Goal: Task Accomplishment & Management: Manage account settings

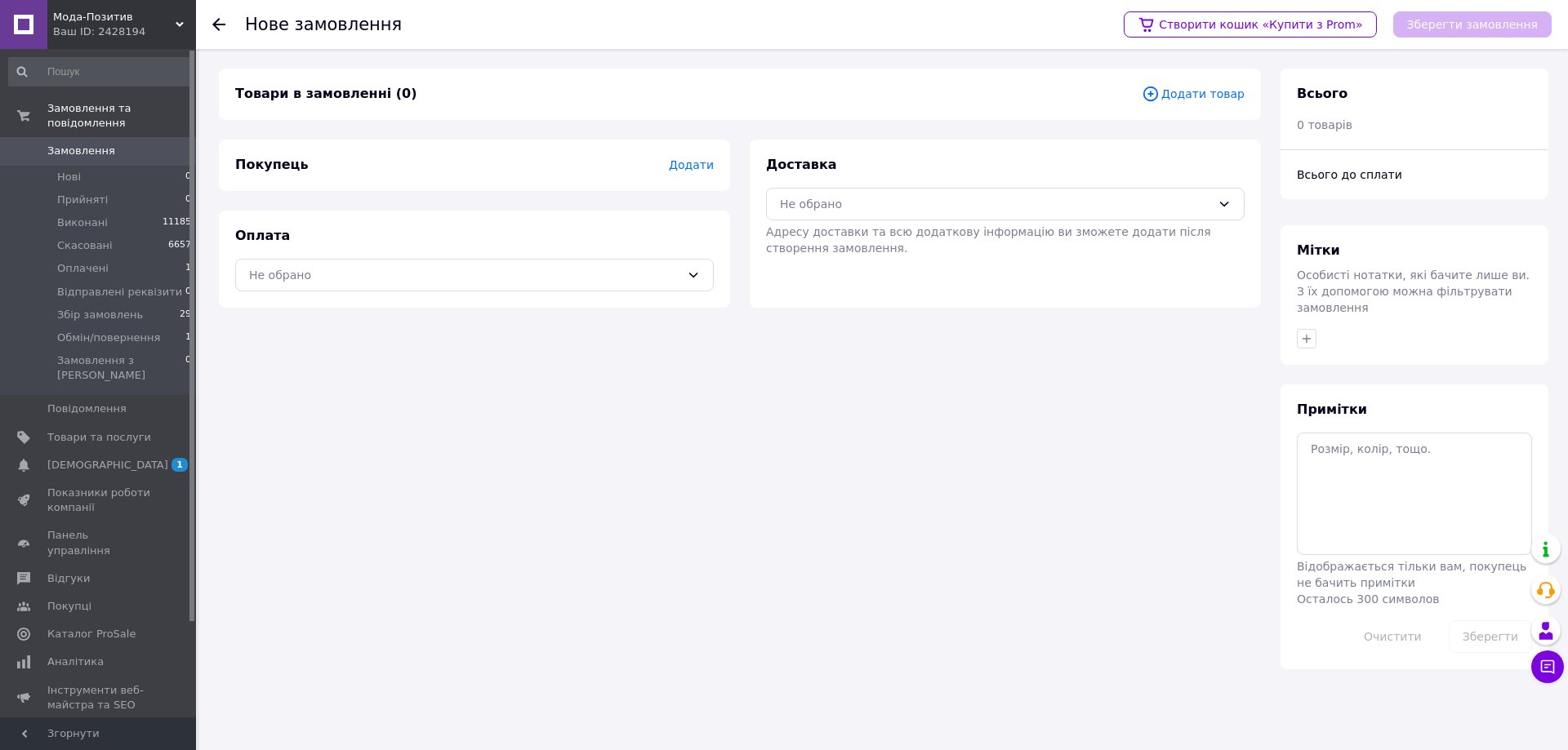
click at [1204, 95] on span "Додати товар" at bounding box center [1193, 94] width 103 height 18
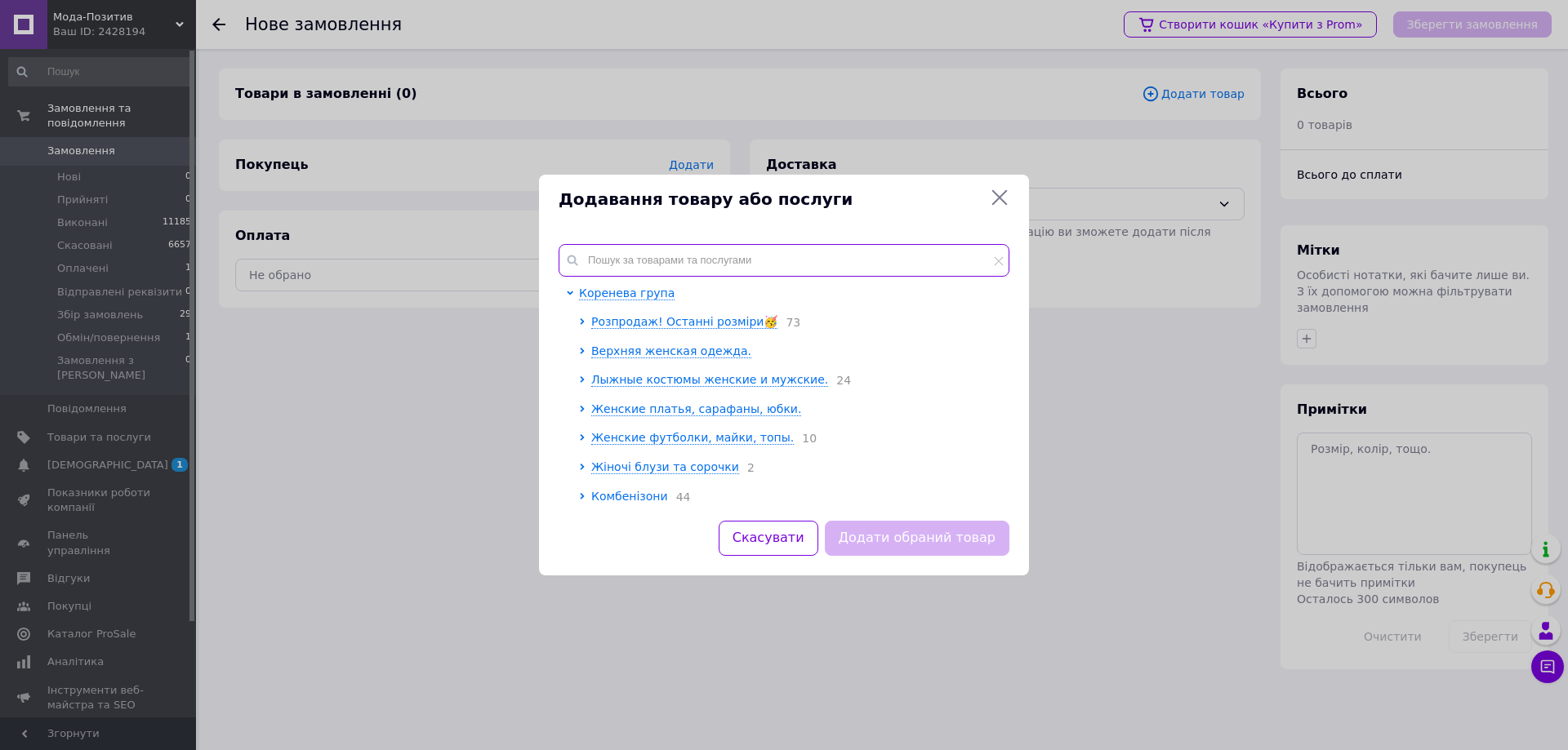
click at [623, 242] on div "Коренева група Розпродаж! Останні розміри🥳 73 Верхняя женская одежда. Лыжные ко…" at bounding box center [784, 373] width 490 height 297
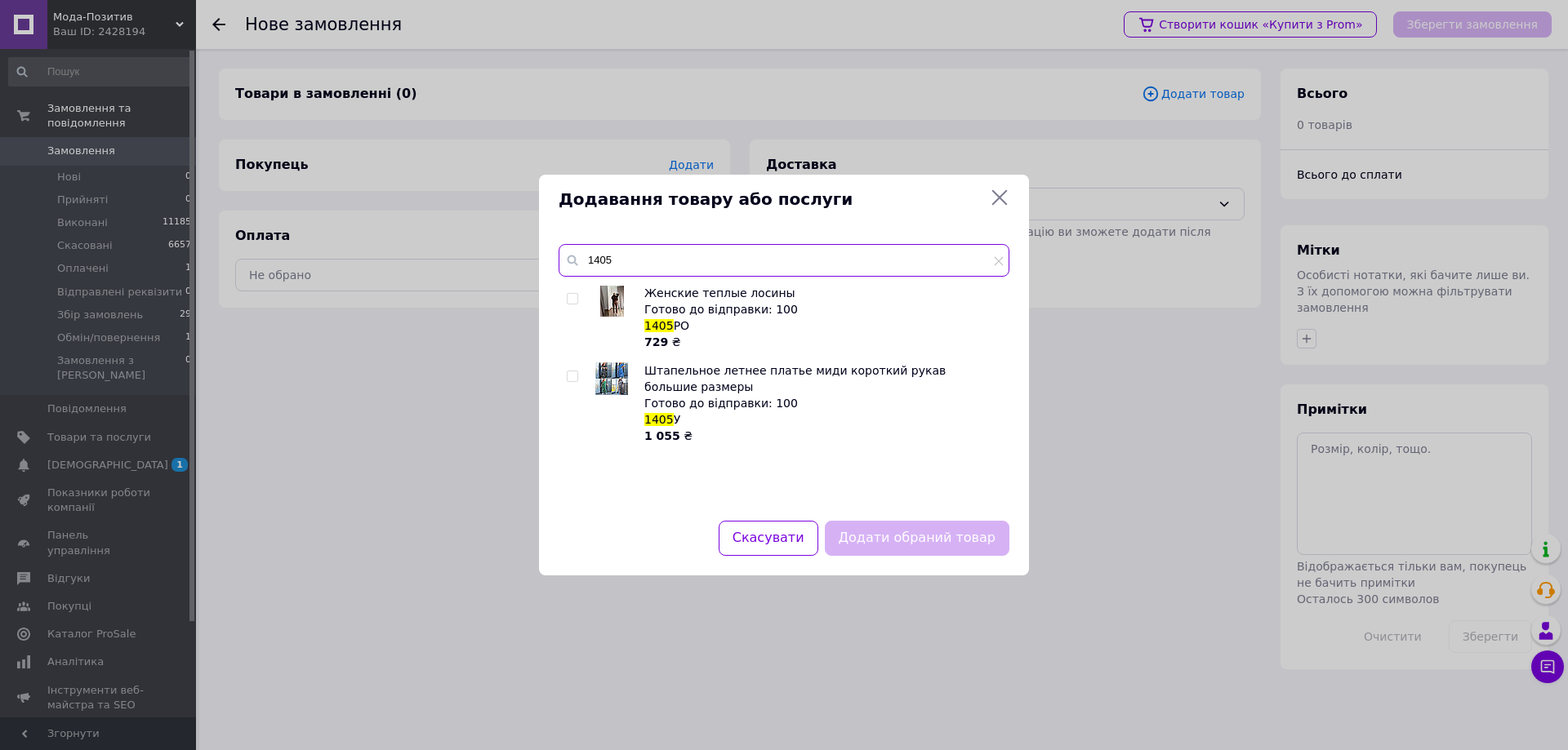
type input "1405"
click at [569, 377] on input "checkbox" at bounding box center [571, 377] width 11 height 11
checkbox input "true"
click at [897, 533] on button "Додати обраний товар" at bounding box center [917, 538] width 185 height 35
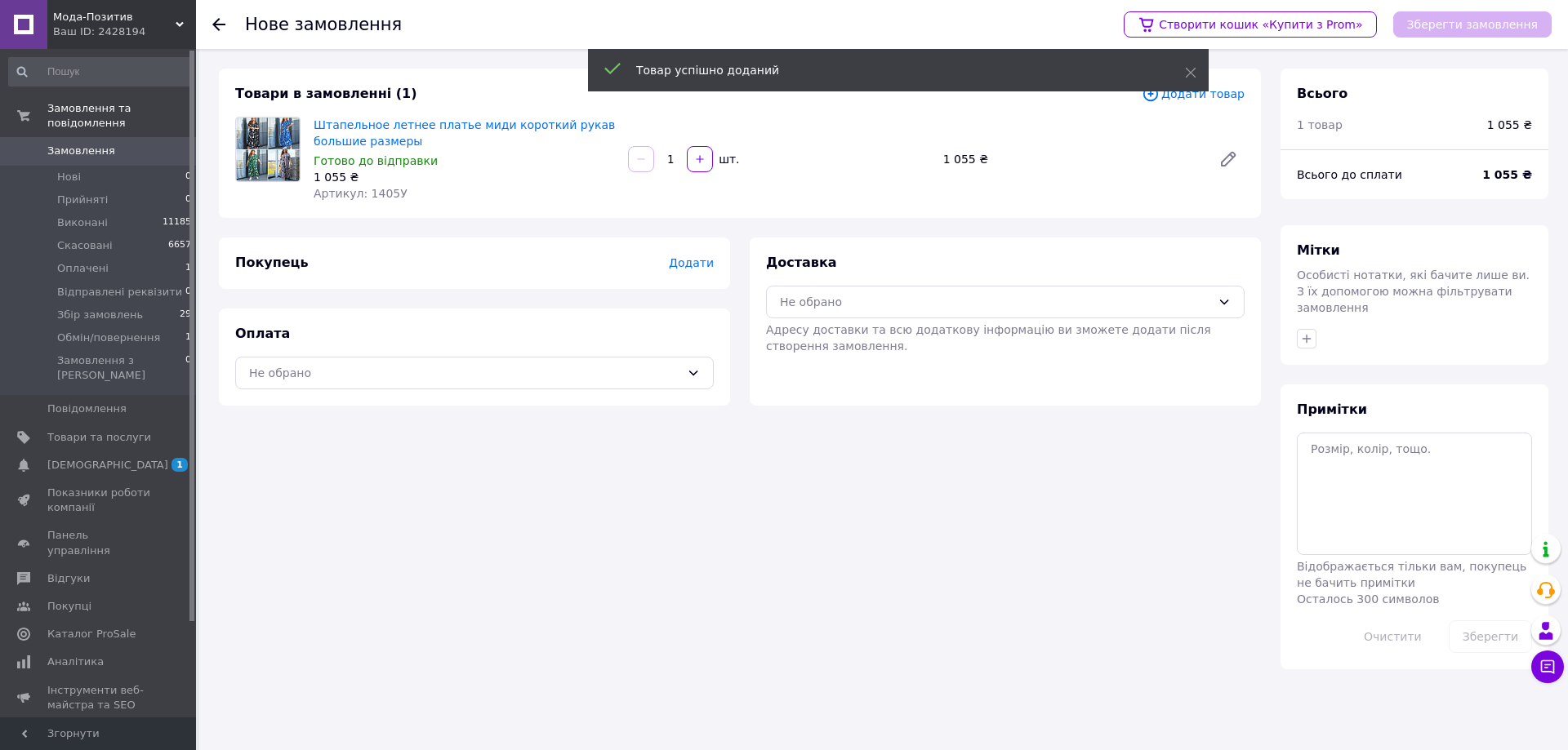
click at [712, 266] on span "Додати" at bounding box center [690, 263] width 45 height 13
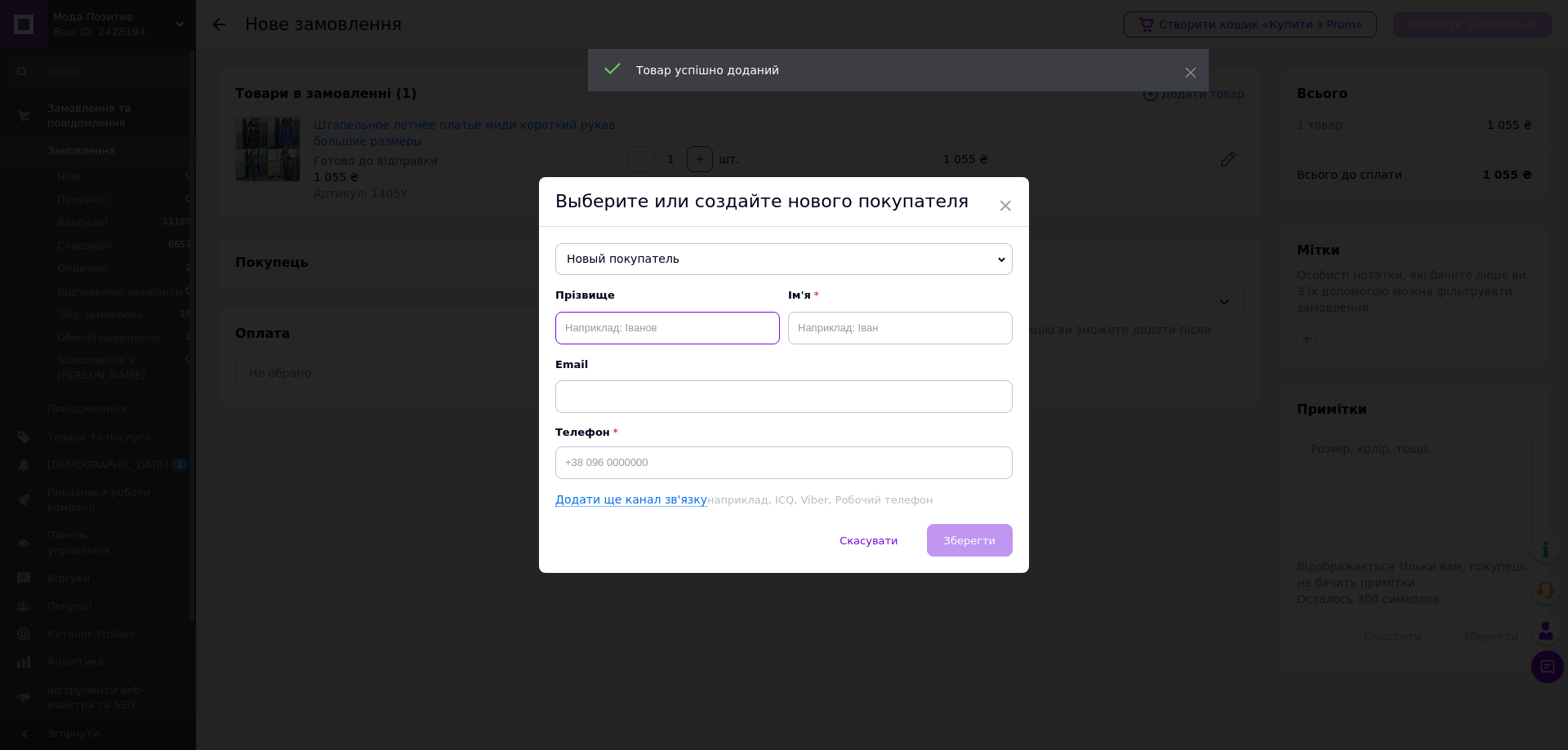
click at [614, 333] on input "text" at bounding box center [668, 328] width 225 height 33
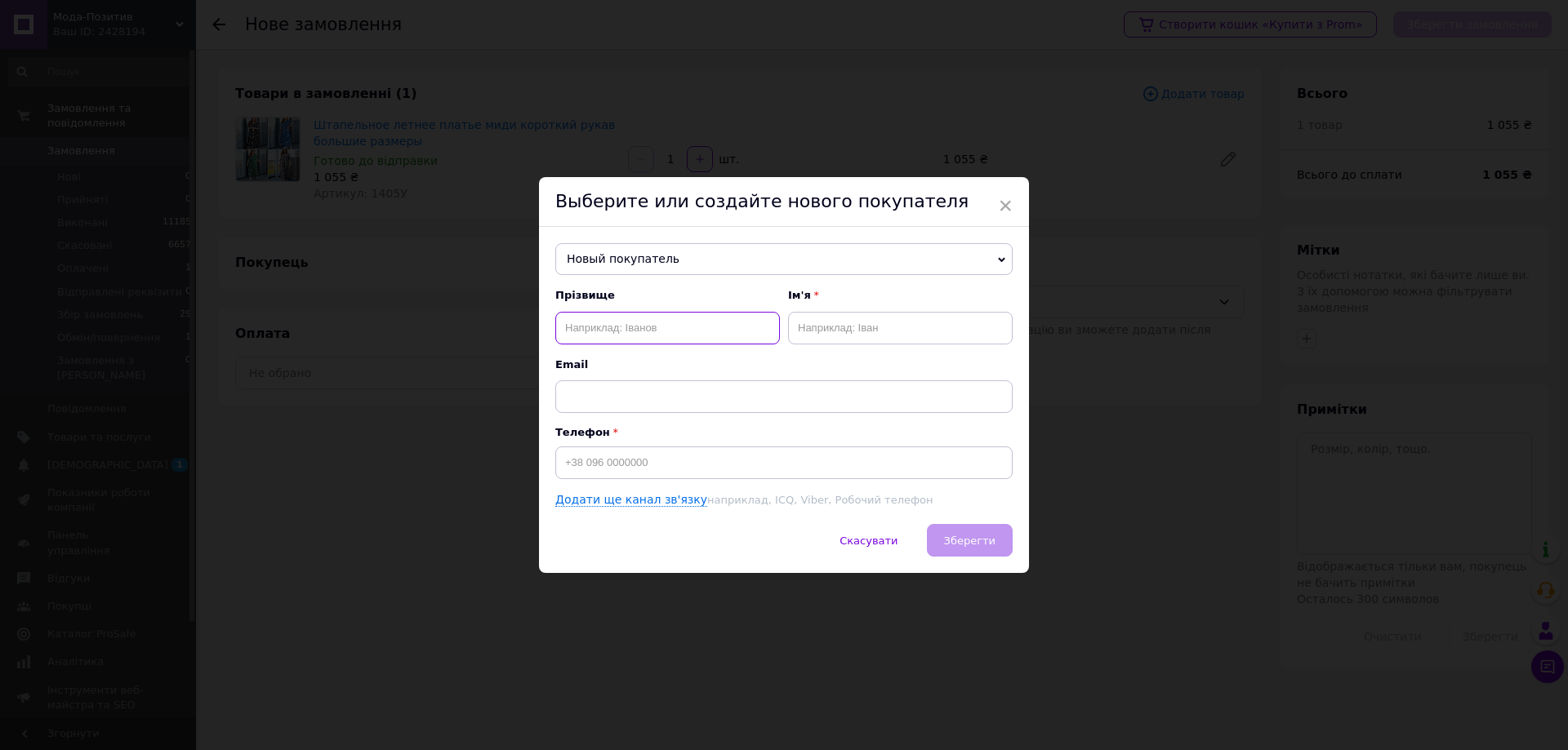
paste input "[PERSON_NAME]"
type input "[PERSON_NAME]"
paste input "[PERSON_NAME]"
type input "[PERSON_NAME]"
paste input "[PHONE_NUMBER]"
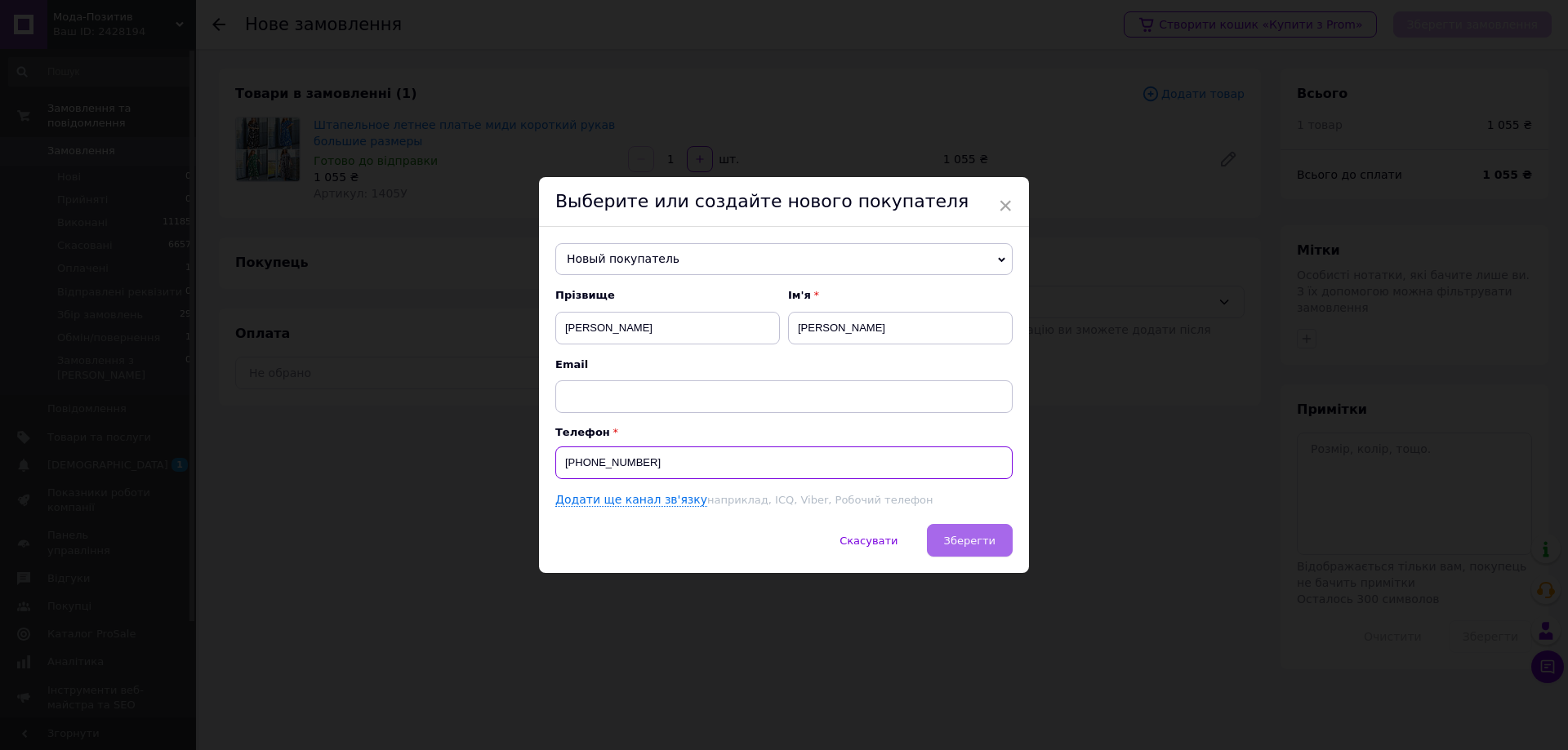
type input "[PHONE_NUMBER]"
click at [976, 543] on span "Зберегти" at bounding box center [969, 541] width 51 height 12
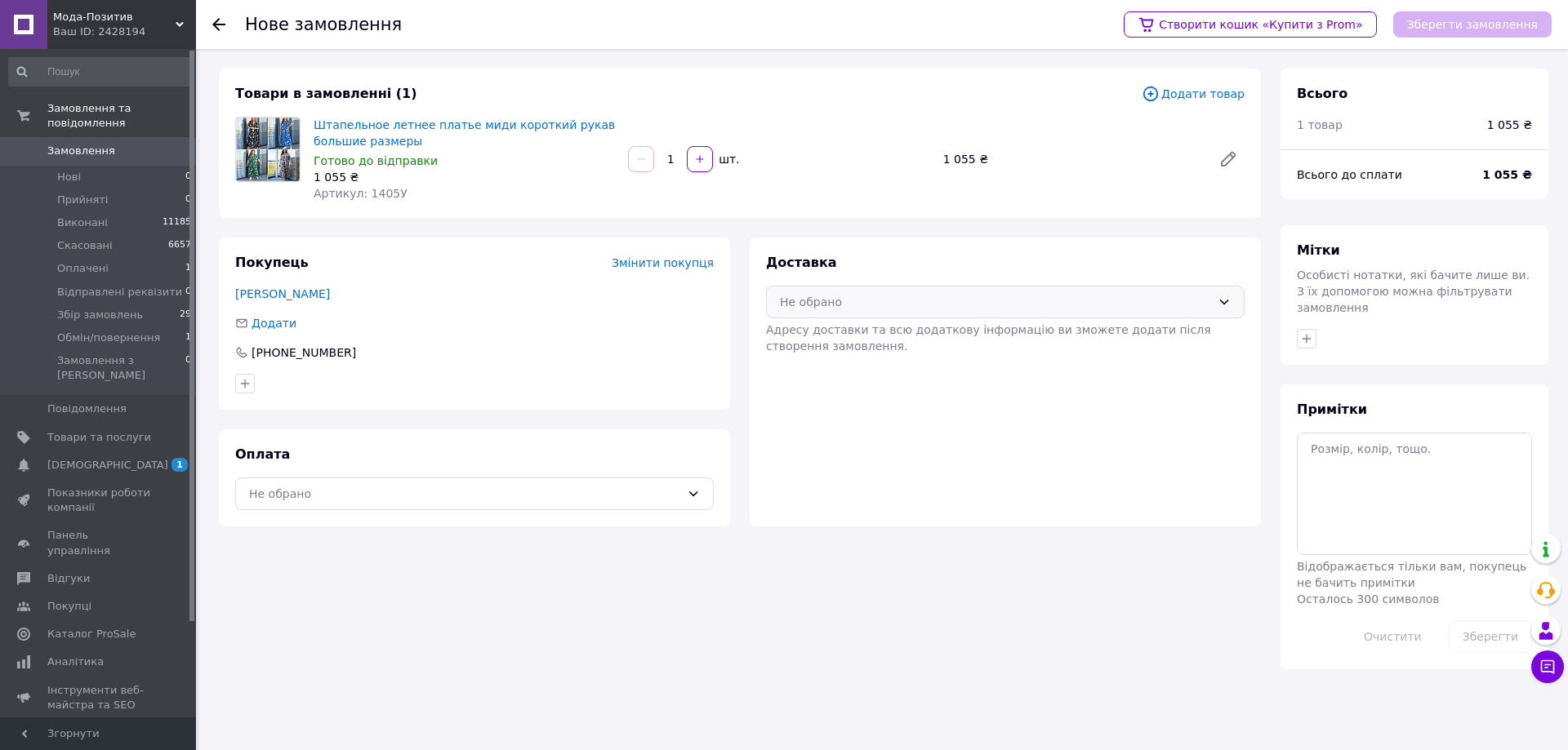
click at [824, 297] on div "Не обрано" at bounding box center [995, 302] width 431 height 18
click at [838, 332] on span "Нова Пошта (платна)" at bounding box center [1017, 337] width 427 height 16
click at [445, 489] on div "Не обрано" at bounding box center [465, 494] width 431 height 18
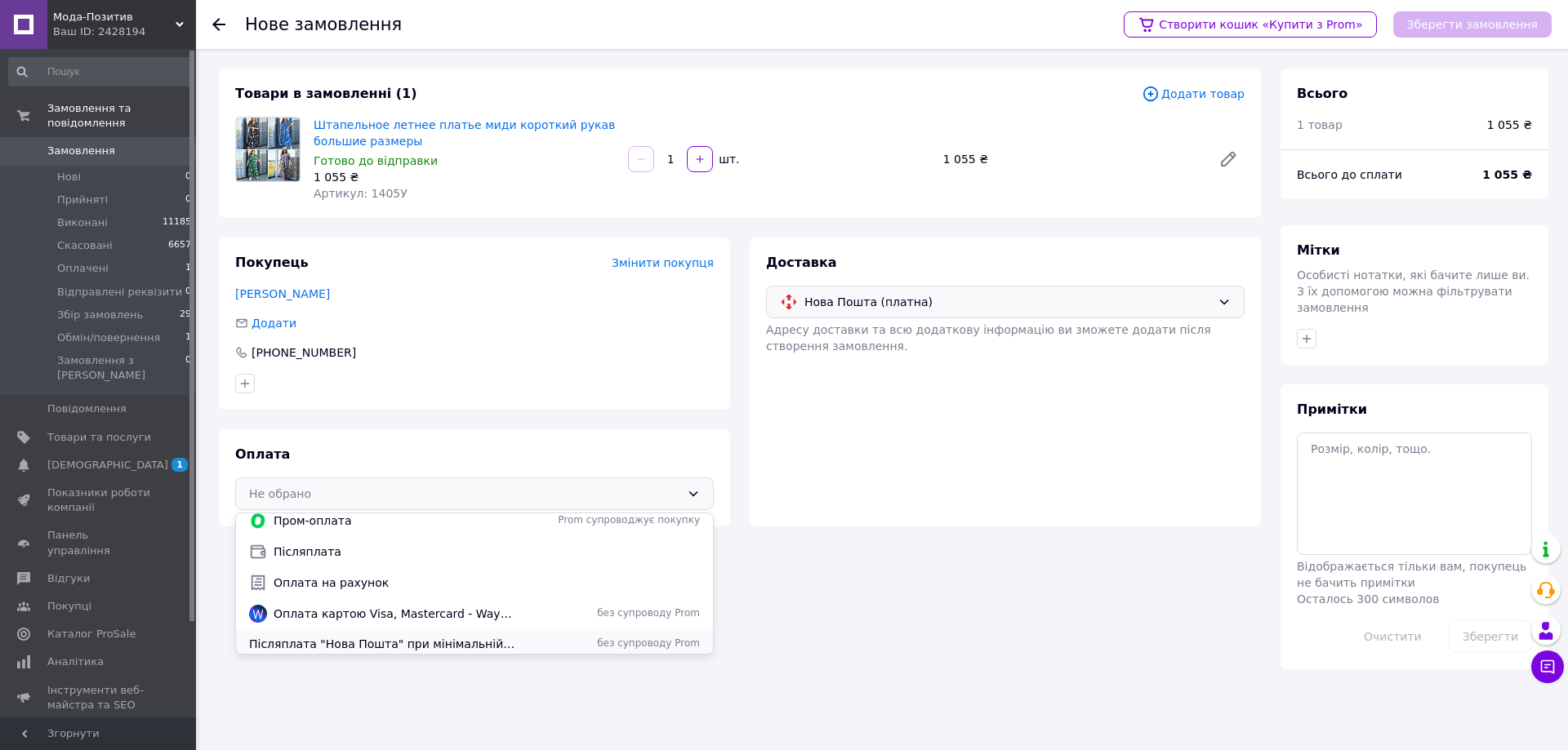
scroll to position [13, 0]
click at [388, 633] on span "Післяплата "Нова Пошта" при мінімальній передплаті в 200 грн." at bounding box center [383, 639] width 268 height 16
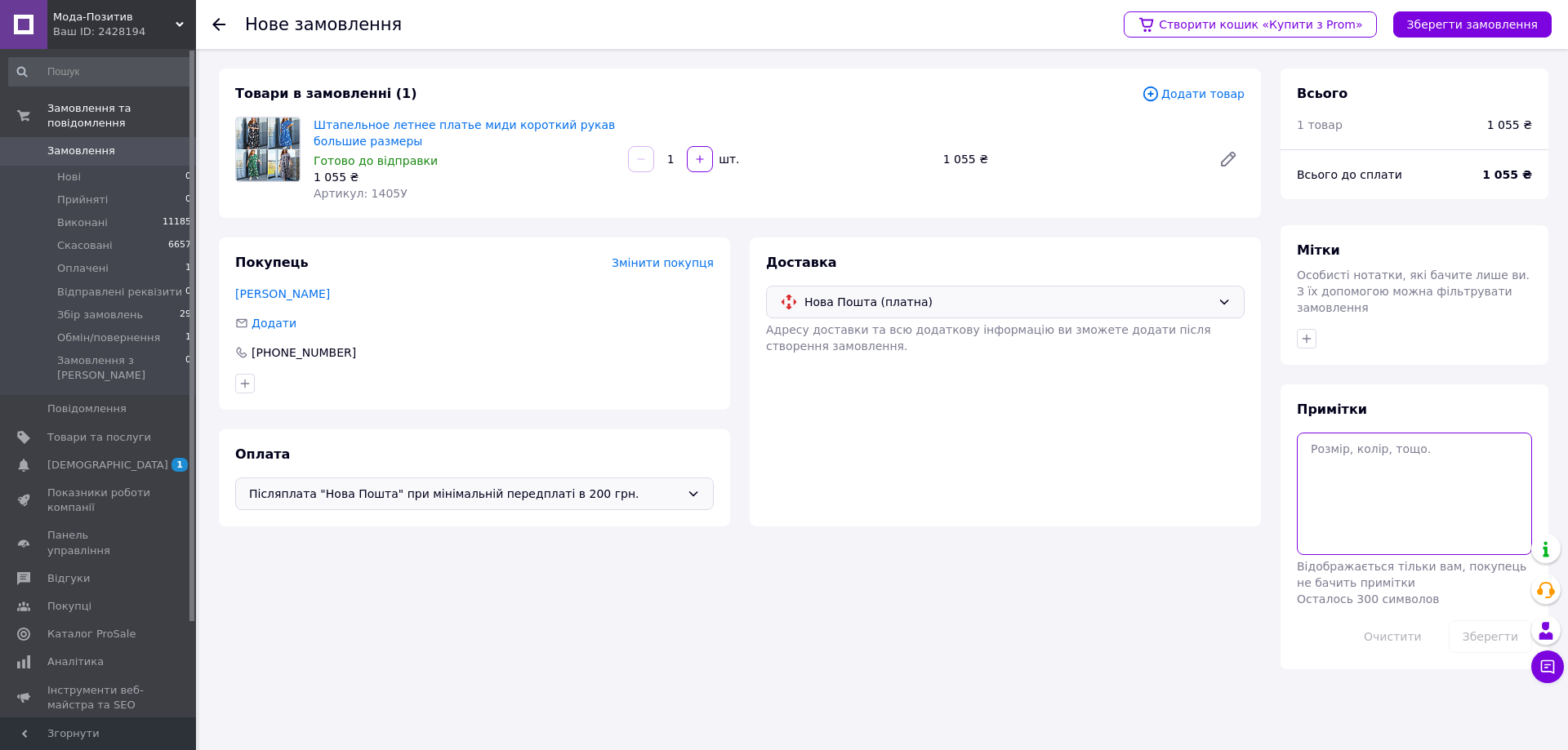
click at [1347, 489] on textarea at bounding box center [1414, 494] width 235 height 123
type textarea "[PERSON_NAME] 672(40)"
click at [1490, 622] on button "Зберегти" at bounding box center [1490, 636] width 83 height 33
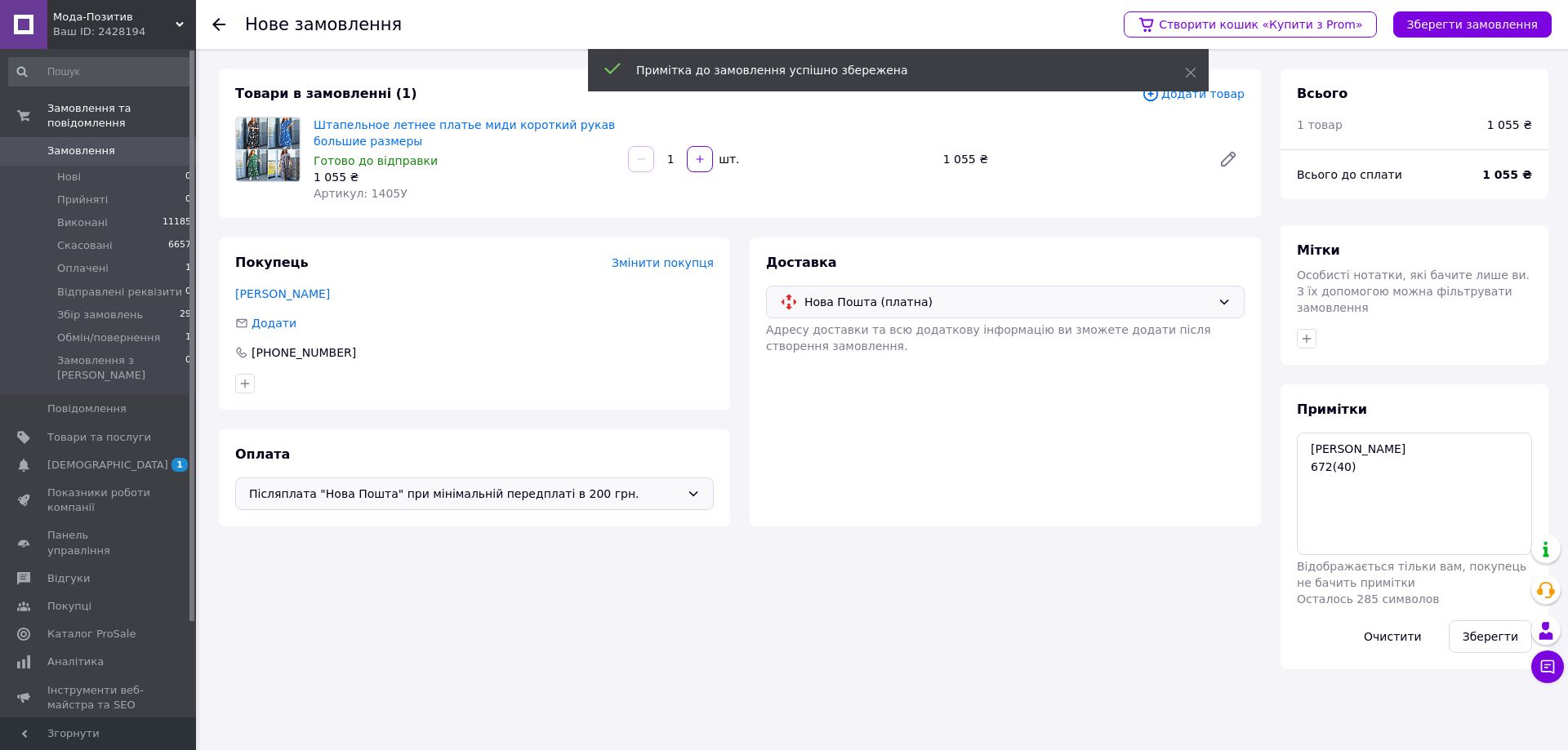
click at [1469, 8] on div "Створити кошик «Купити з Prom» Зберегти замовлення" at bounding box center [1329, 25] width 444 height 49
click at [1469, 18] on button "Зберегти замовлення" at bounding box center [1472, 25] width 159 height 26
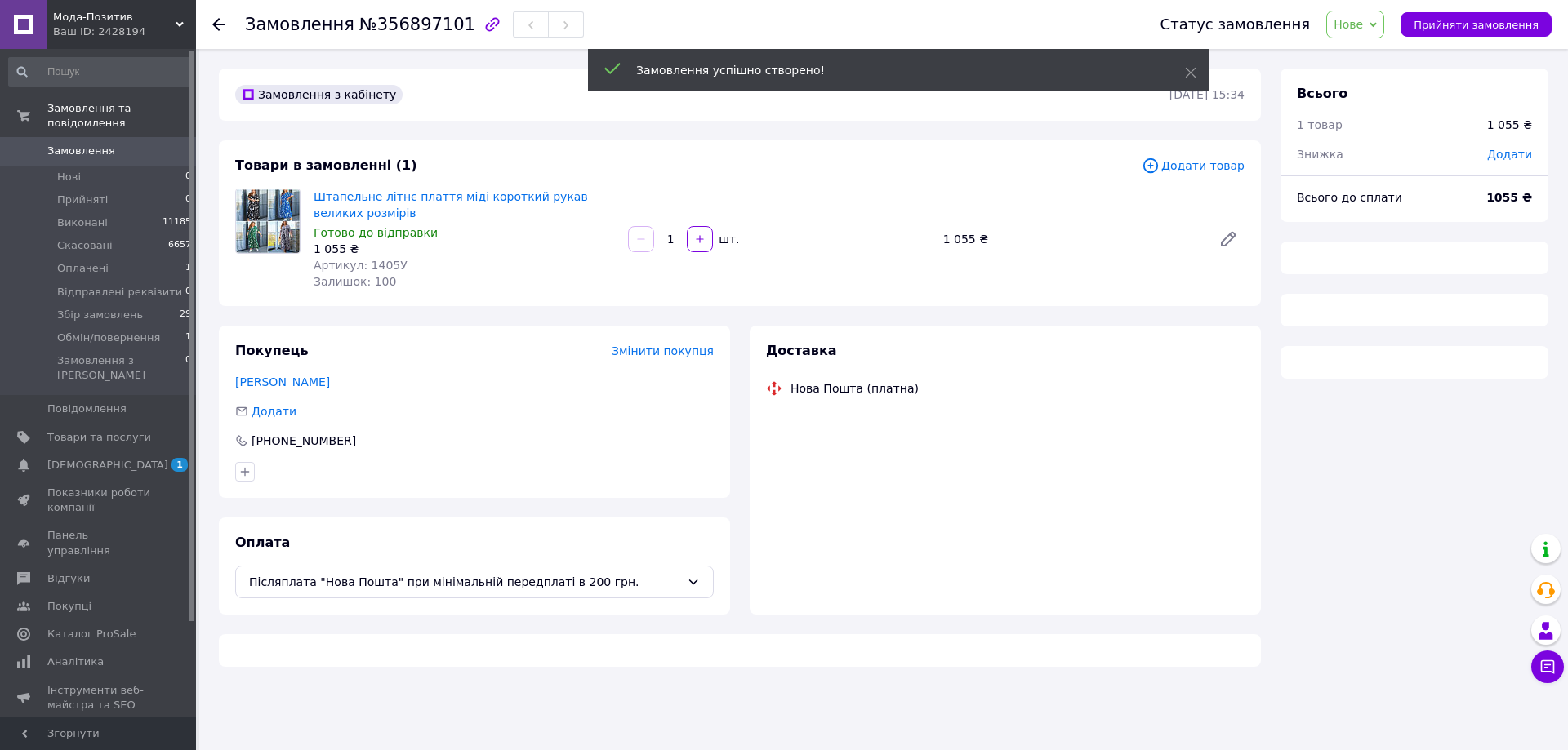
click at [1467, 24] on span "Прийняти замовлення" at bounding box center [1476, 25] width 125 height 12
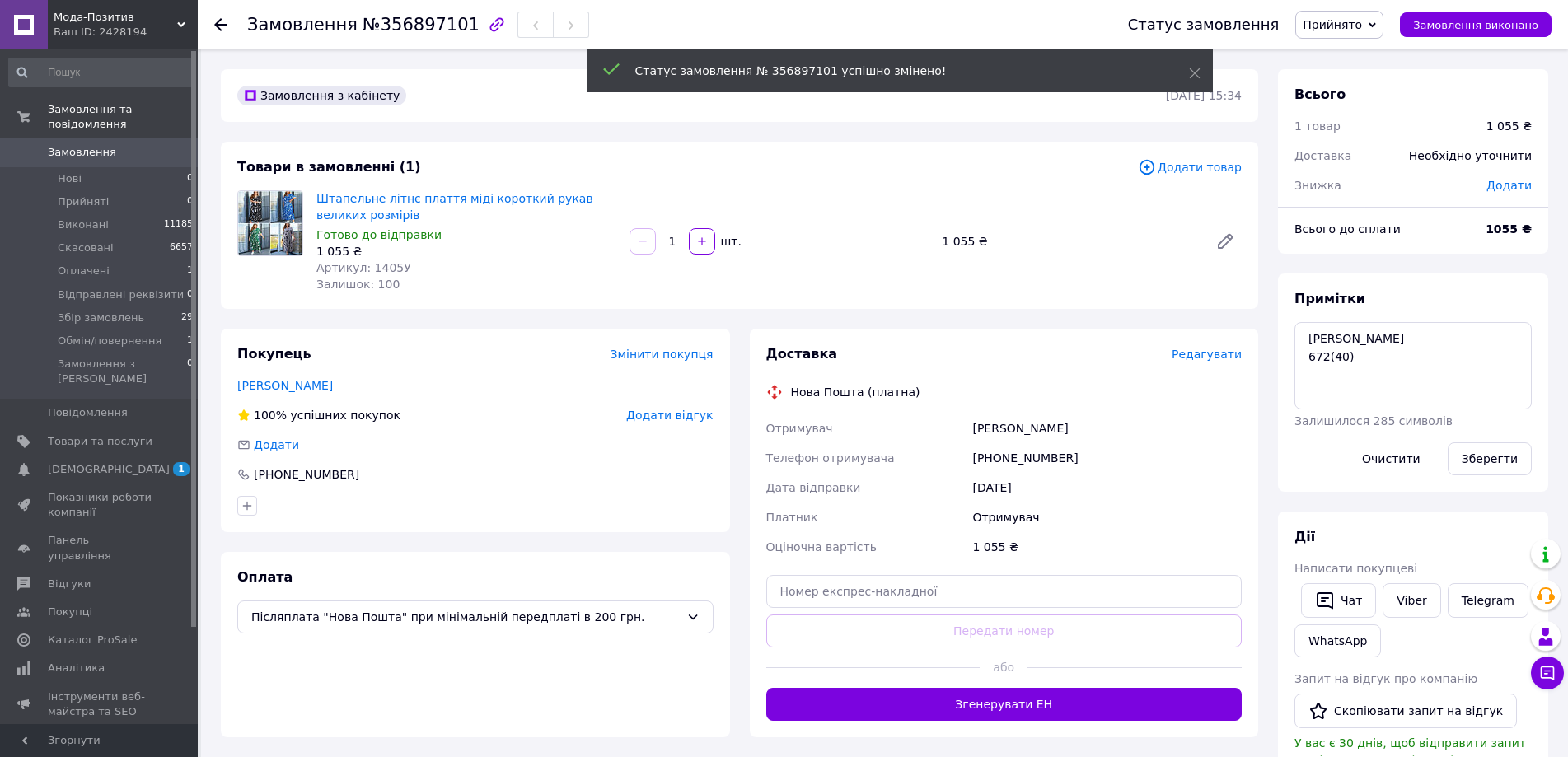
click at [1237, 352] on span "Редагувати" at bounding box center [1206, 355] width 70 height 13
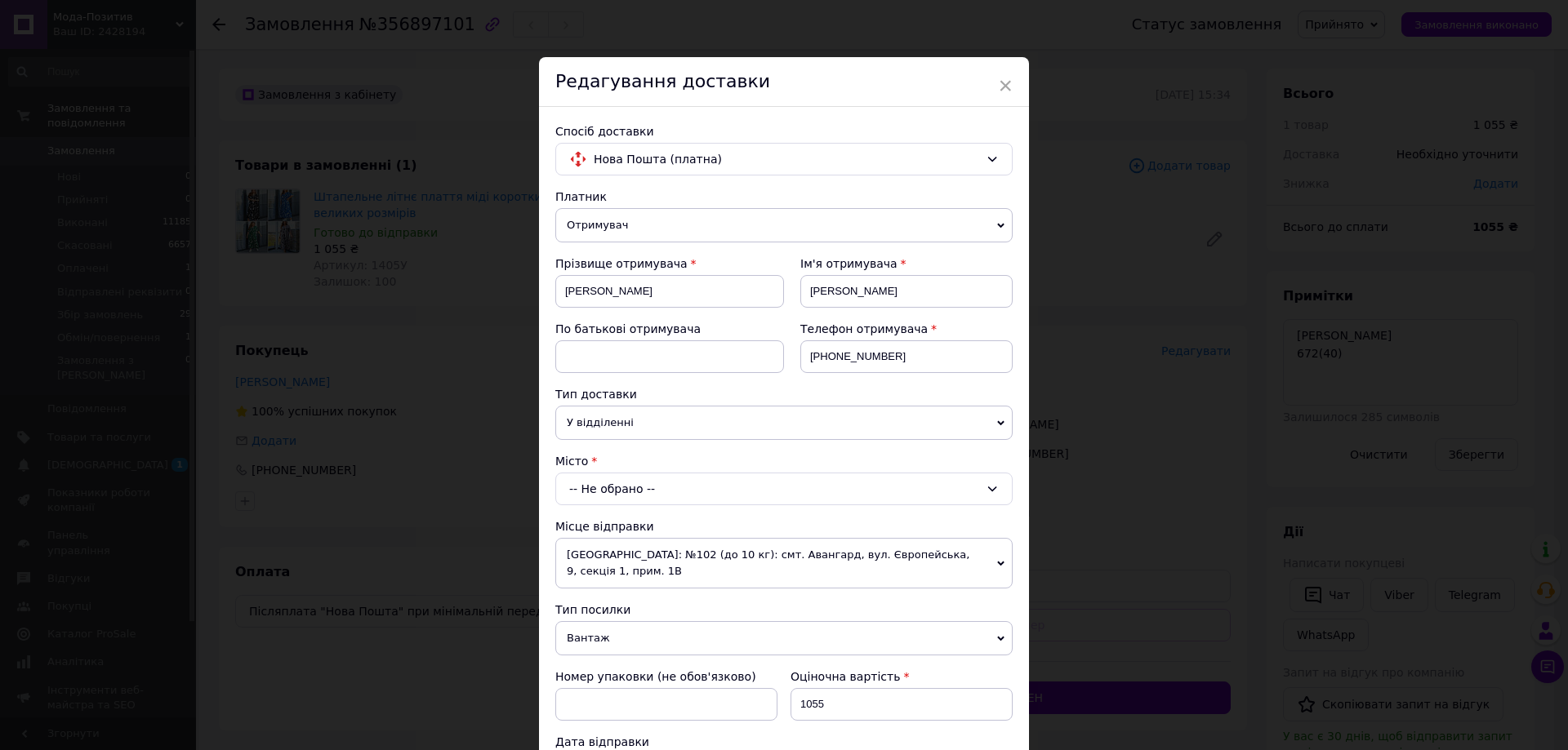
click at [601, 493] on div "-- Не обрано --" at bounding box center [784, 489] width 458 height 33
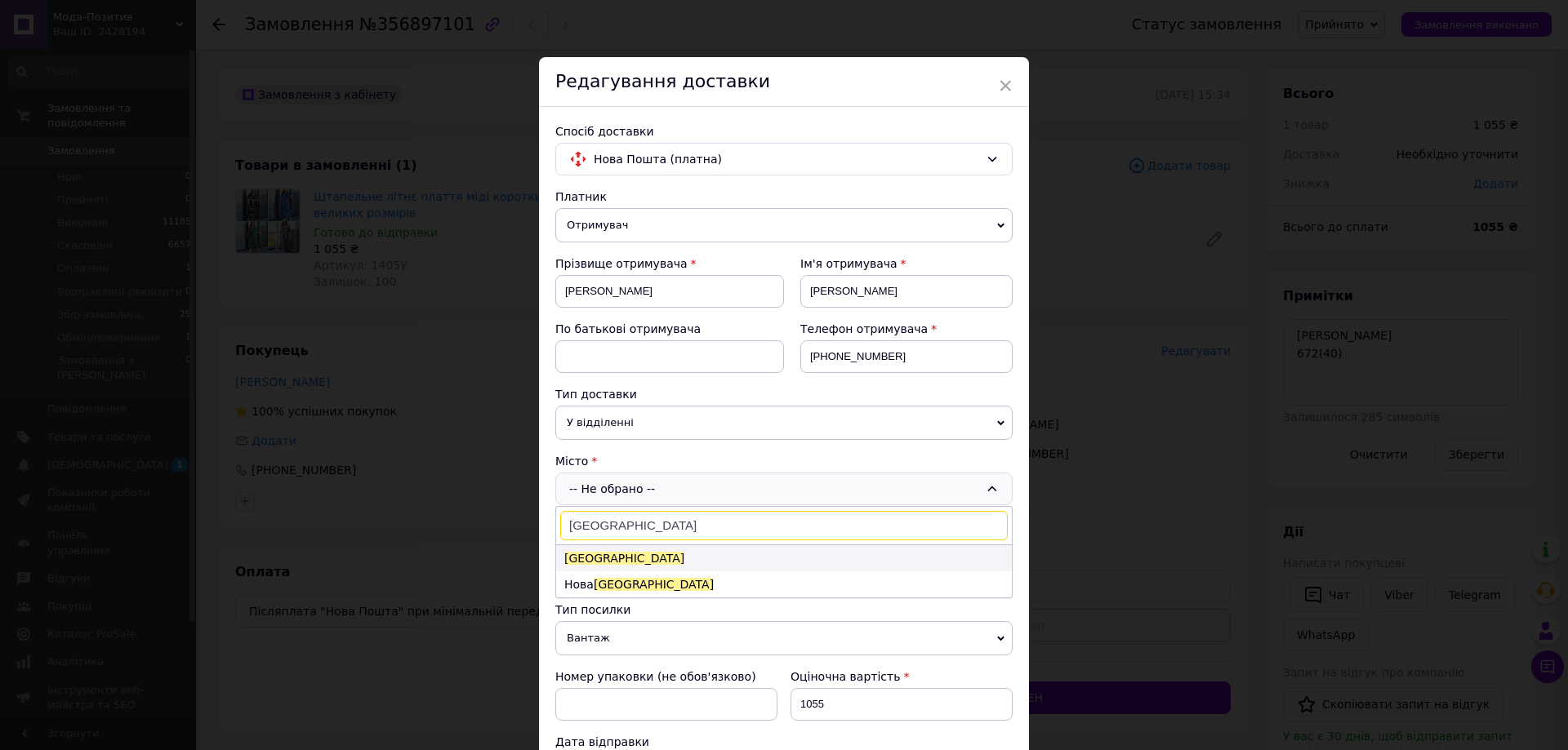
type input "[GEOGRAPHIC_DATA]"
click at [578, 562] on span "[GEOGRAPHIC_DATA]" at bounding box center [623, 559] width 120 height 13
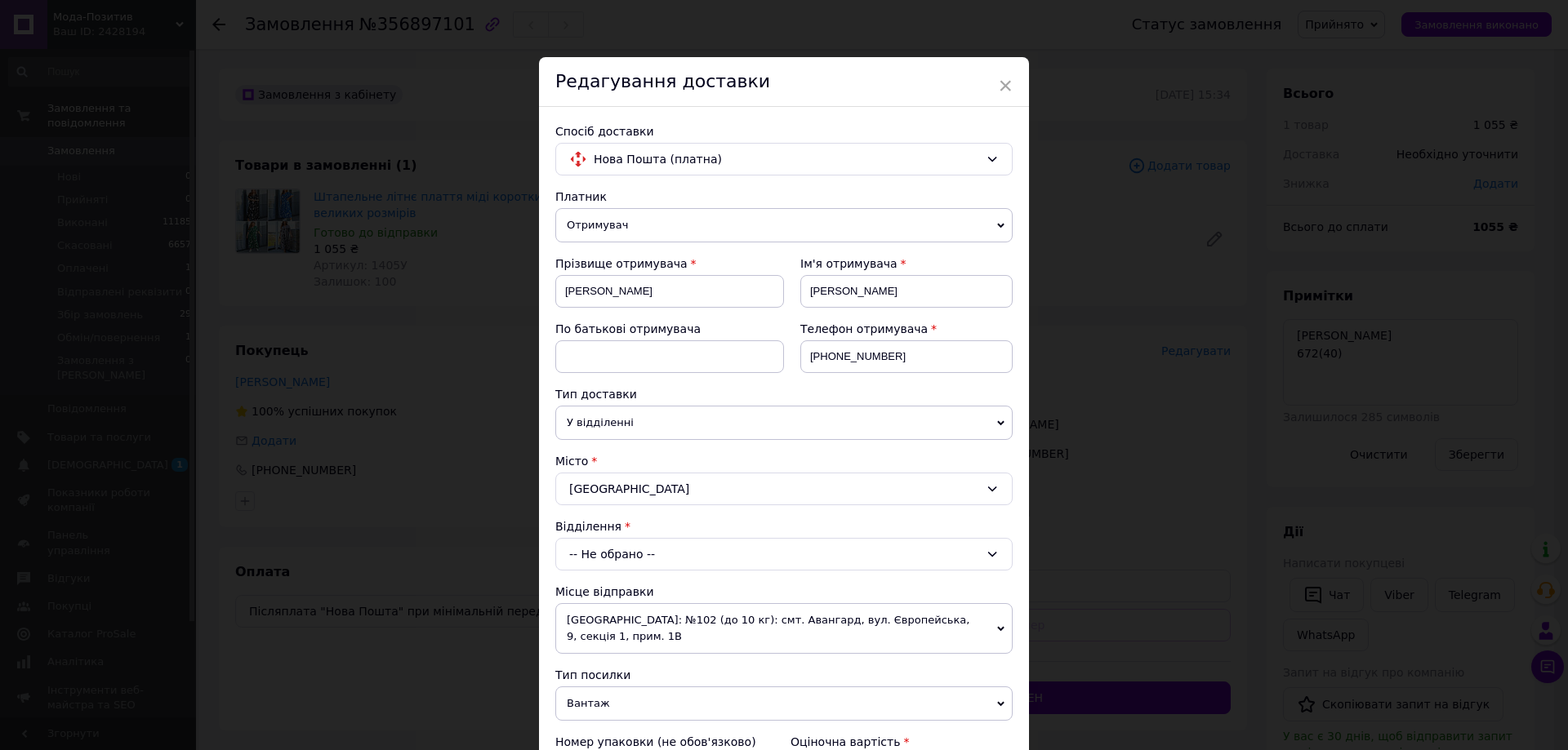
click at [586, 553] on div "-- Не обрано --" at bounding box center [784, 555] width 458 height 33
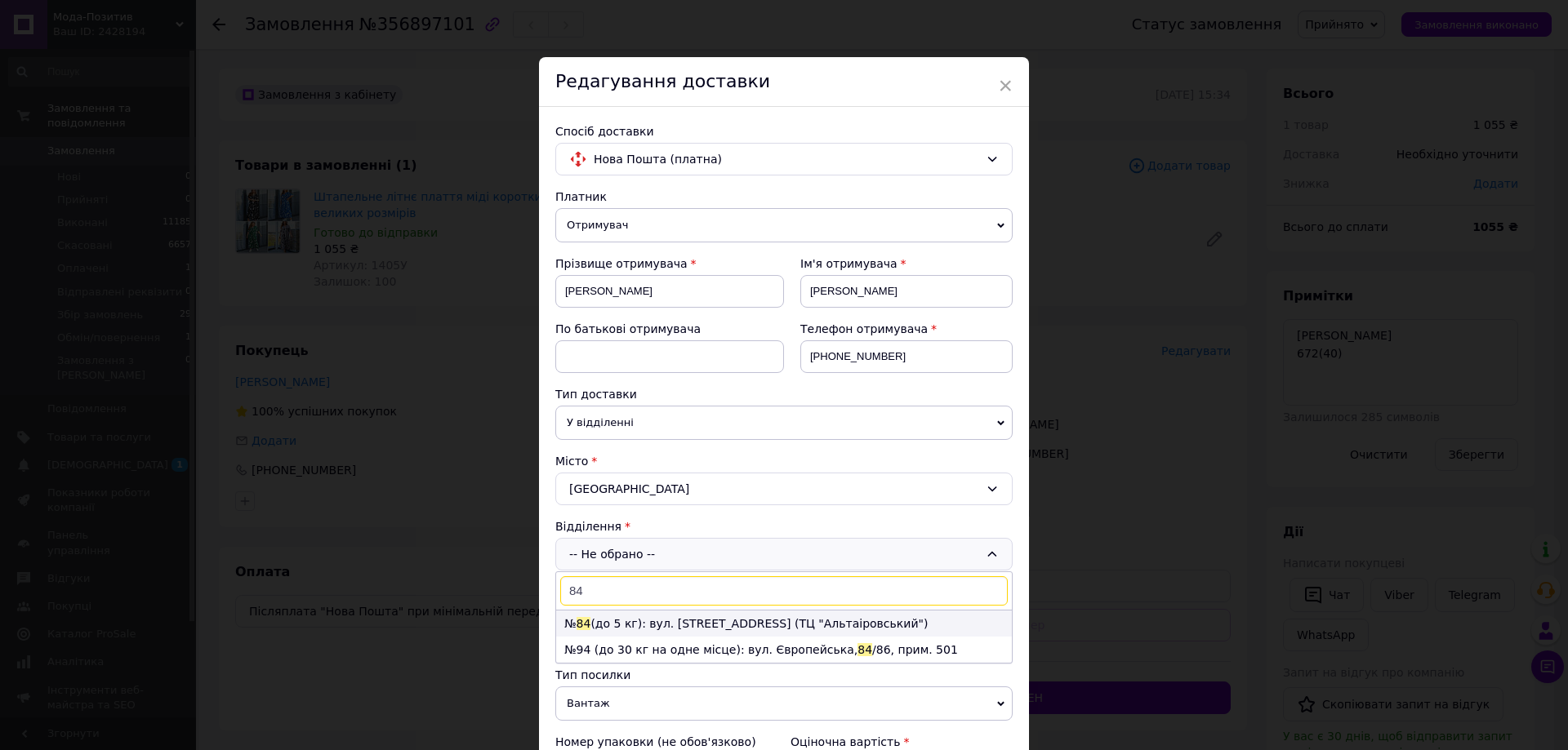
type input "84"
click at [623, 619] on li "№ 84 (до 5 кг): вул. [STREET_ADDRESS] (ТЦ "Альтаіровський")" at bounding box center [784, 623] width 456 height 26
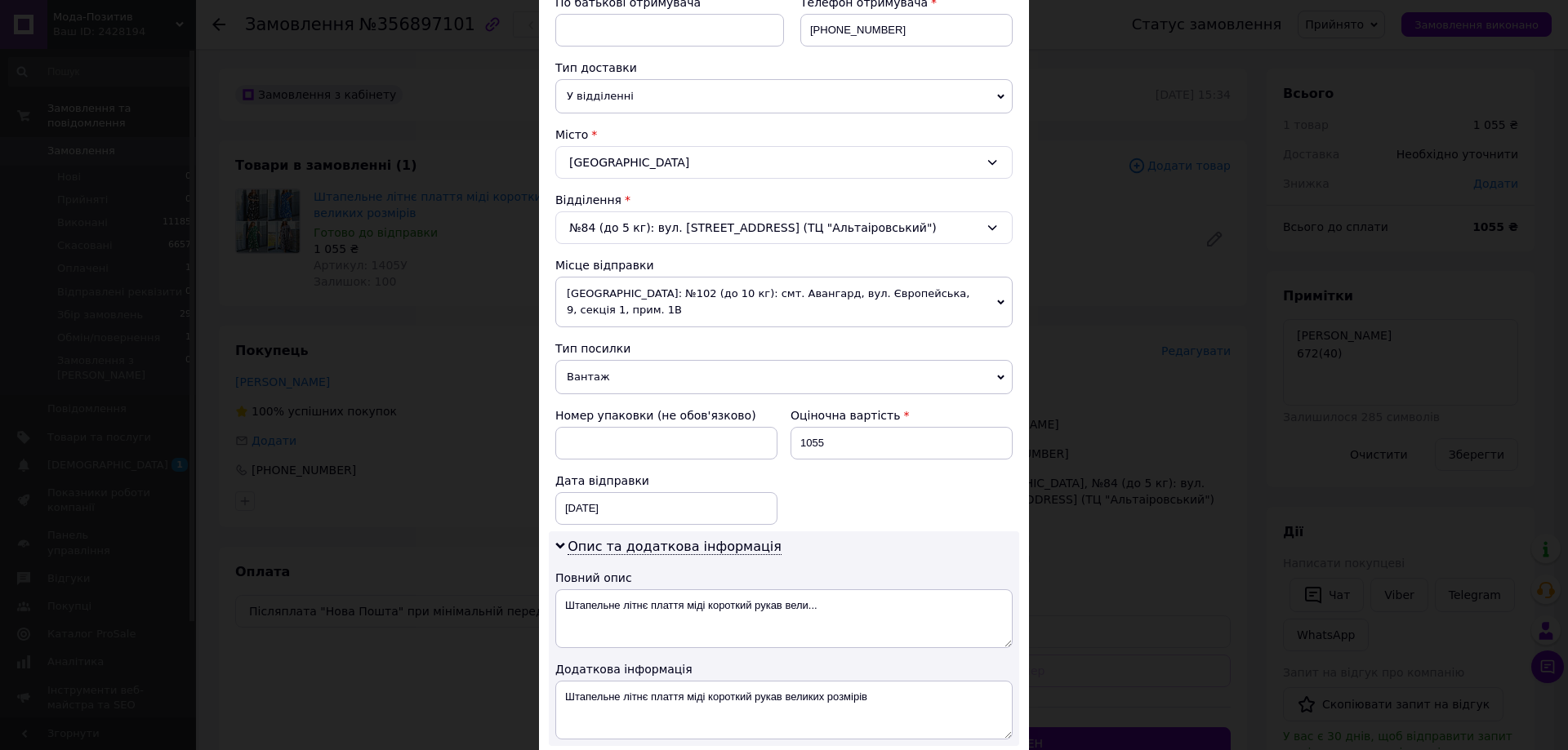
scroll to position [547, 0]
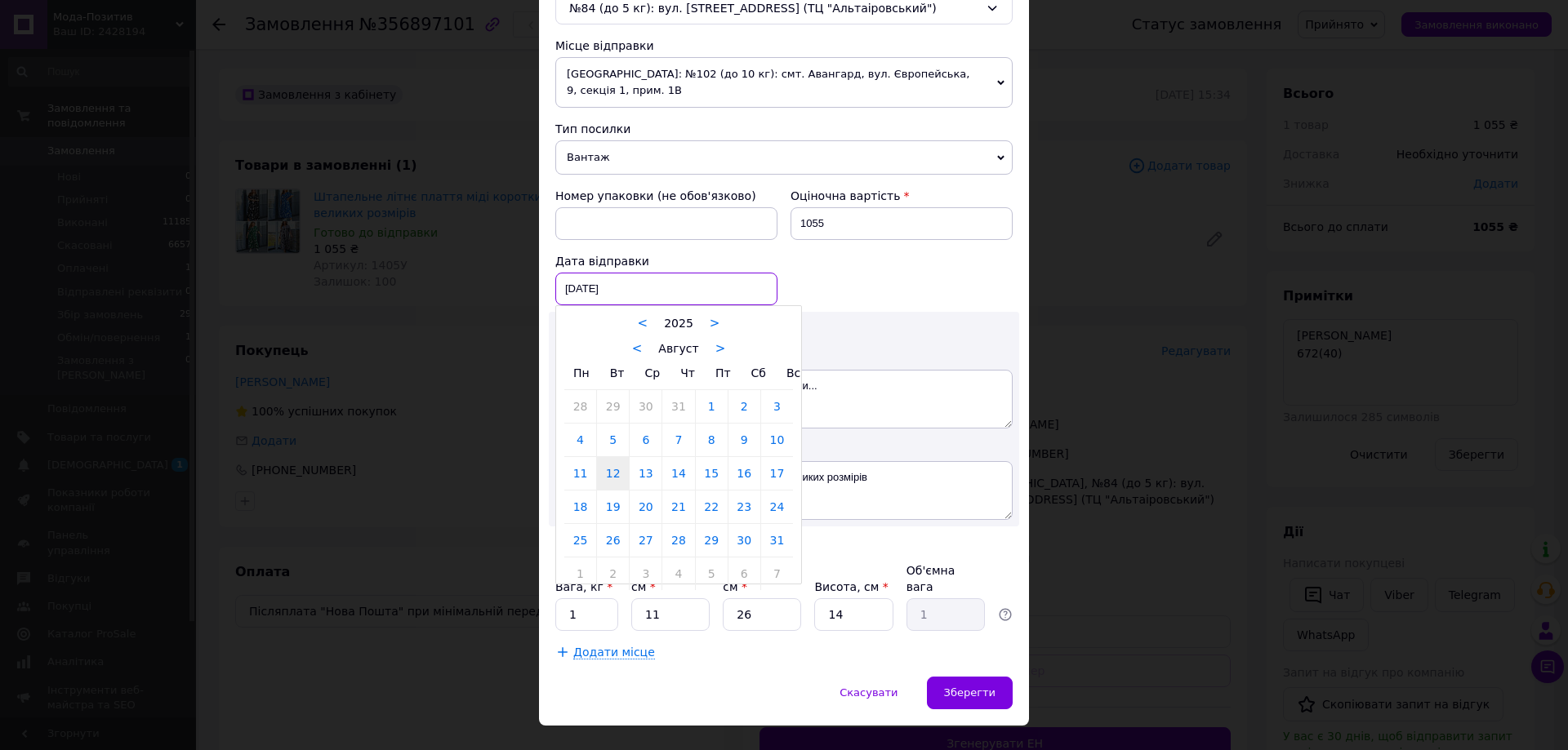
click at [678, 275] on div "[DATE] < 2025 > < Август > Пн Вт Ср Чт Пт Сб Вс 28 29 30 31 1 2 3 4 5 6 7 8 9 1…" at bounding box center [667, 289] width 222 height 33
click at [639, 461] on link "13" at bounding box center [645, 474] width 32 height 33
type input "[DATE]"
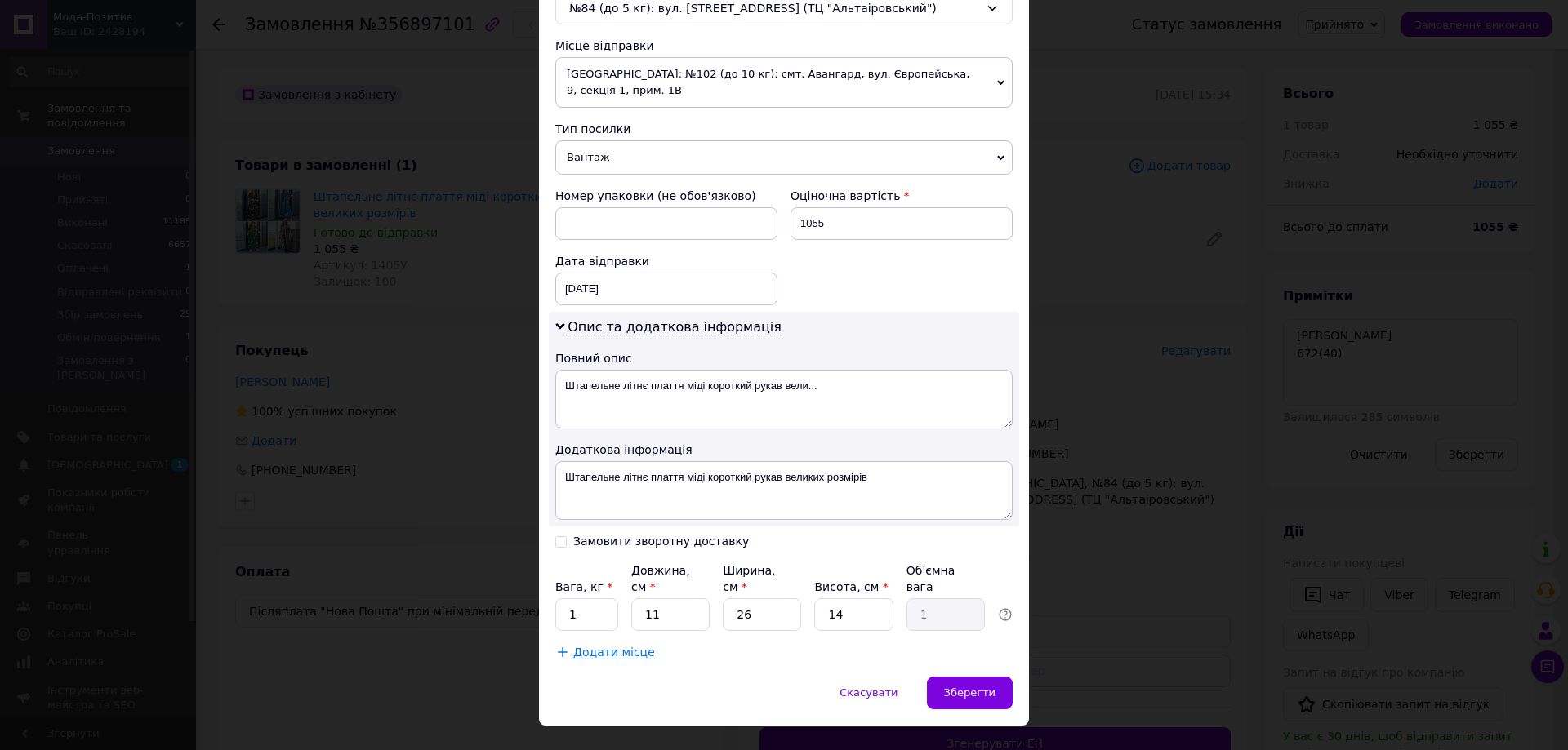
click at [561, 535] on input "Замовити зворотну доставку" at bounding box center [561, 541] width 11 height 11
checkbox input "true"
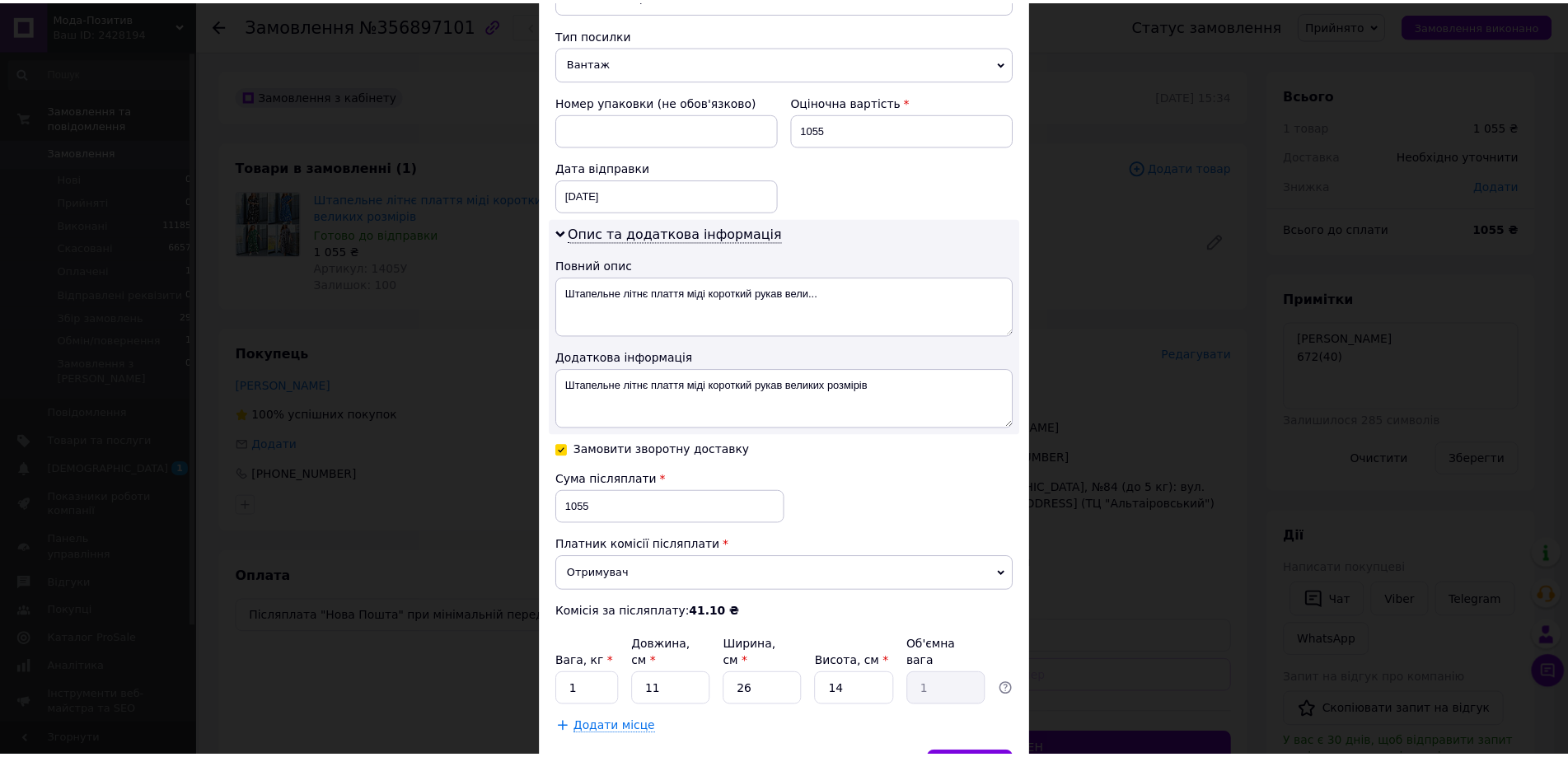
scroll to position [717, 0]
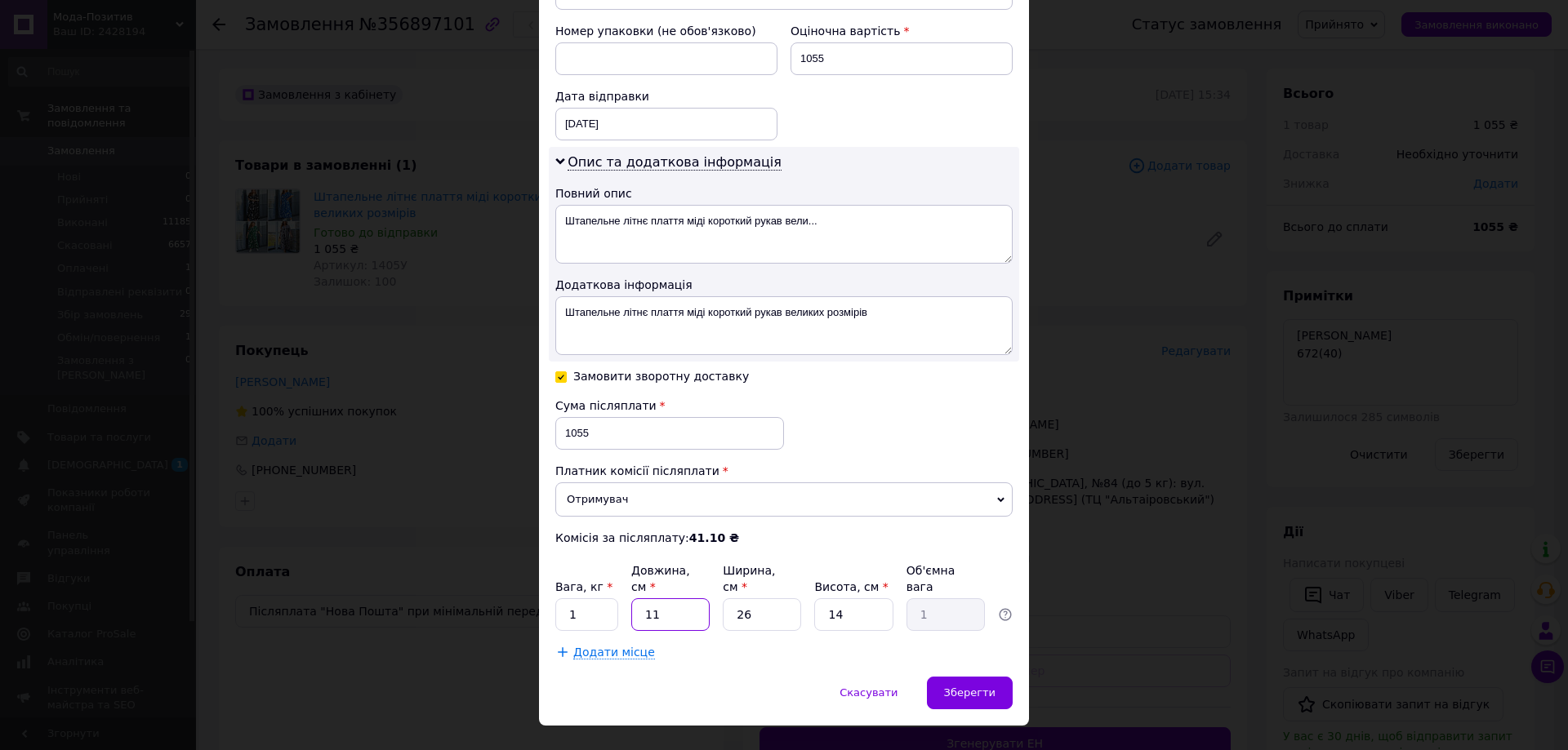
click at [673, 598] on input "11" at bounding box center [670, 614] width 78 height 33
type input "1"
type input "0.1"
type input "10"
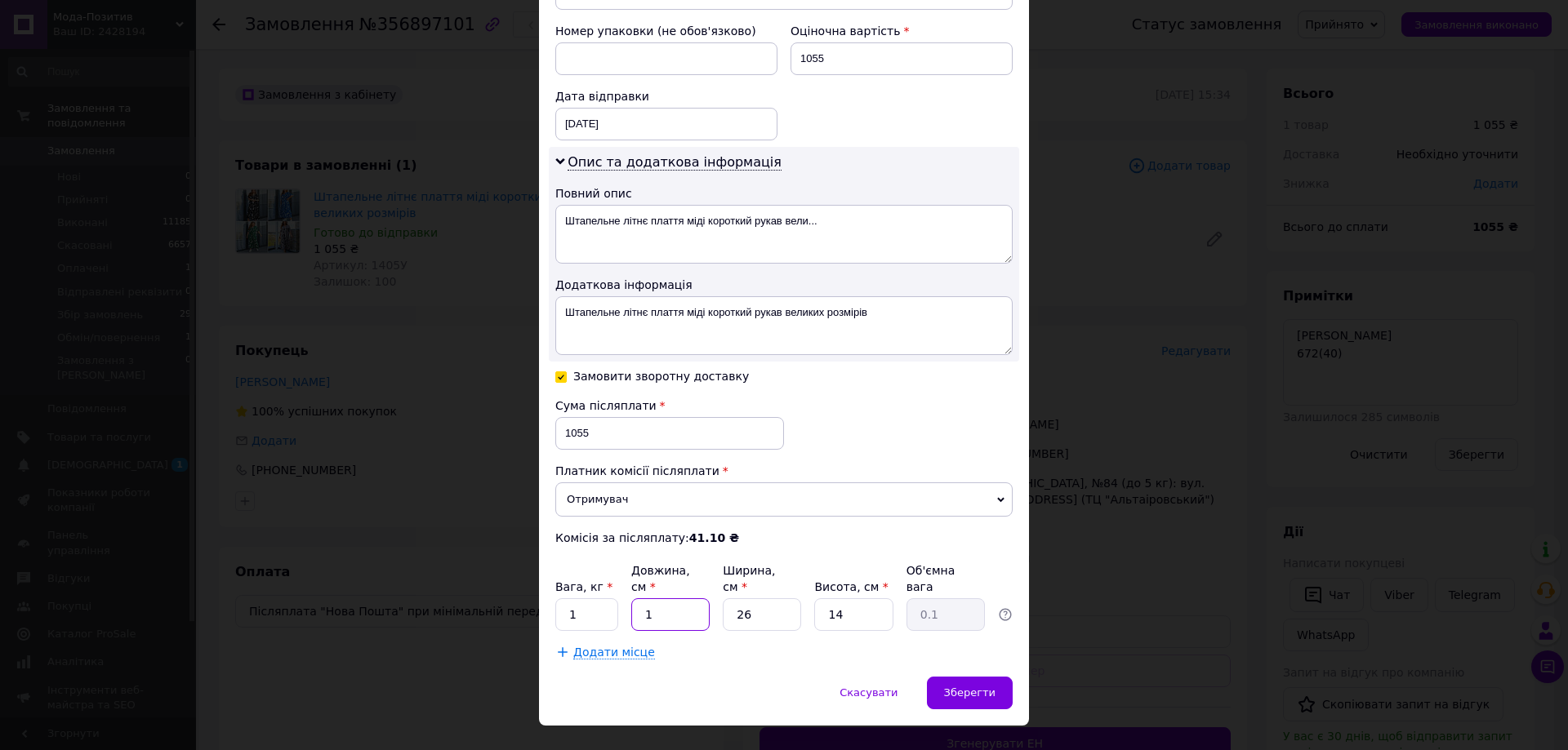
type input "0.91"
type input "10"
type input "2"
type input "0.1"
type input "20"
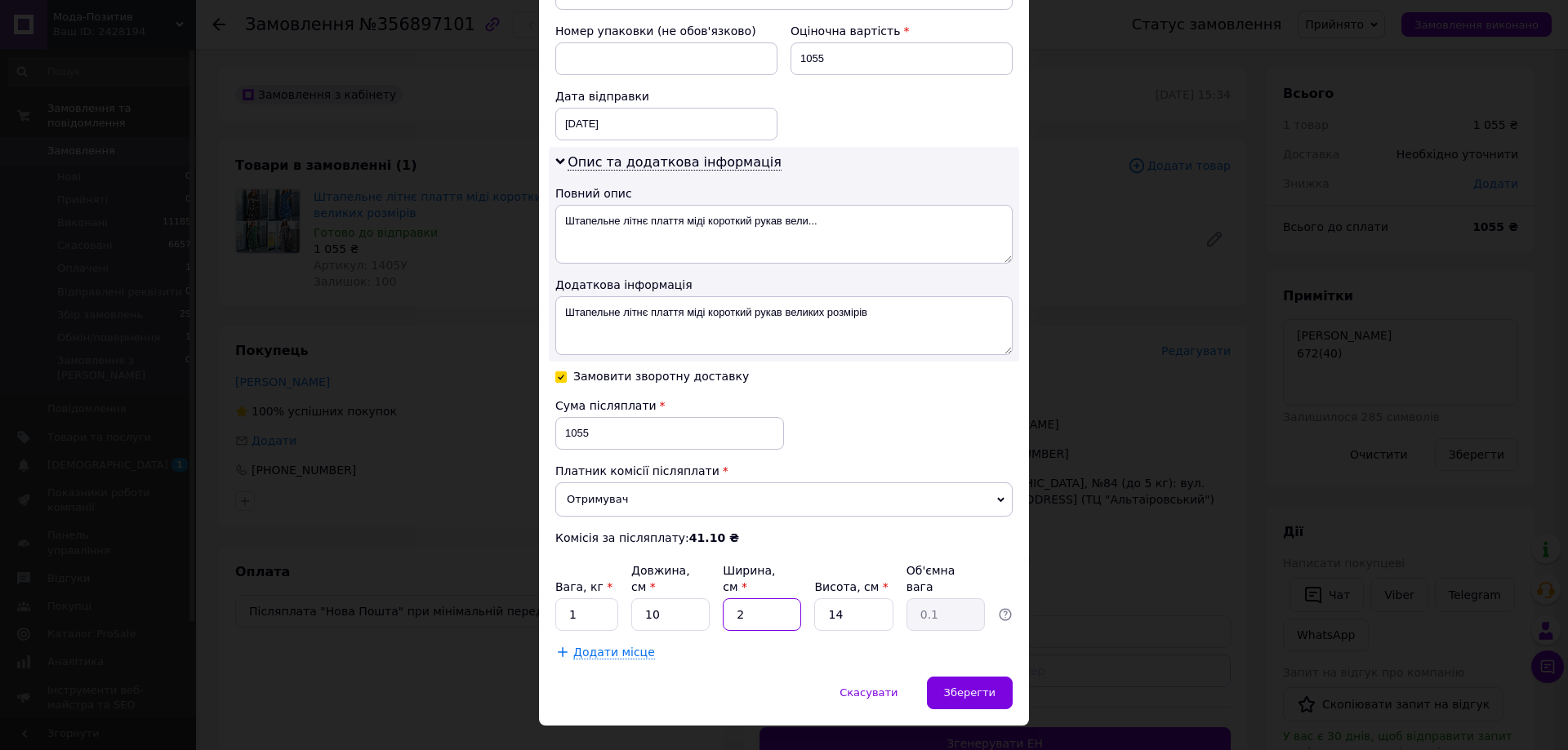
type input "0.7"
type input "20"
type input "2"
type input "0.1"
type input "20"
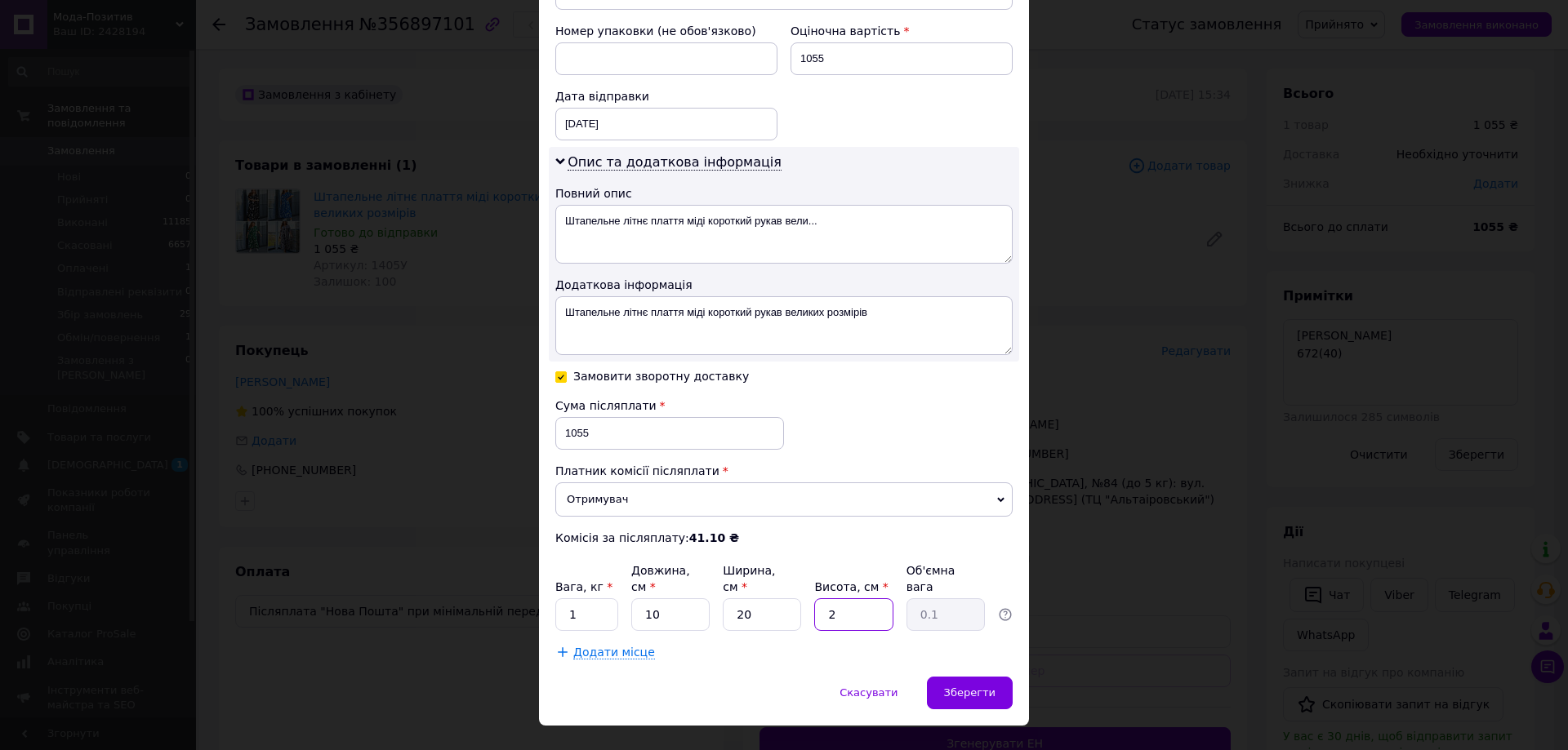
type input "1"
type input "20"
click at [955, 686] on span "Зберегти" at bounding box center [969, 692] width 51 height 12
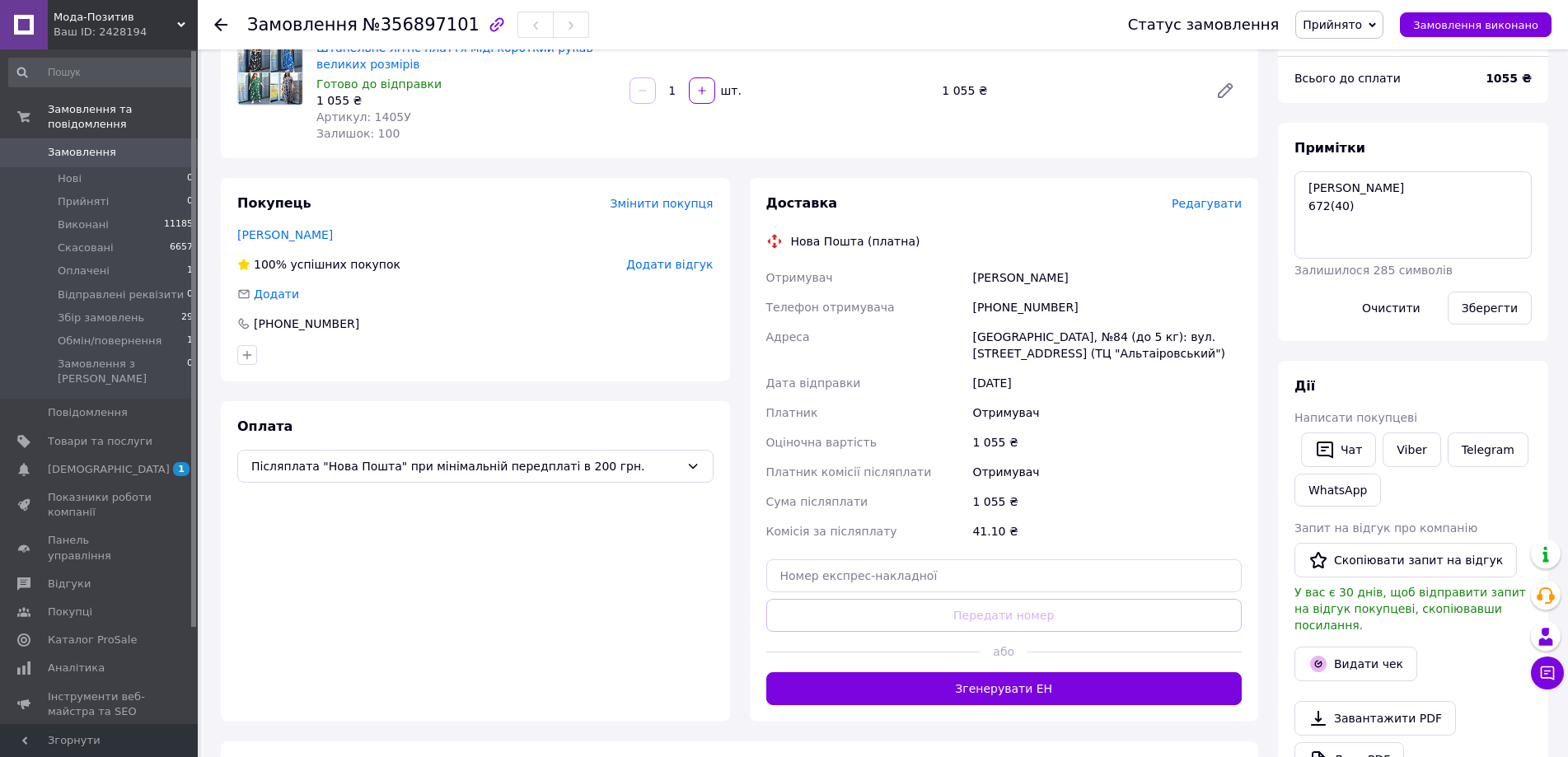
scroll to position [165, 0]
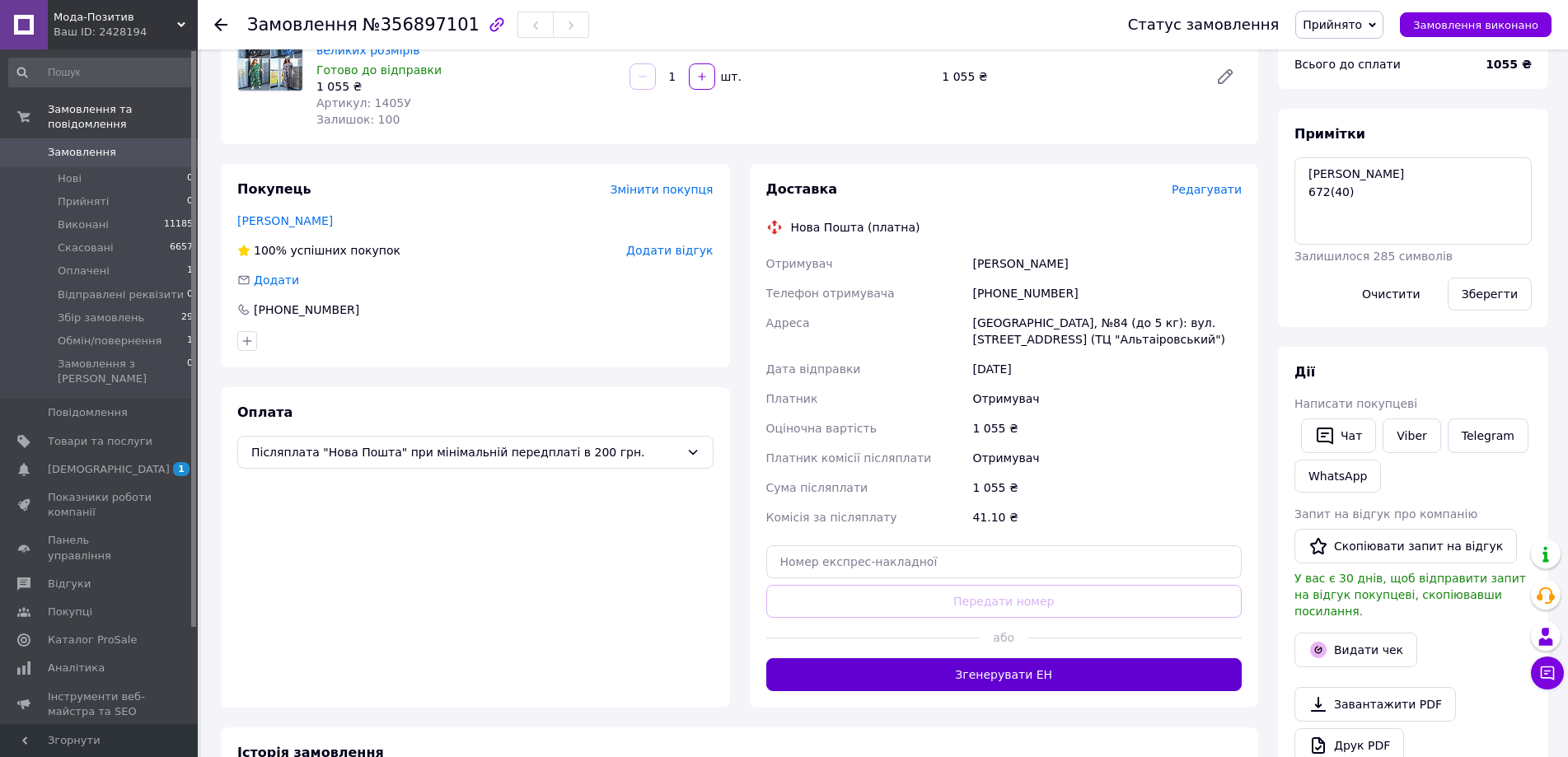
click at [1001, 670] on button "Згенерувати ЕН" at bounding box center [1004, 675] width 477 height 33
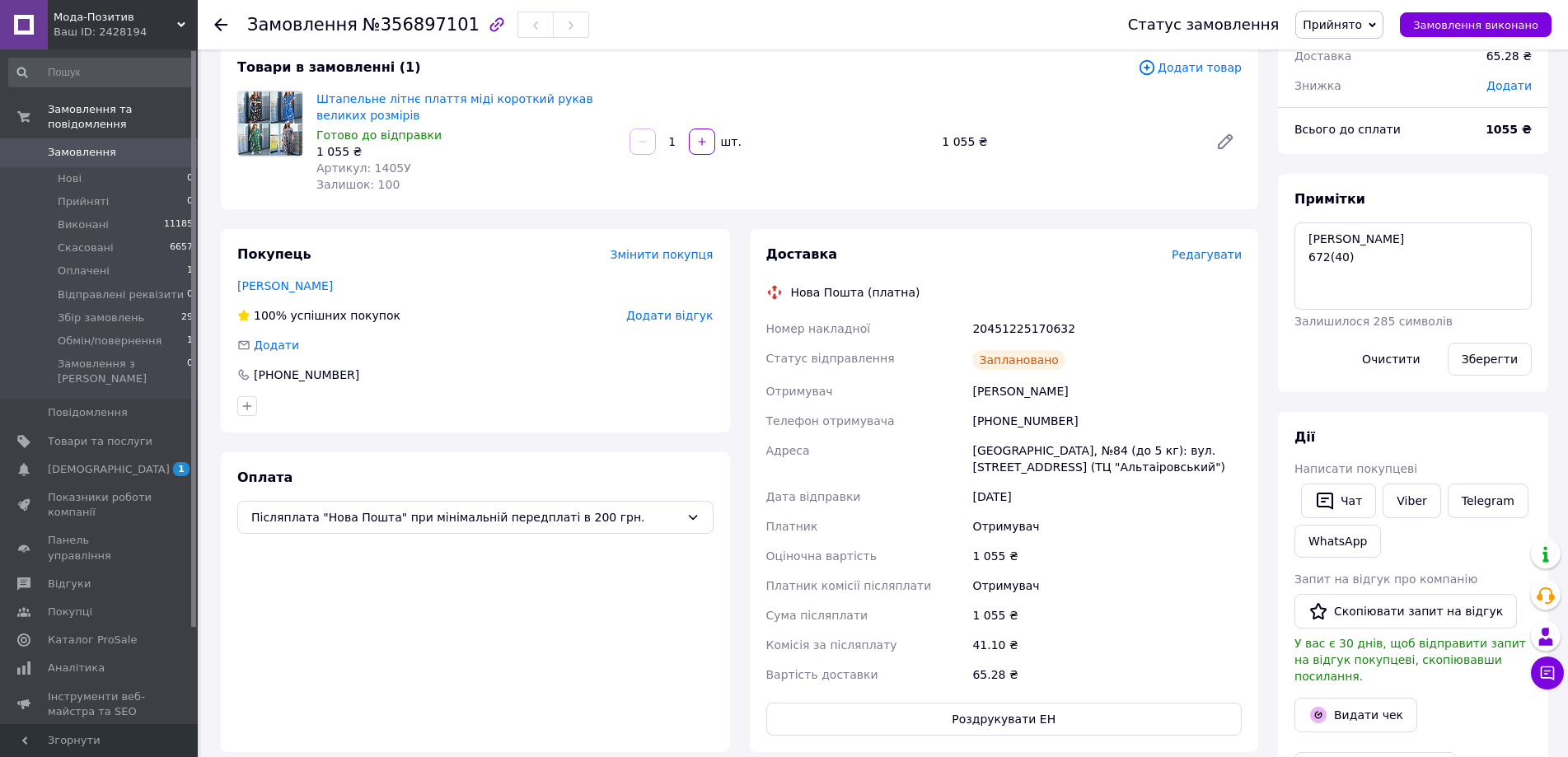
scroll to position [0, 0]
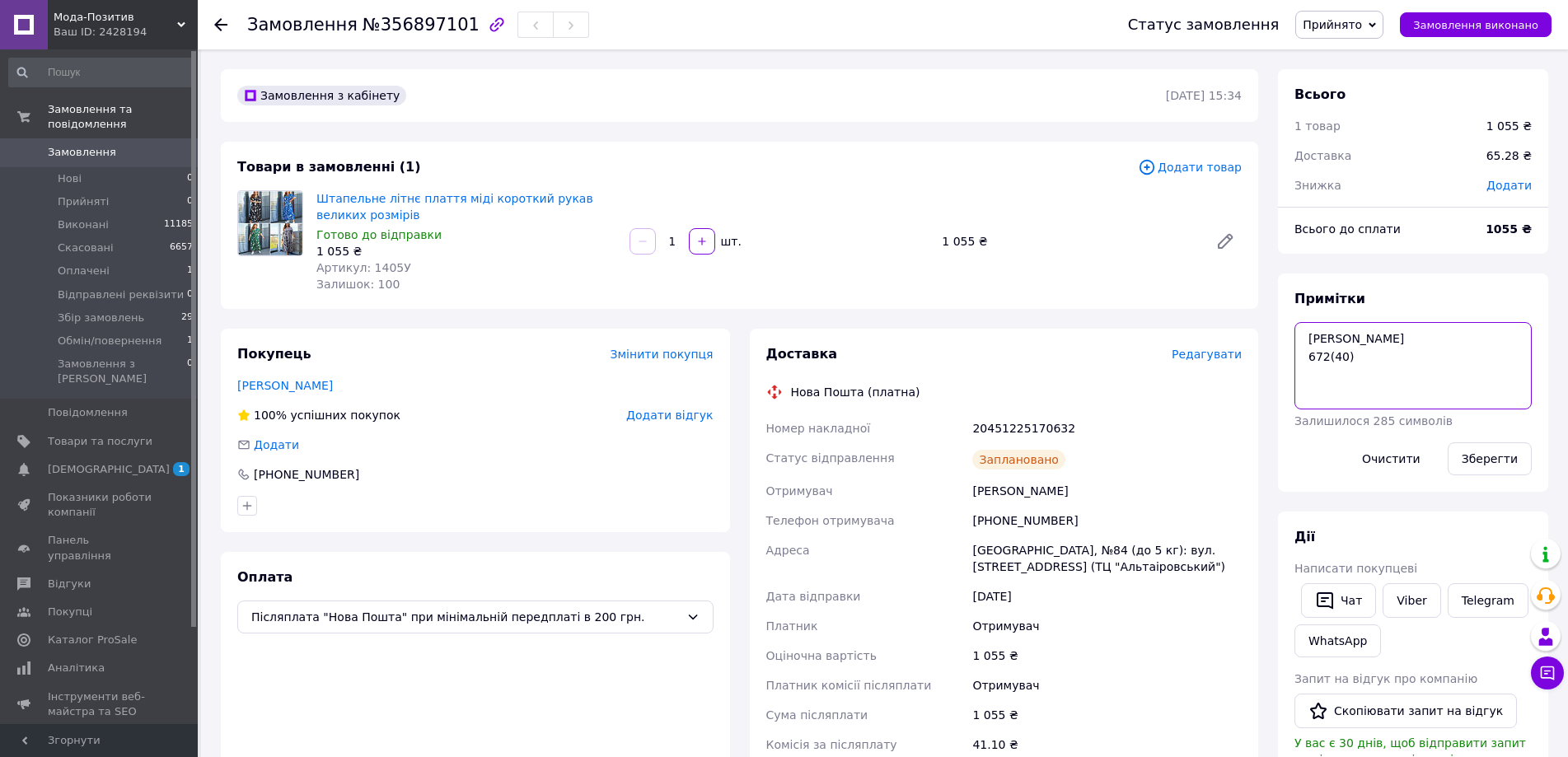
click at [1363, 337] on textarea "[PERSON_NAME] 672(40)" at bounding box center [1413, 366] width 237 height 87
type textarea "[PERSON_NAME] 60-62 чорний 672(40)"
click at [1471, 447] on button "Зберегти" at bounding box center [1490, 459] width 84 height 33
click at [1007, 426] on div "20451225170632" at bounding box center [1106, 429] width 276 height 30
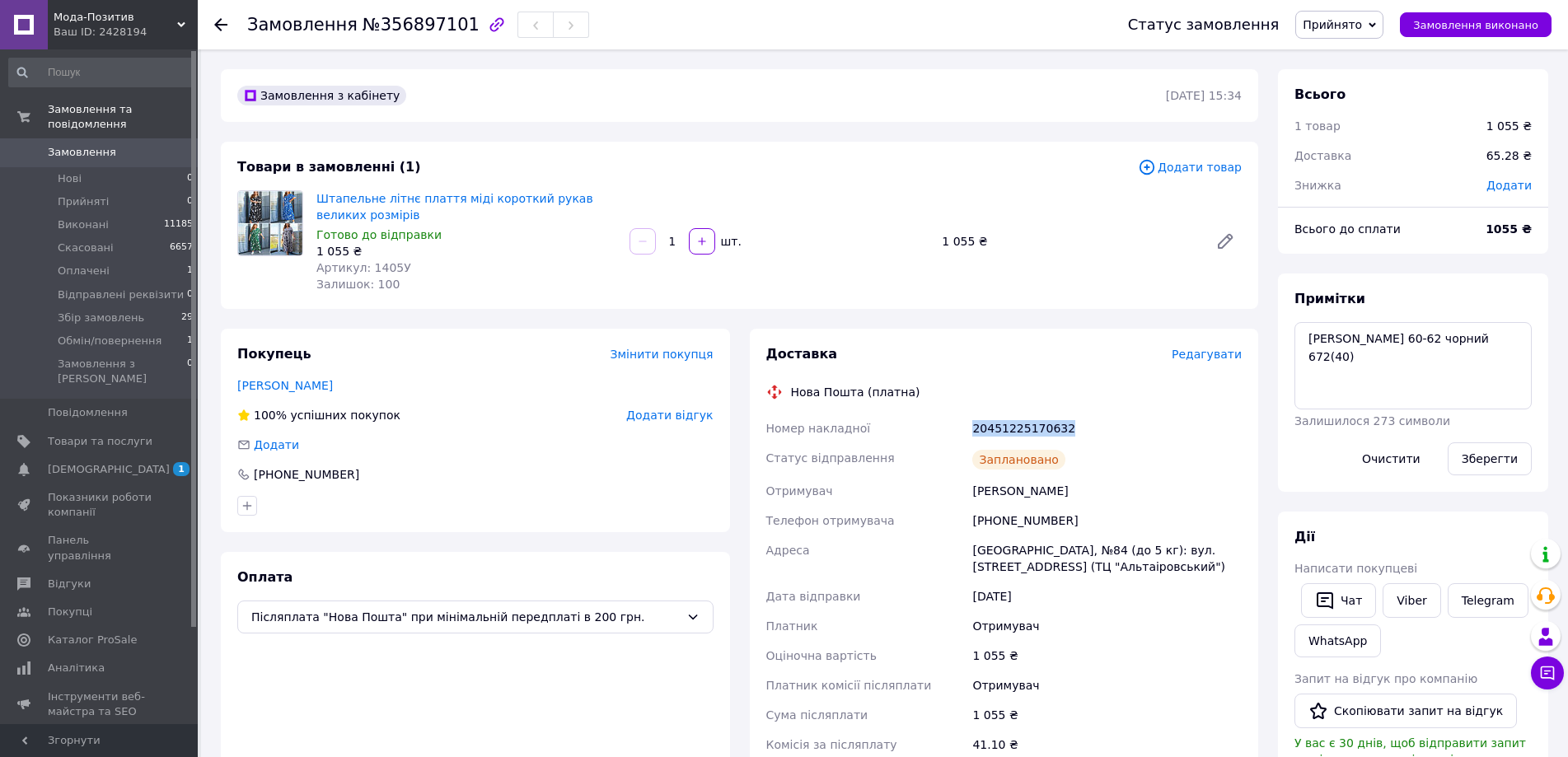
copy div "20451225170632"
drag, startPoint x: 969, startPoint y: 491, endPoint x: 1067, endPoint y: 493, distance: 98.0
click at [1067, 493] on div "[PERSON_NAME]" at bounding box center [1106, 491] width 276 height 30
copy div "[PERSON_NAME]"
click at [1340, 23] on span "Прийнято" at bounding box center [1332, 25] width 59 height 13
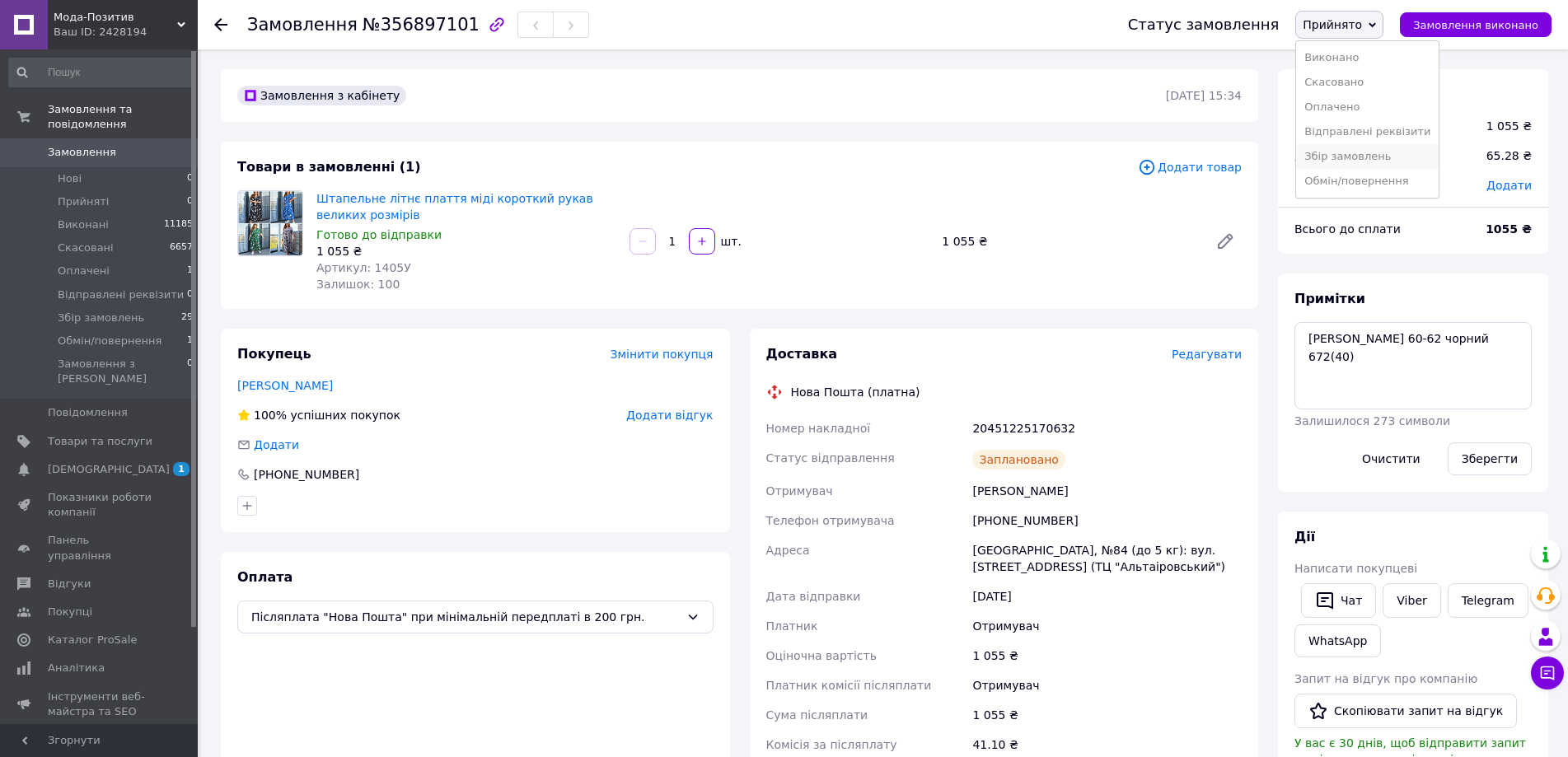
click at [1372, 158] on li "Збір замовлень" at bounding box center [1367, 157] width 143 height 25
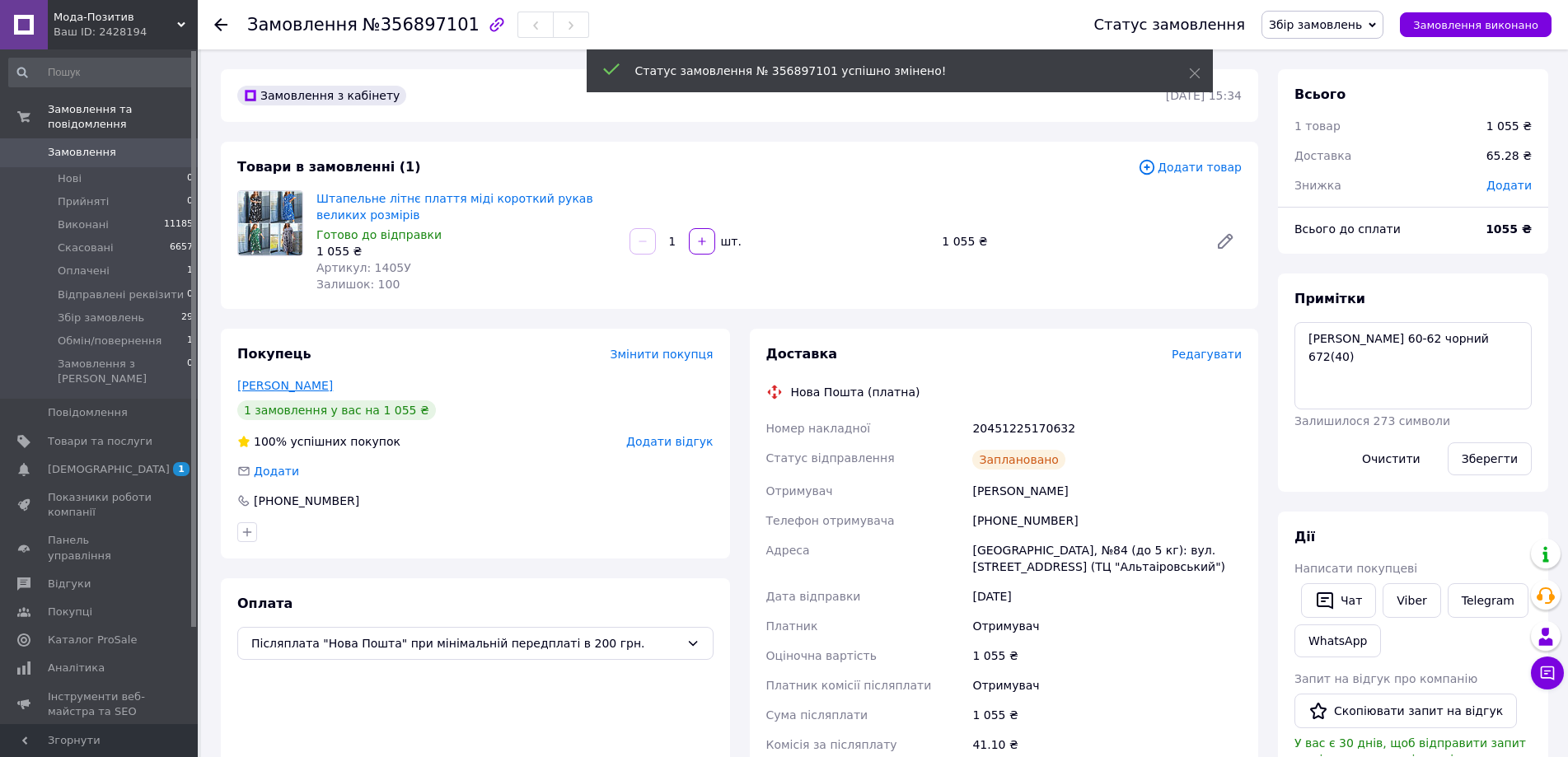
click at [277, 389] on link "[PERSON_NAME]" at bounding box center [285, 386] width 96 height 13
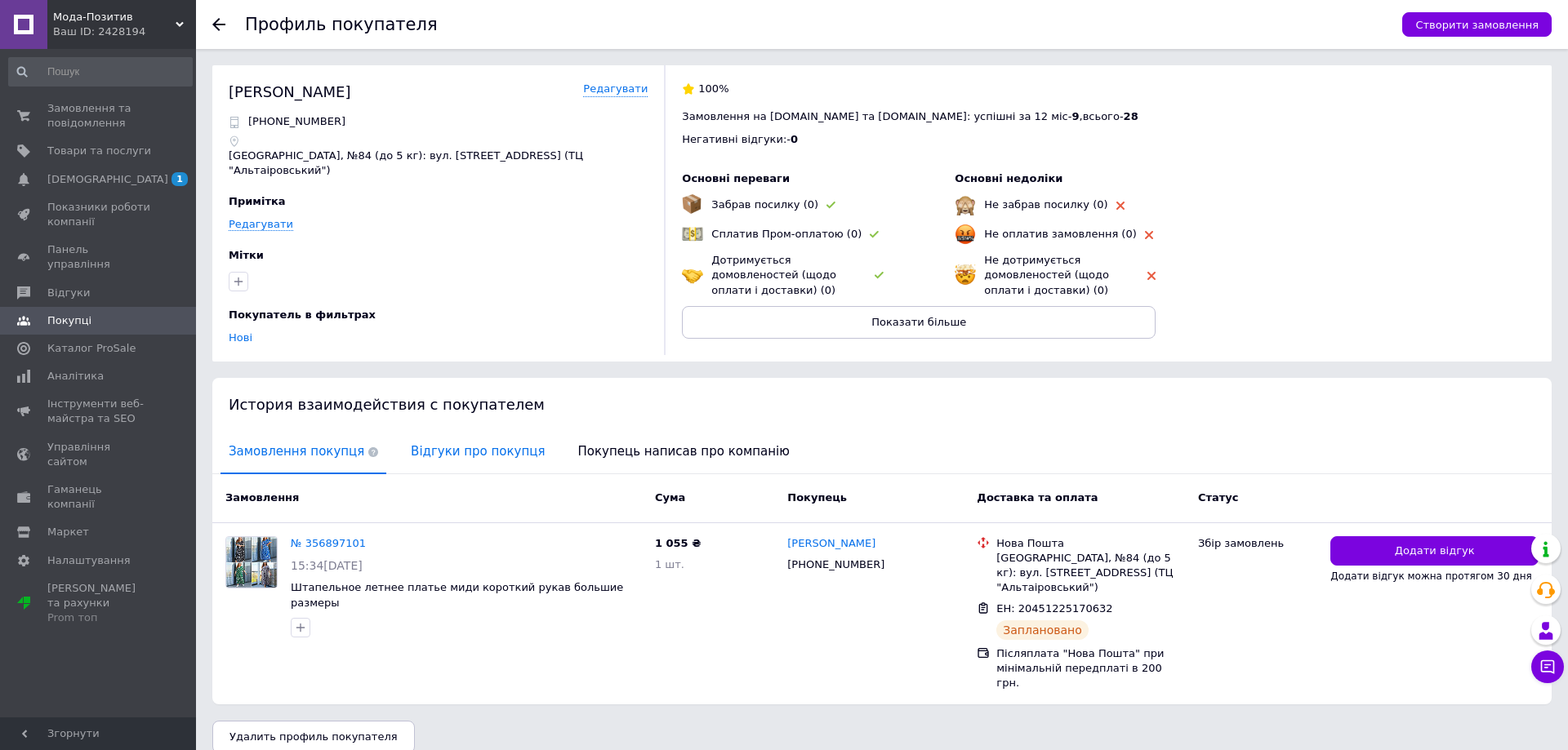
click at [462, 458] on span "Відгуки про покупця" at bounding box center [478, 452] width 150 height 42
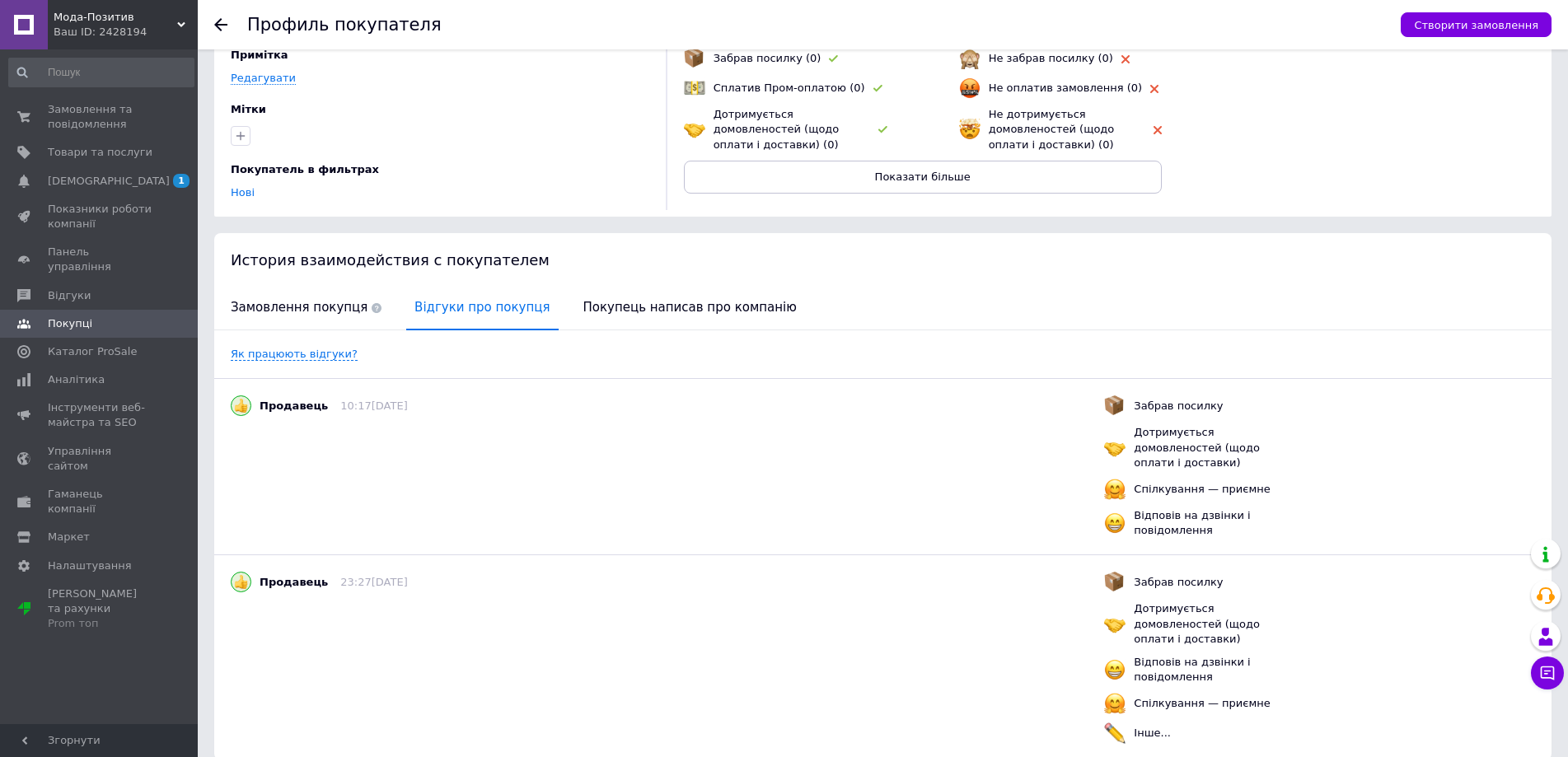
scroll to position [181, 0]
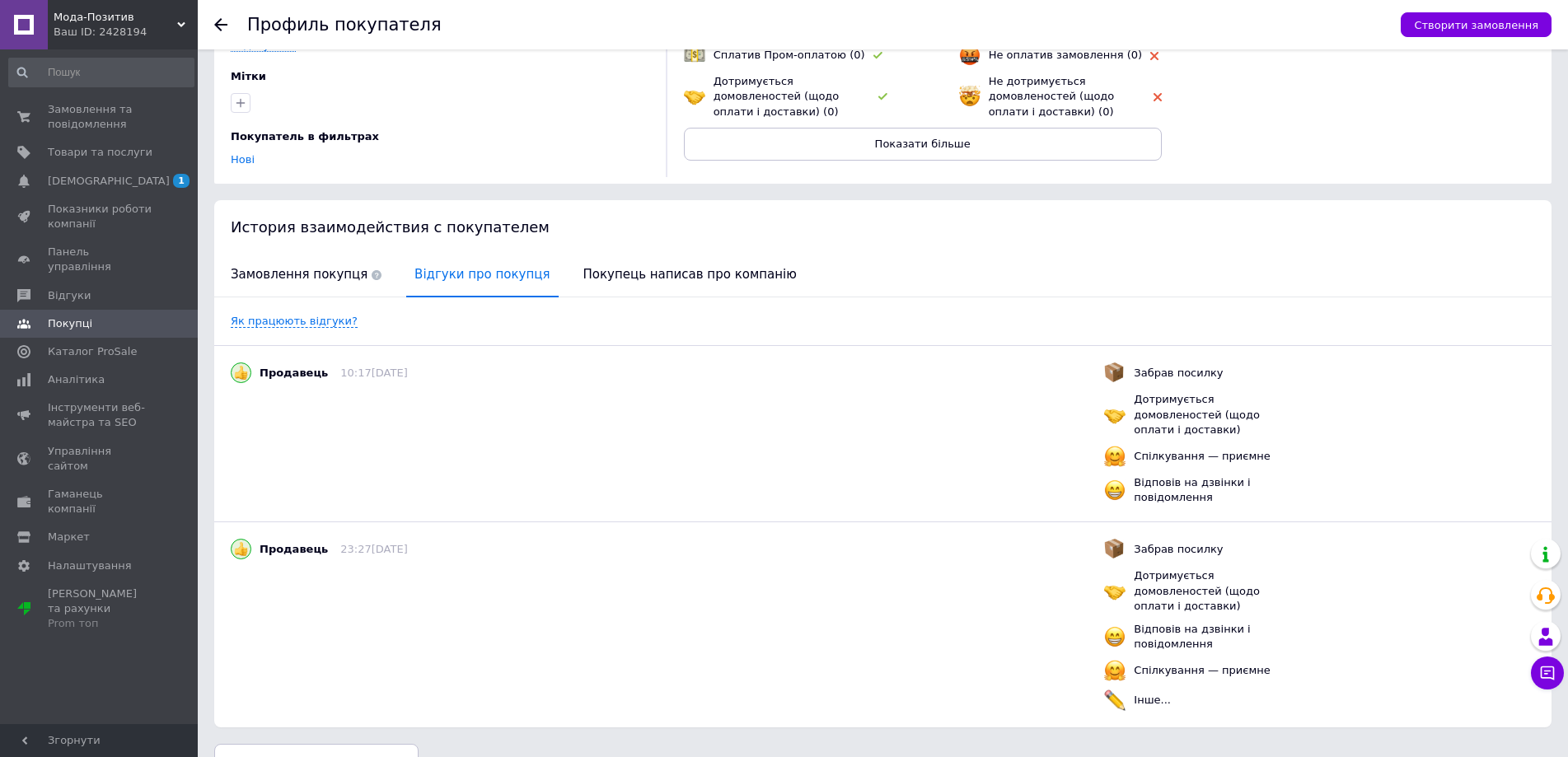
click at [220, 26] on use at bounding box center [221, 25] width 13 height 13
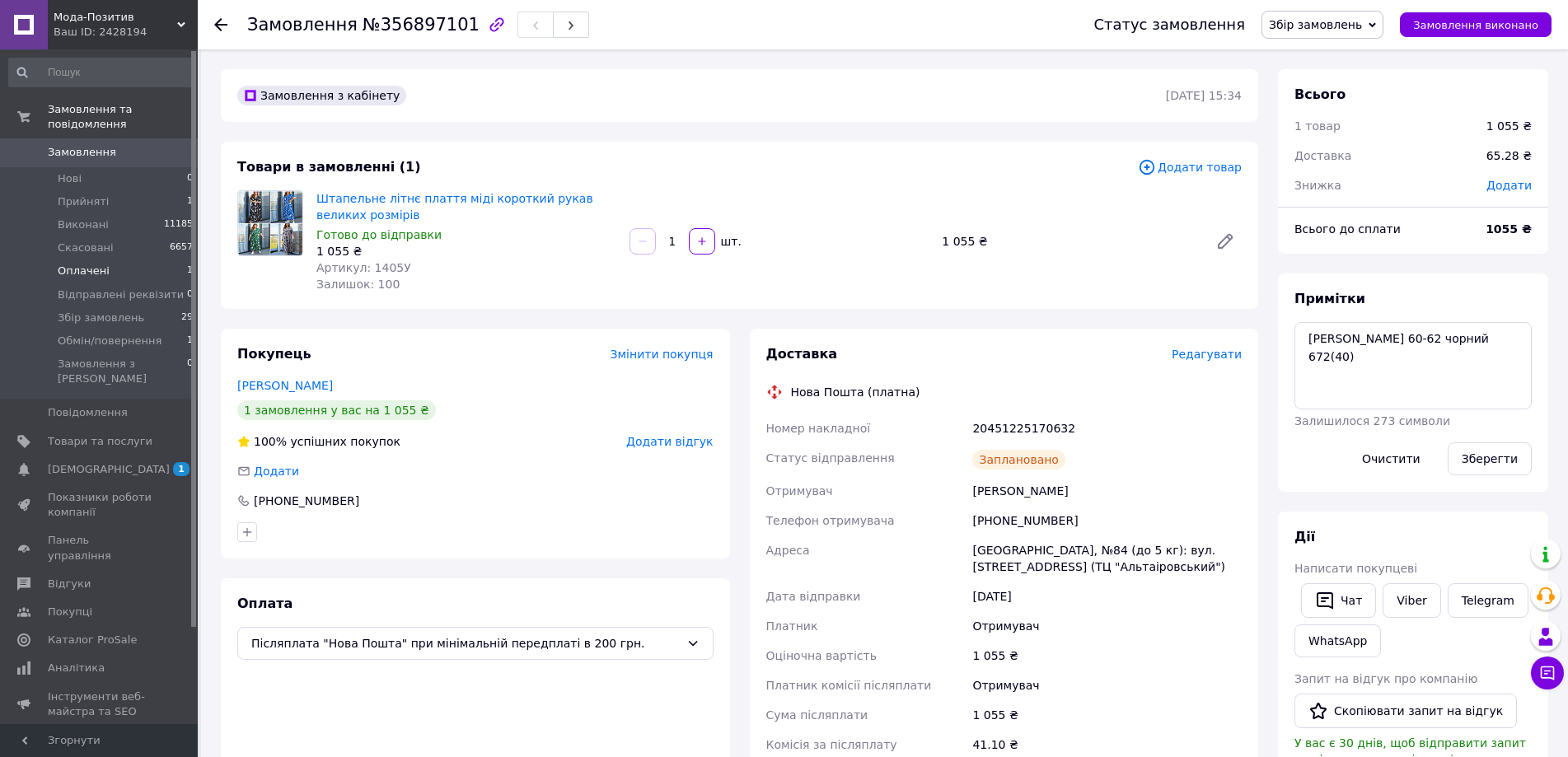
click at [153, 260] on li "Оплачені 1" at bounding box center [101, 271] width 203 height 23
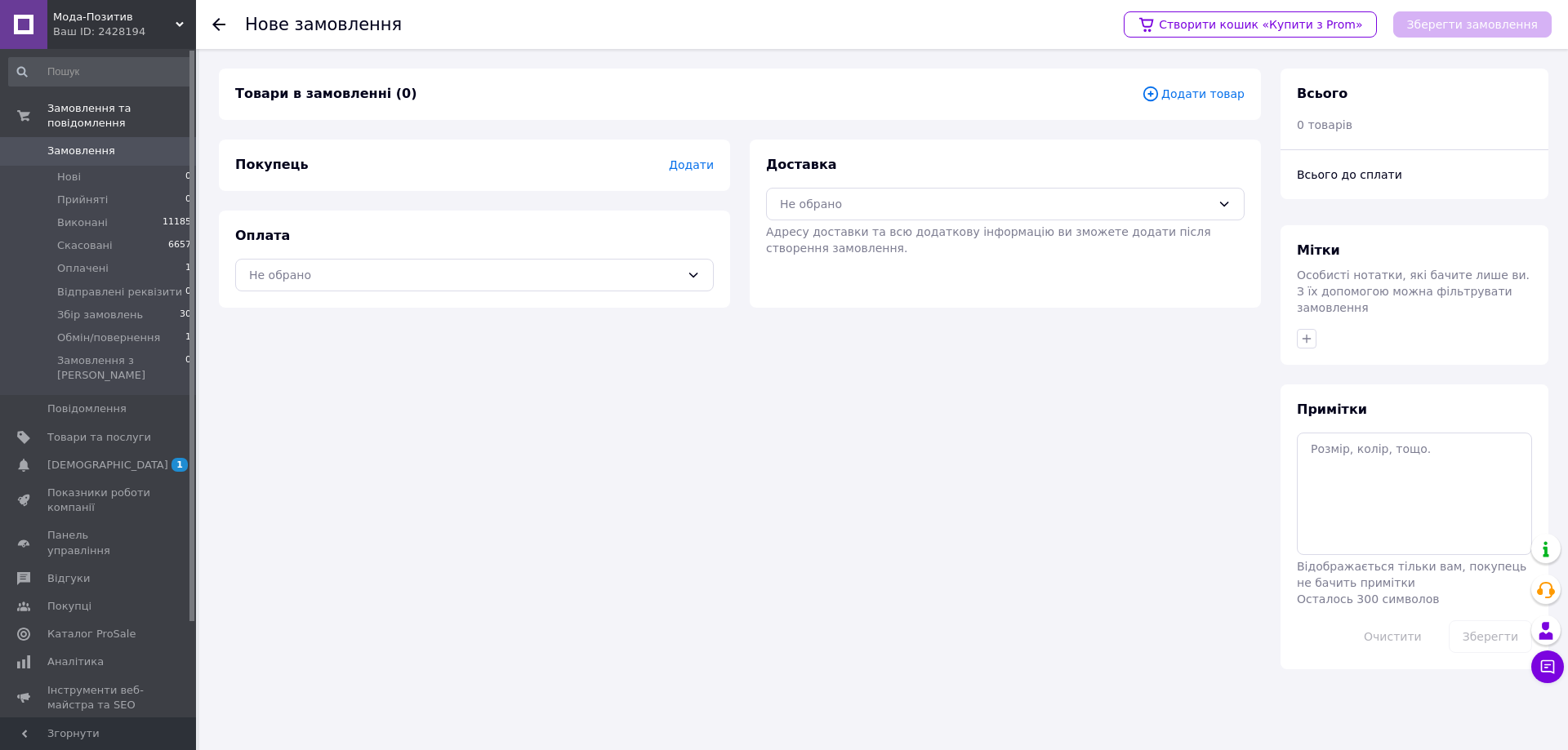
click at [220, 22] on icon at bounding box center [219, 25] width 13 height 13
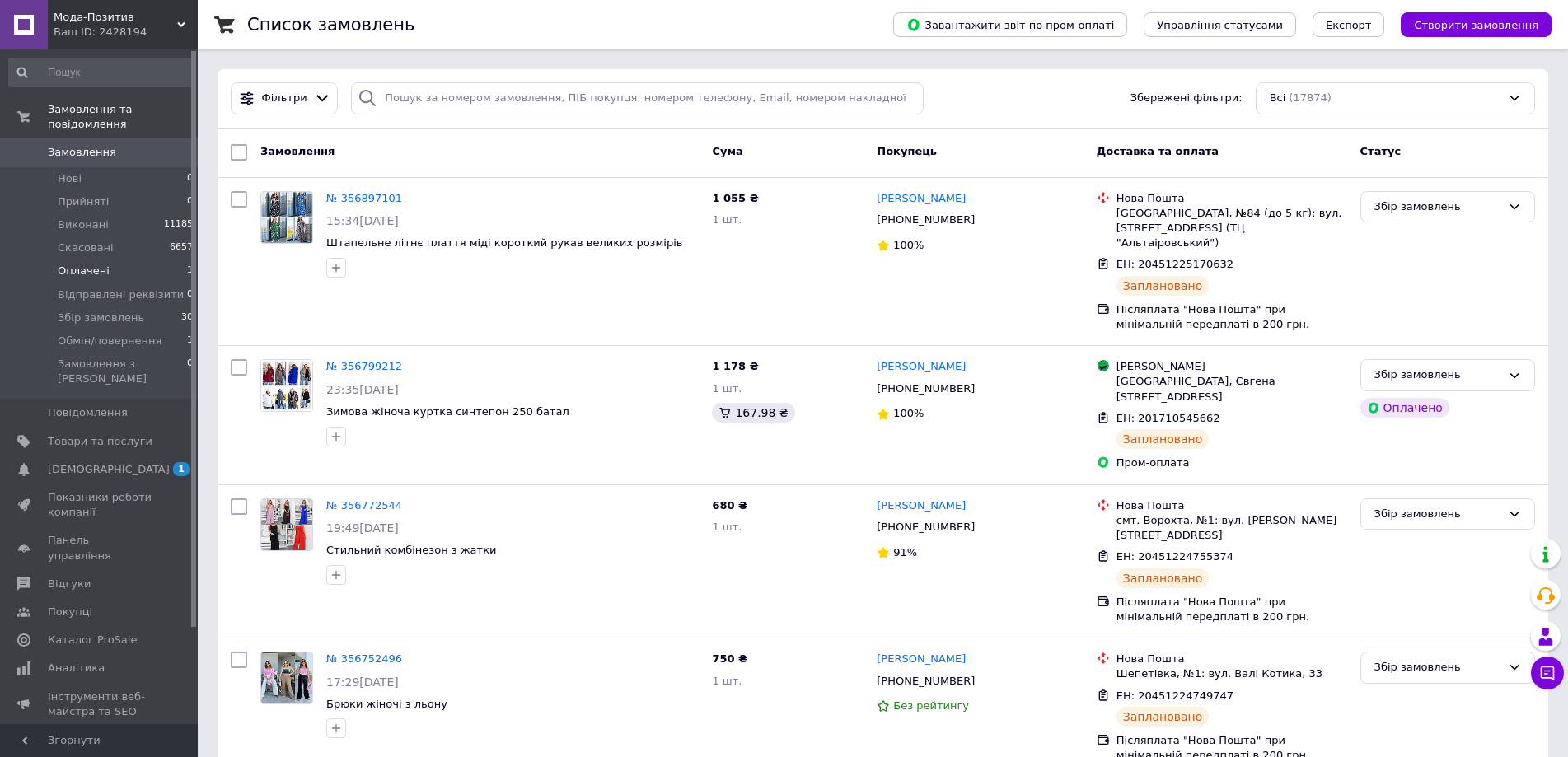
click at [133, 260] on li "Оплачені 1" at bounding box center [101, 271] width 203 height 23
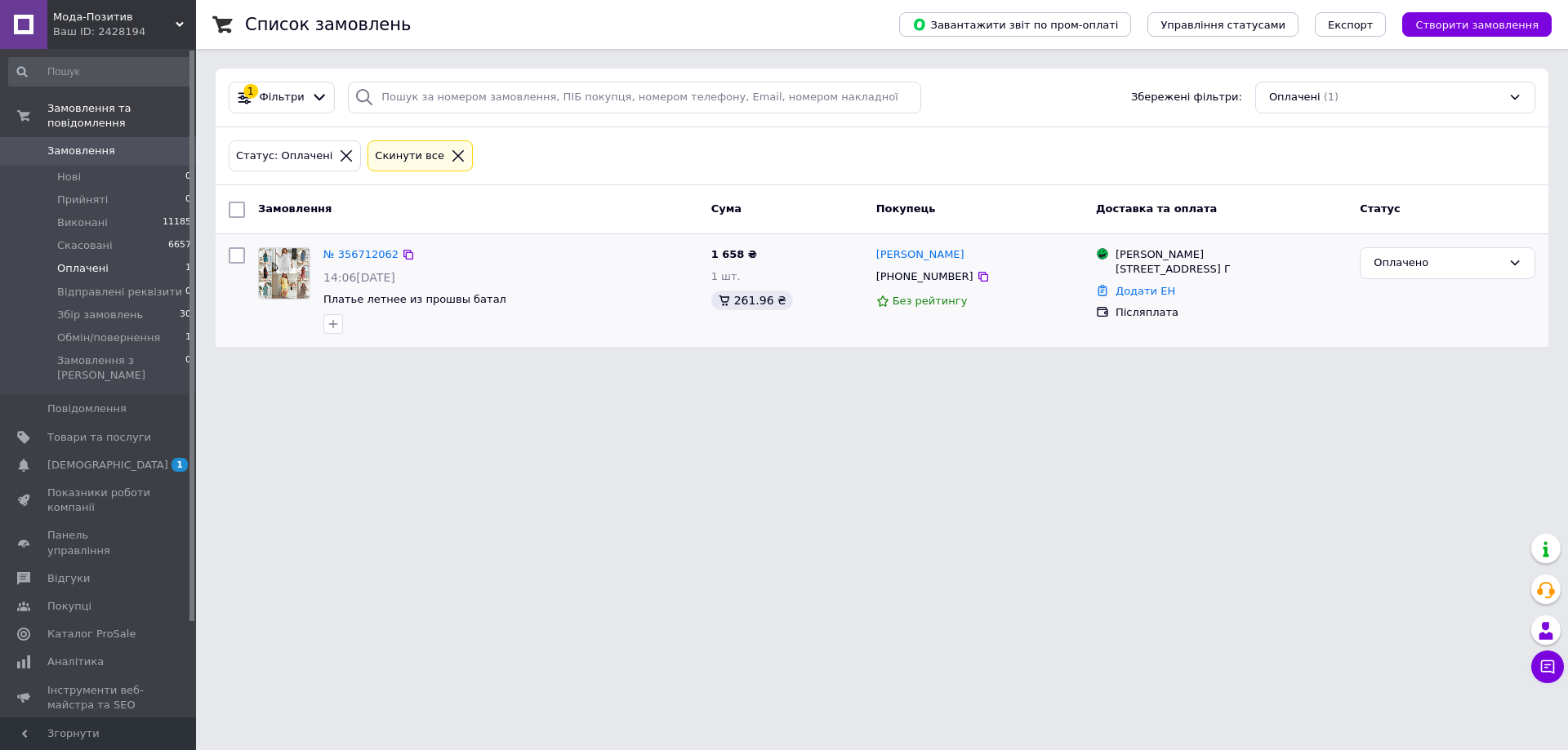
click at [232, 256] on input "checkbox" at bounding box center [237, 256] width 16 height 16
click at [290, 207] on span "Дії для 1 замовлення" at bounding box center [317, 210] width 118 height 15
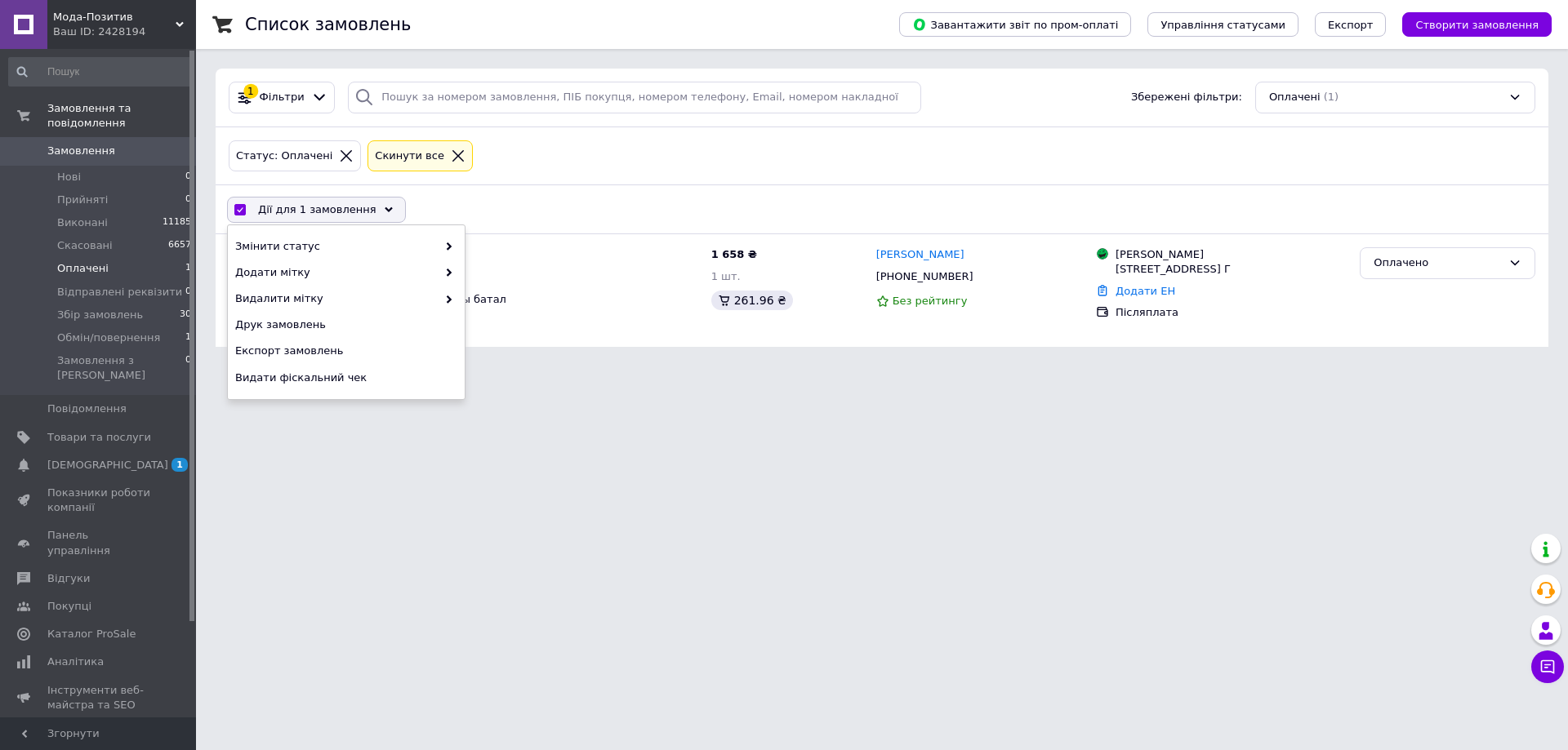
click at [290, 208] on span "Дії для 1 замовлення" at bounding box center [317, 210] width 118 height 15
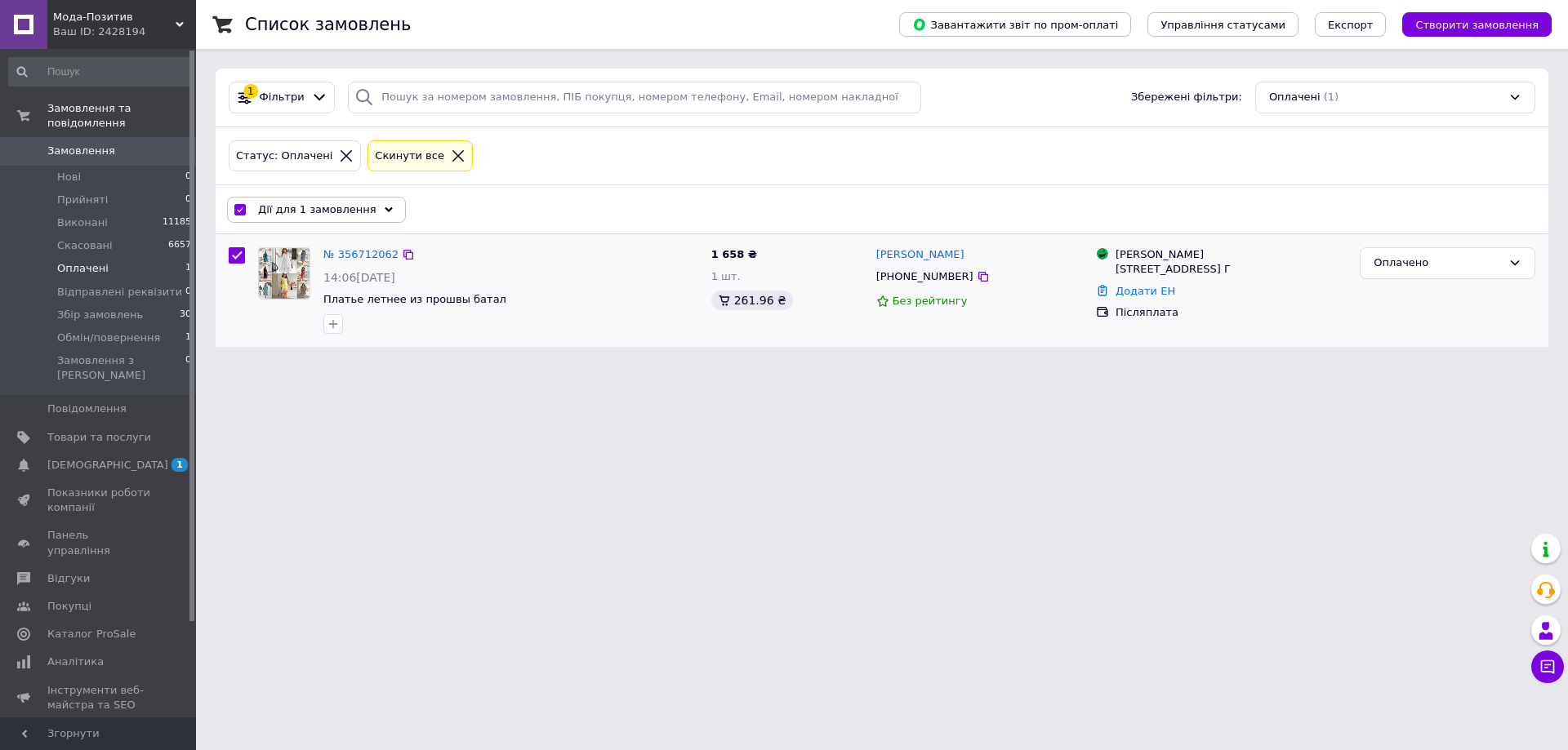
click at [244, 249] on input "checkbox" at bounding box center [237, 256] width 16 height 16
checkbox input "false"
click at [352, 258] on link "№ 356712062" at bounding box center [361, 254] width 75 height 12
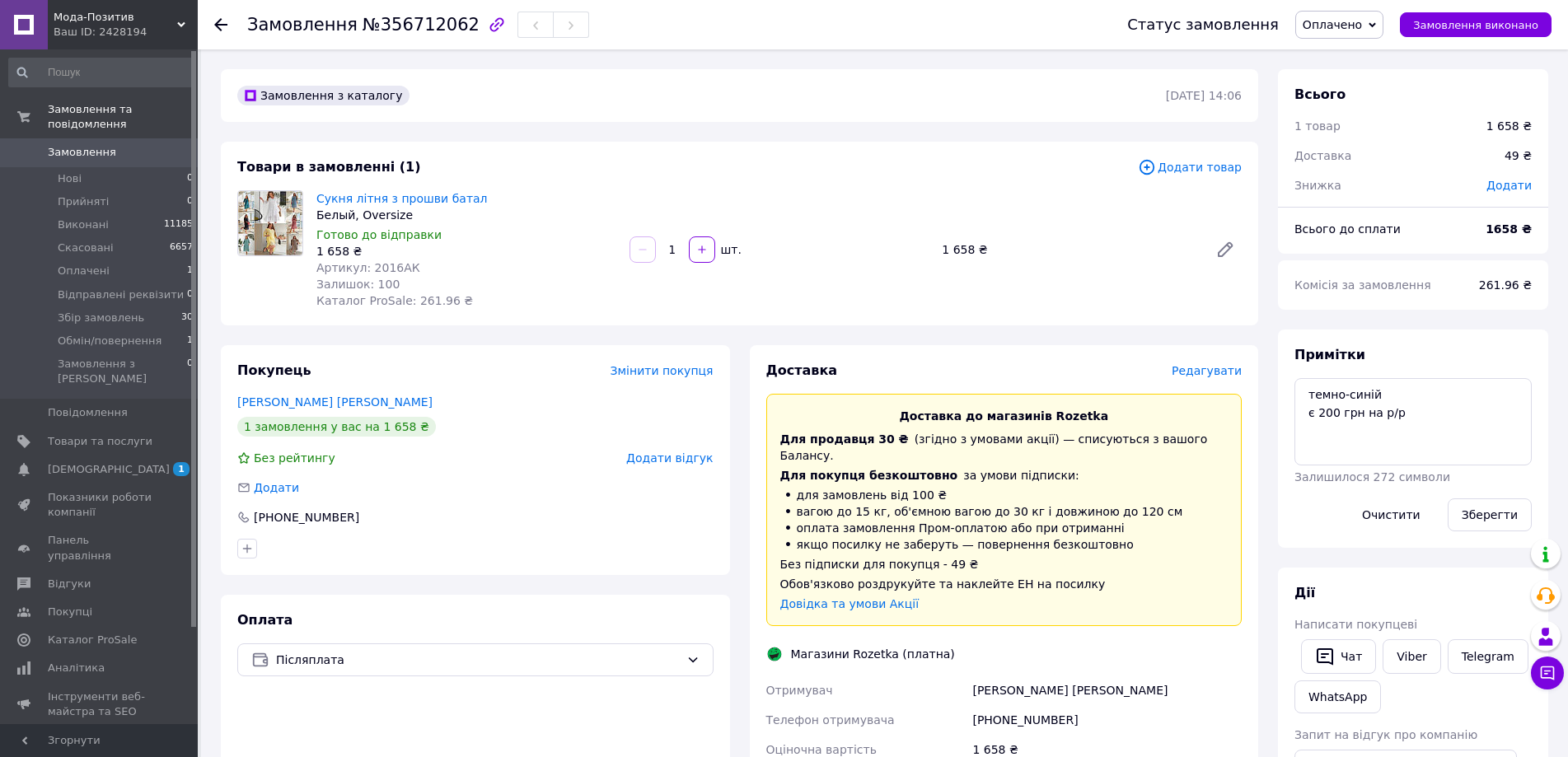
click at [217, 22] on use at bounding box center [221, 25] width 13 height 13
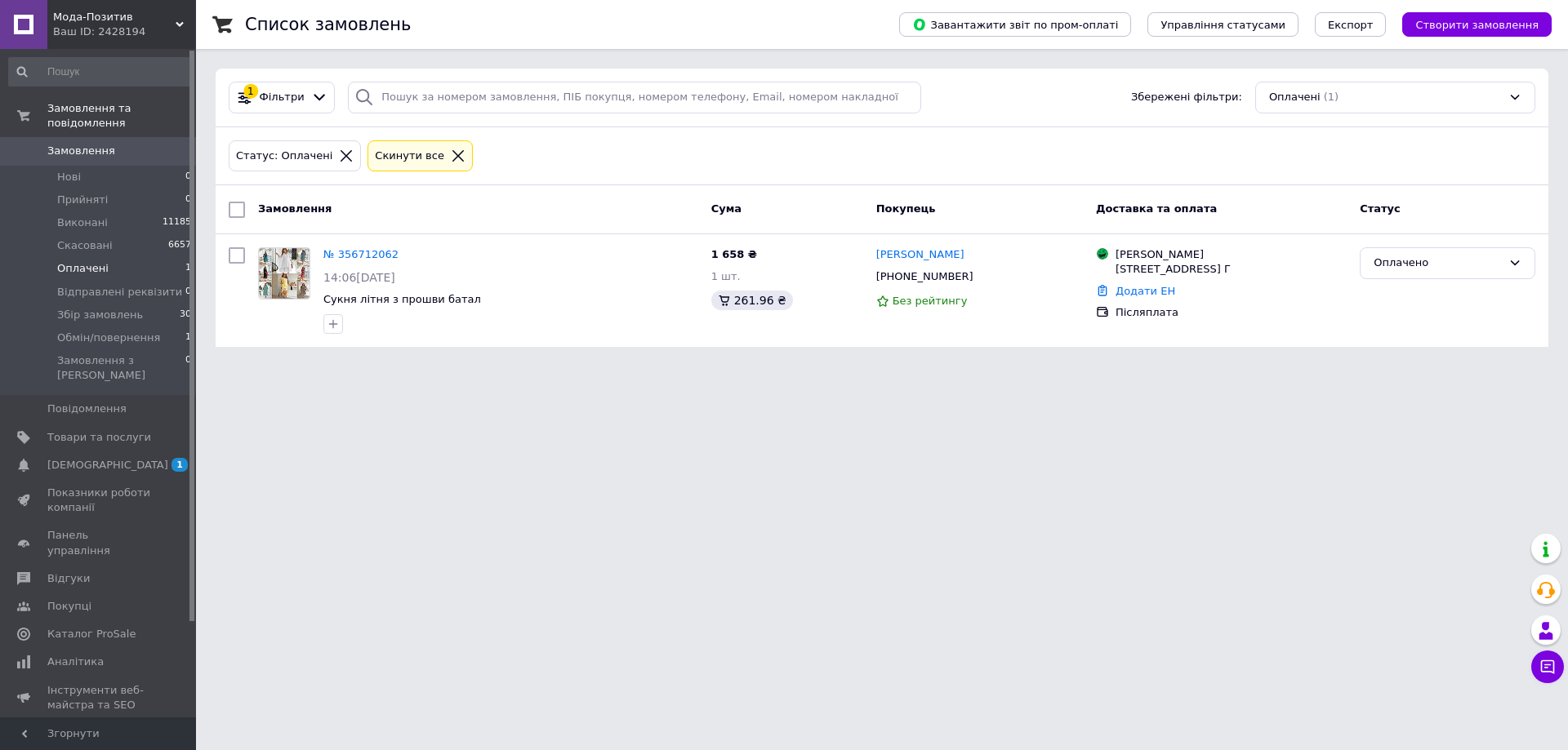
click at [453, 158] on icon at bounding box center [458, 156] width 11 height 11
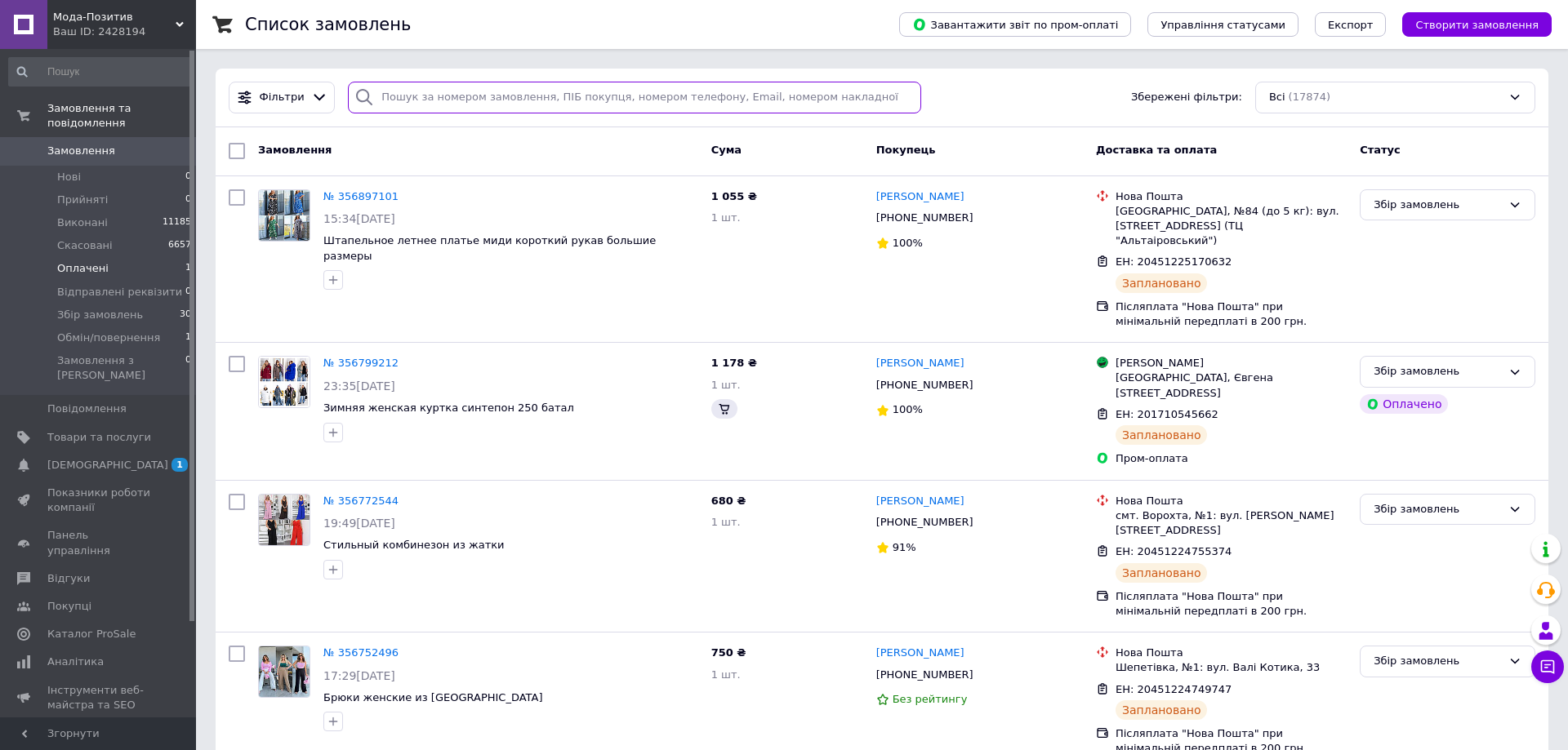
click at [419, 102] on input "search" at bounding box center [634, 97] width 573 height 32
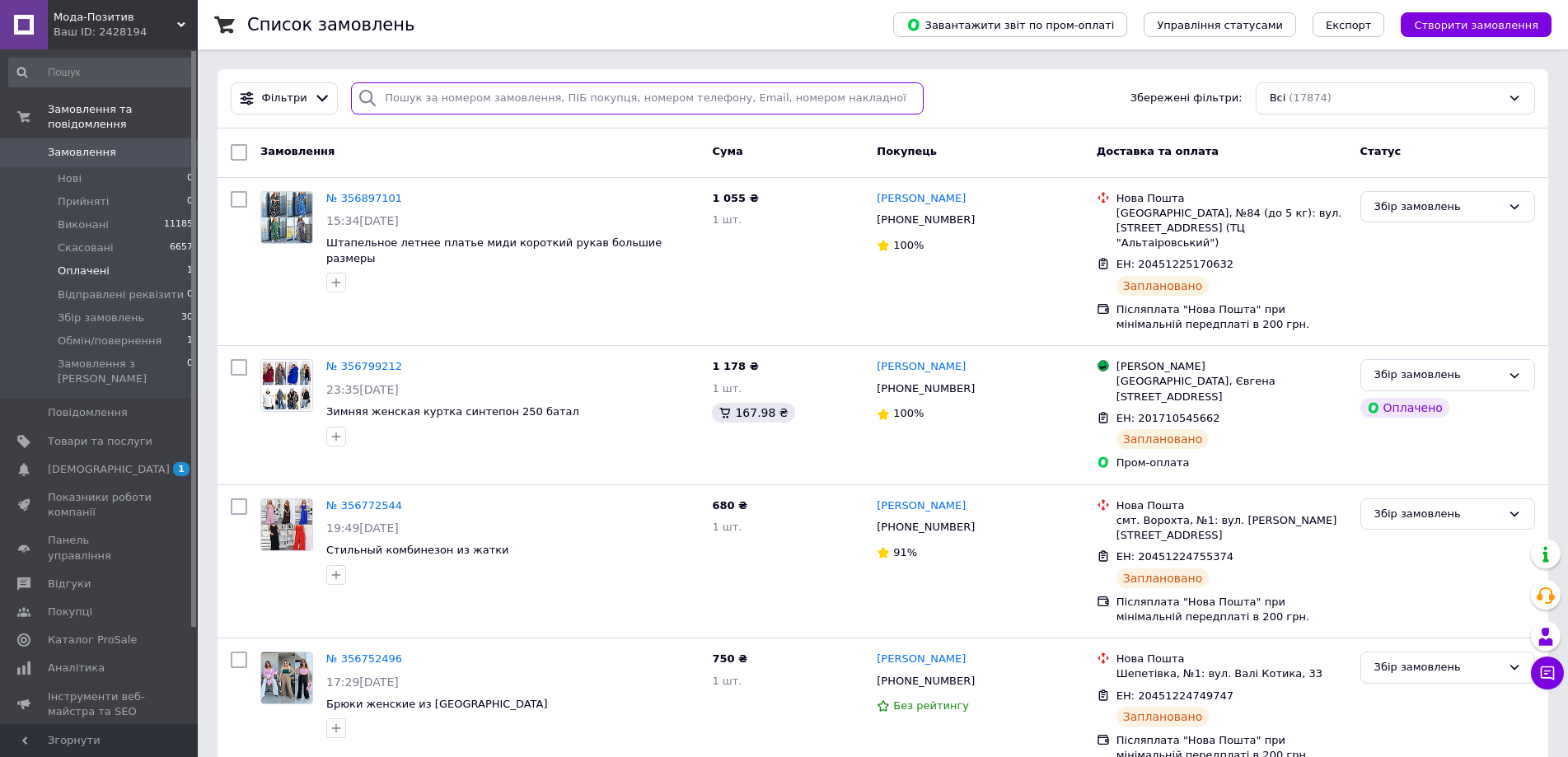
paste input "[PERSON_NAME]"
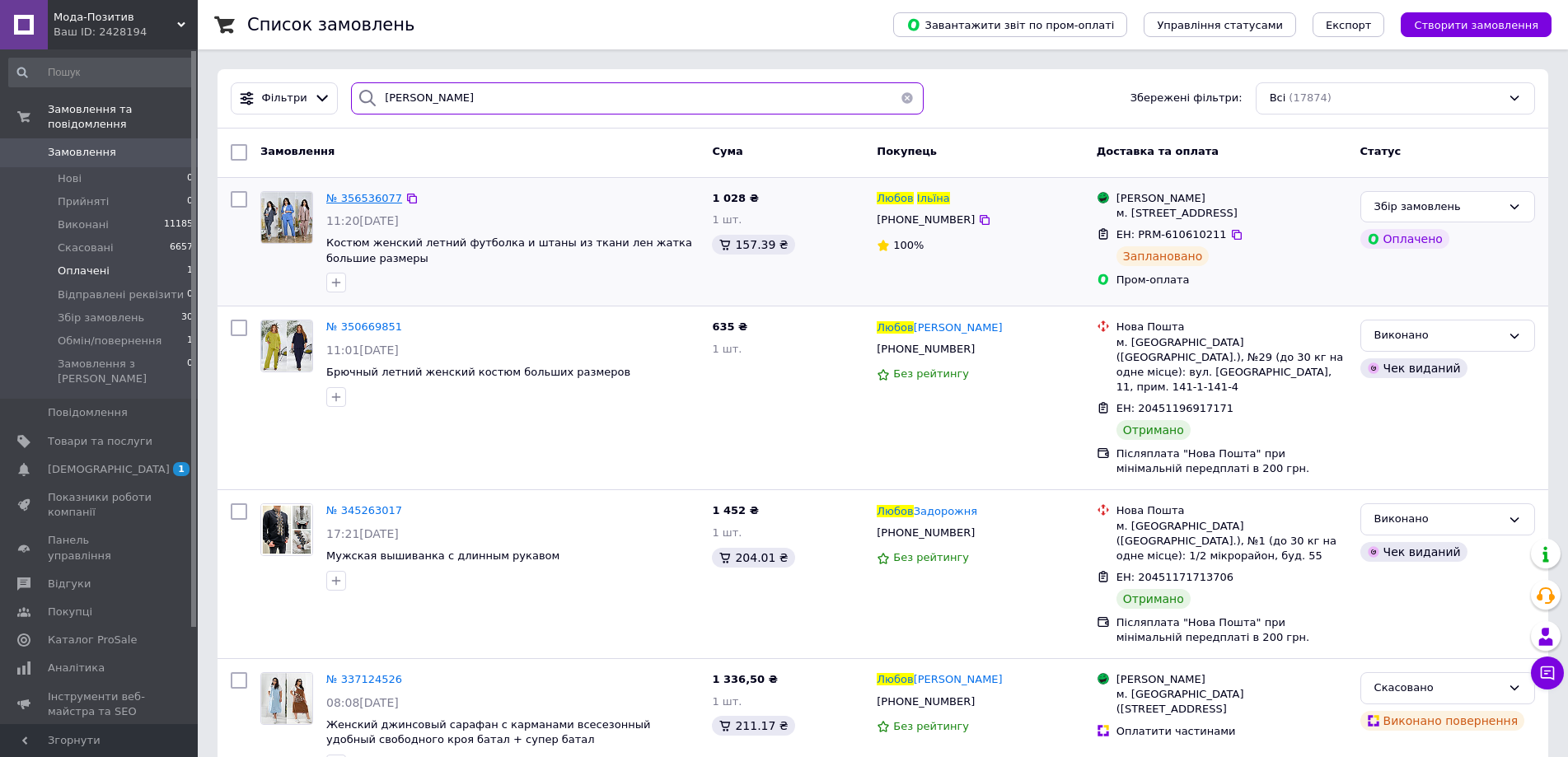
type input "[PERSON_NAME]"
click at [350, 195] on span "№ 356536077" at bounding box center [364, 198] width 76 height 12
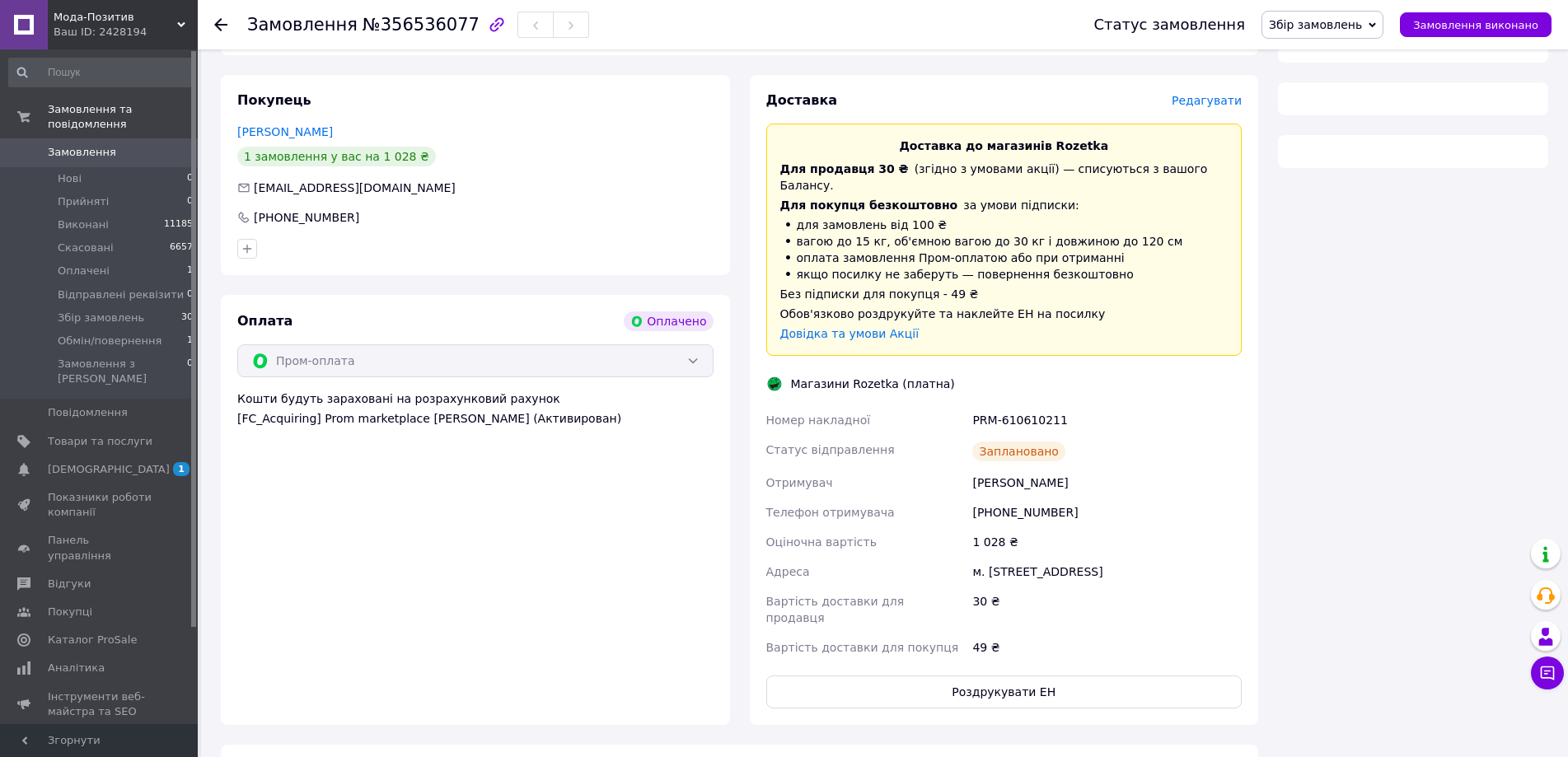
scroll to position [329, 0]
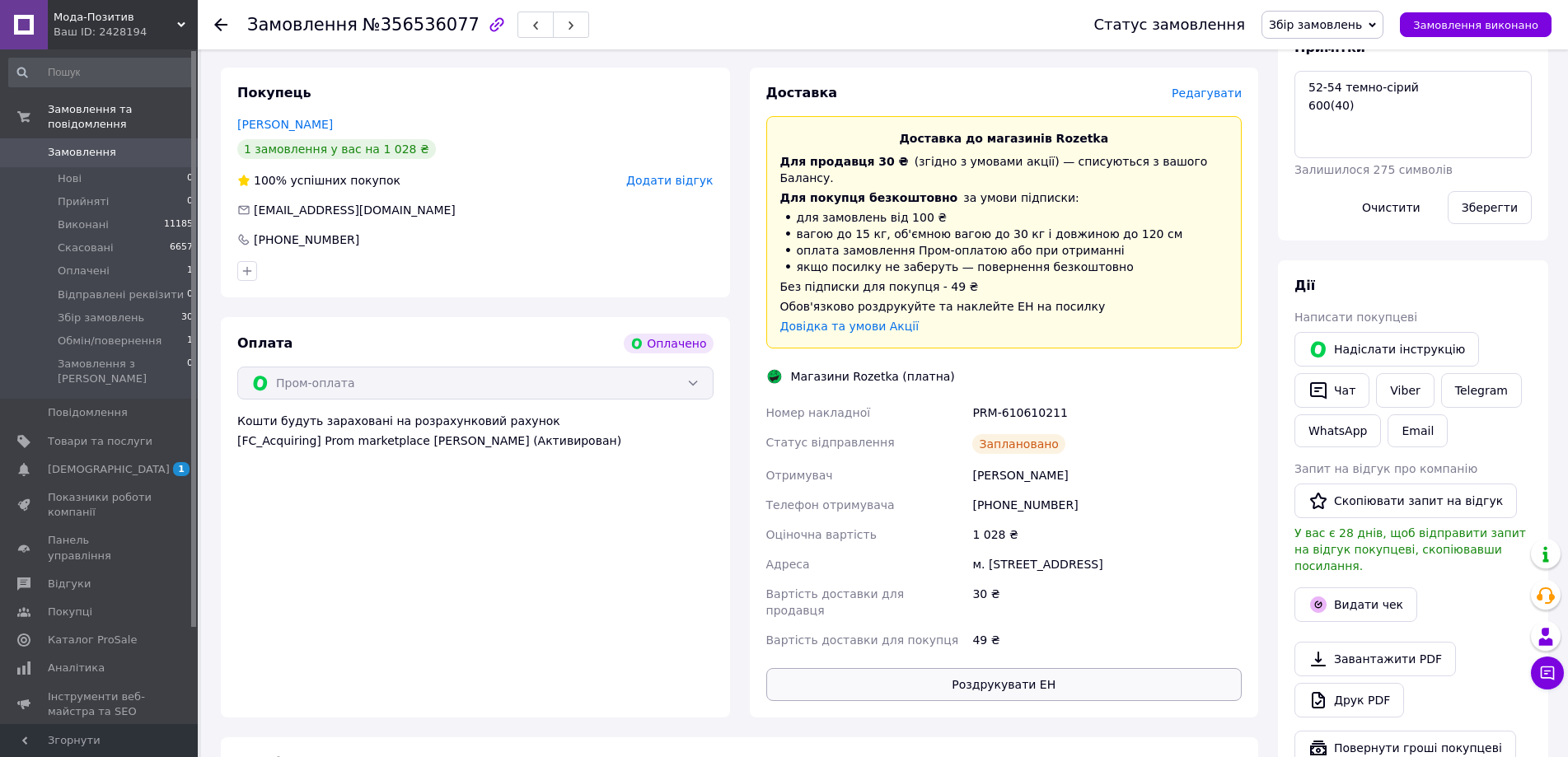
click at [1002, 668] on button "Роздрукувати ЕН" at bounding box center [1004, 684] width 477 height 33
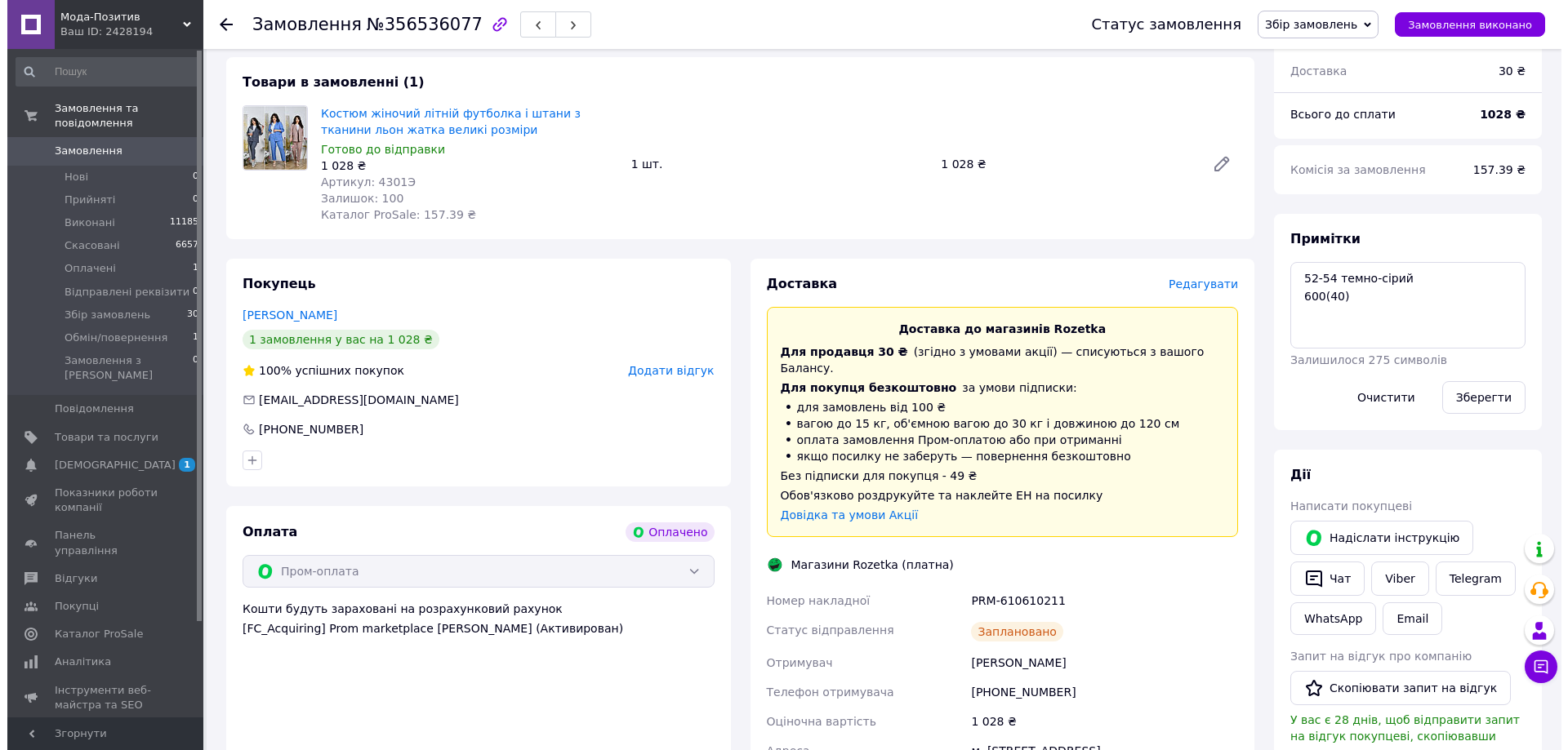
scroll to position [0, 0]
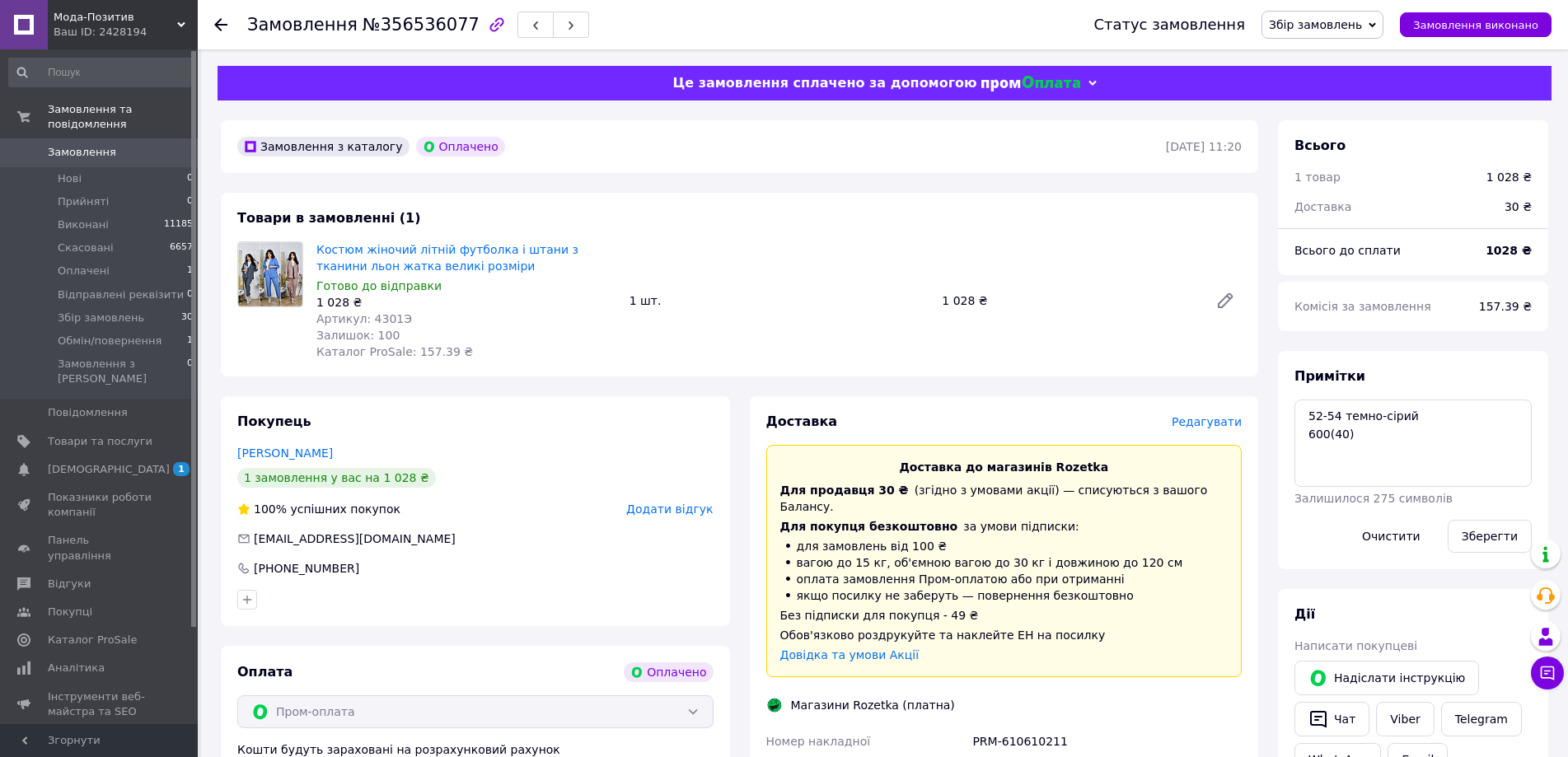
click at [217, 23] on use at bounding box center [221, 25] width 13 height 13
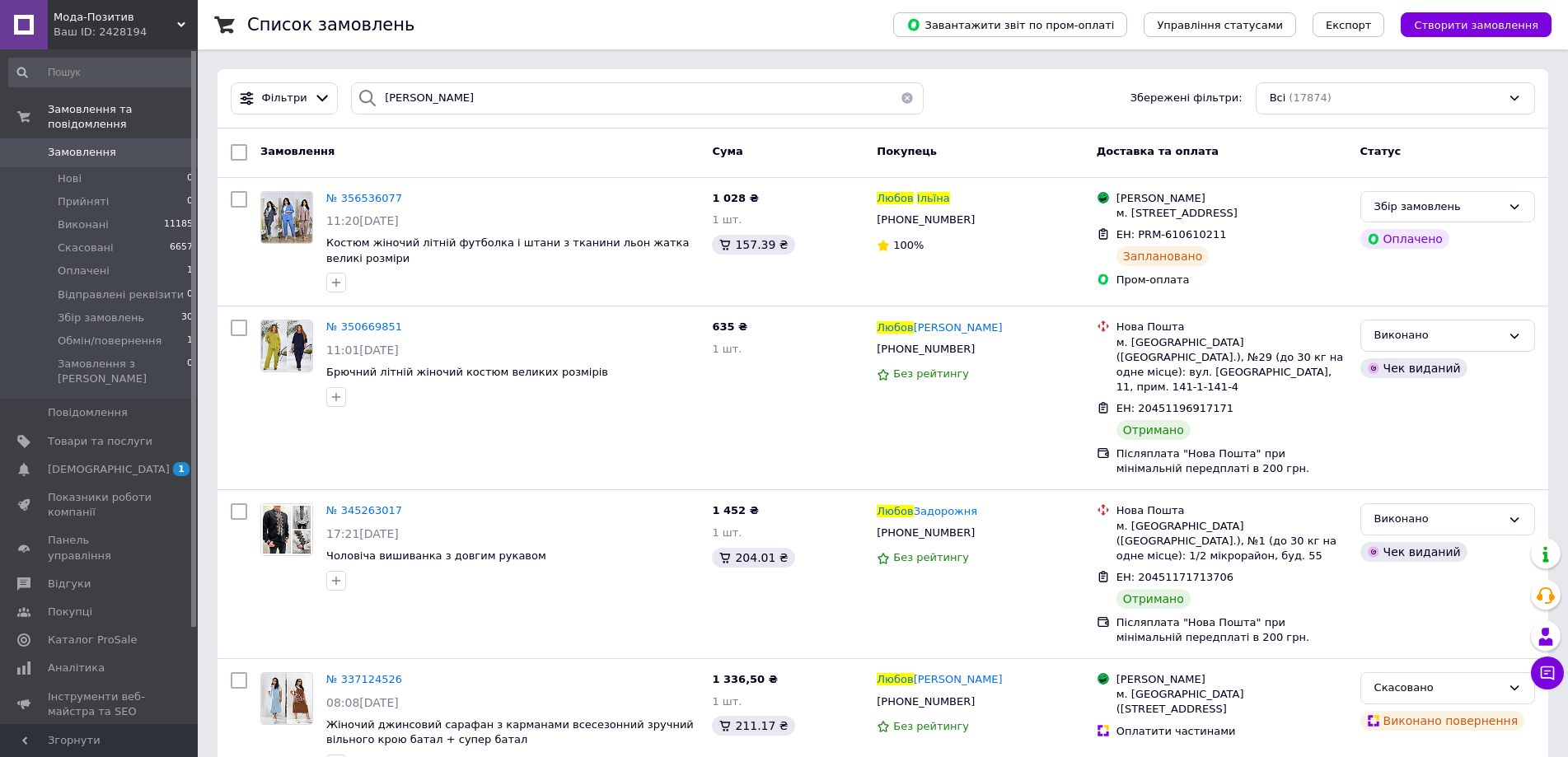
click at [901, 96] on button "button" at bounding box center [907, 98] width 33 height 32
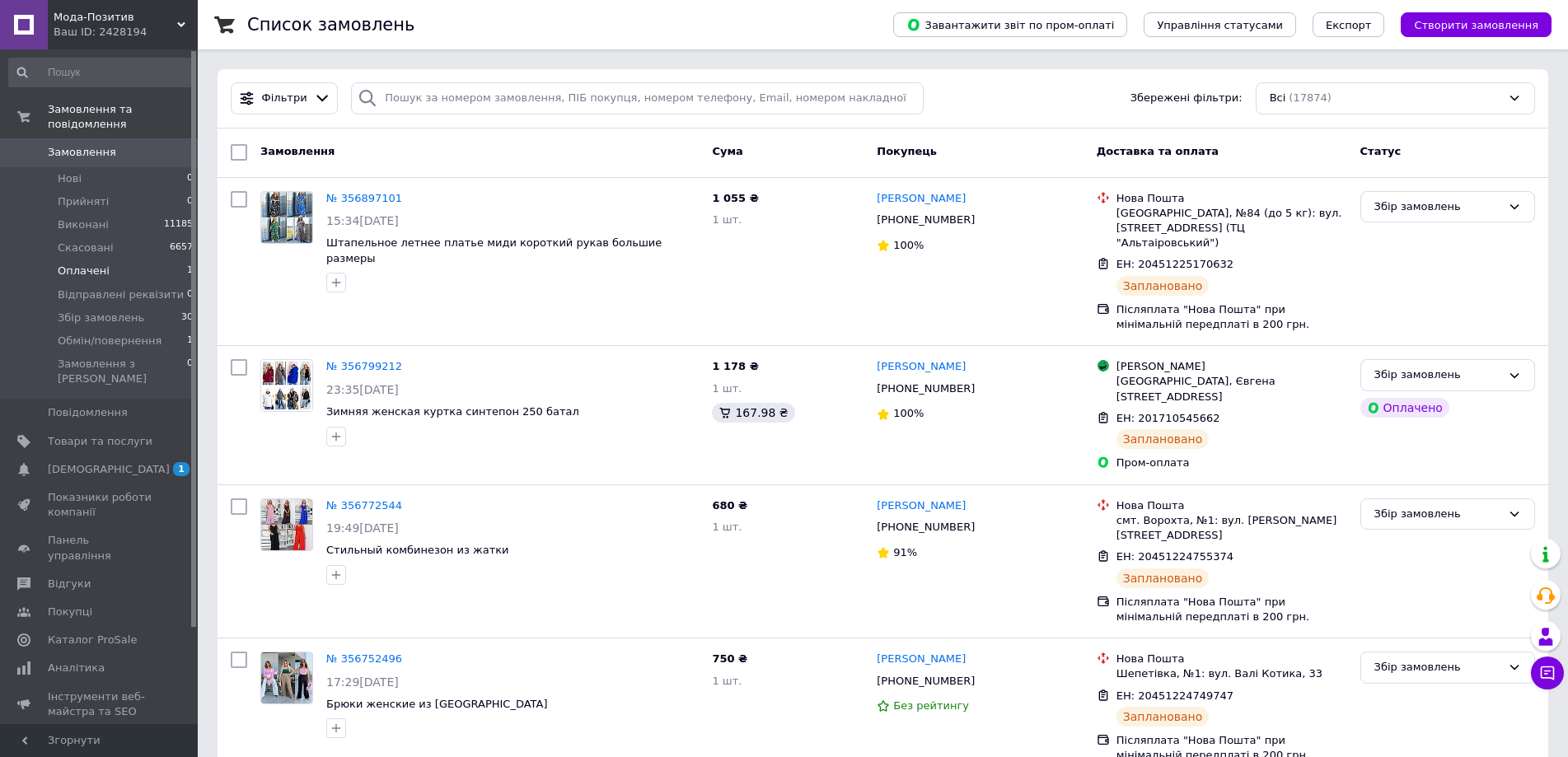
click at [187, 264] on span "1" at bounding box center [190, 271] width 6 height 15
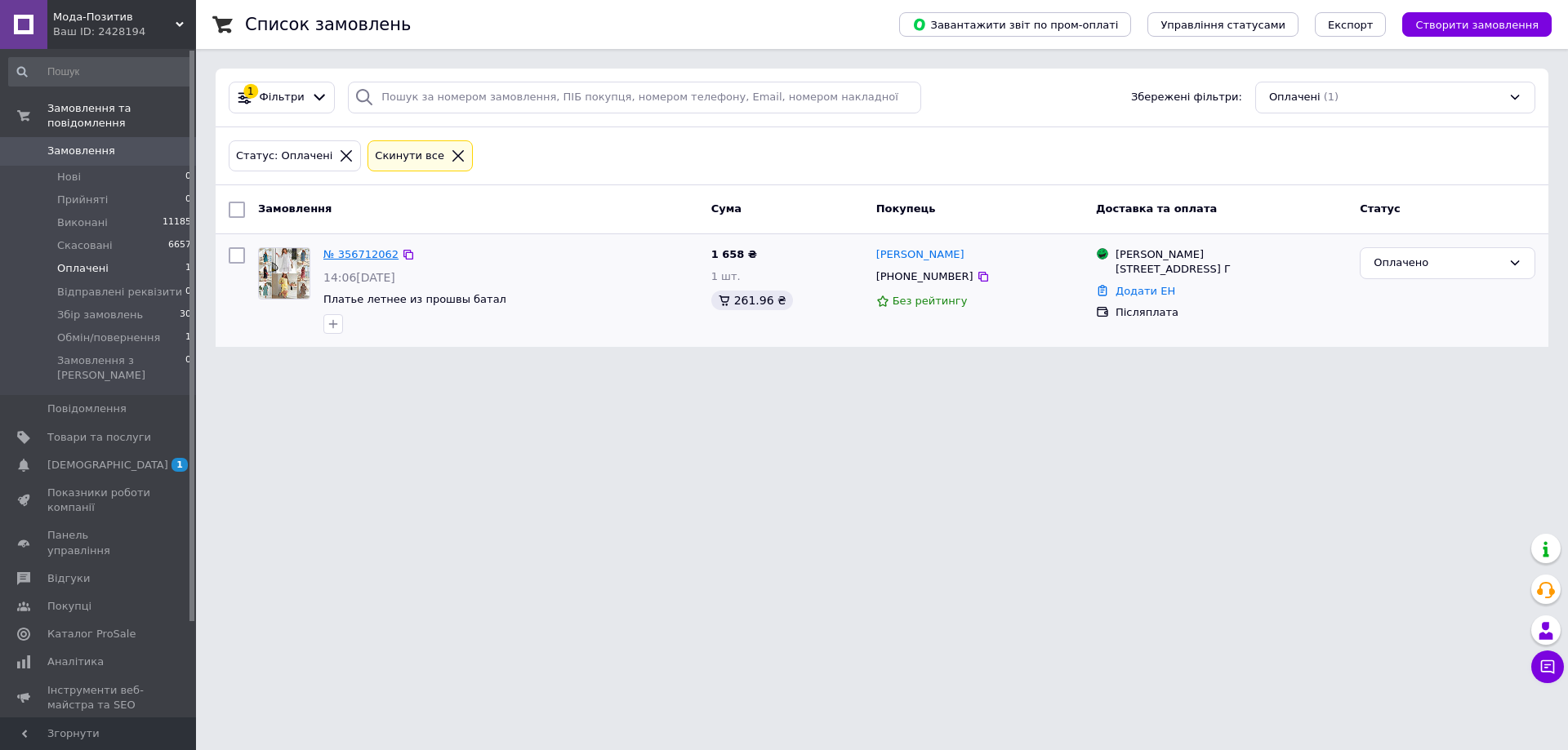
click at [359, 254] on link "№ 356712062" at bounding box center [361, 254] width 75 height 12
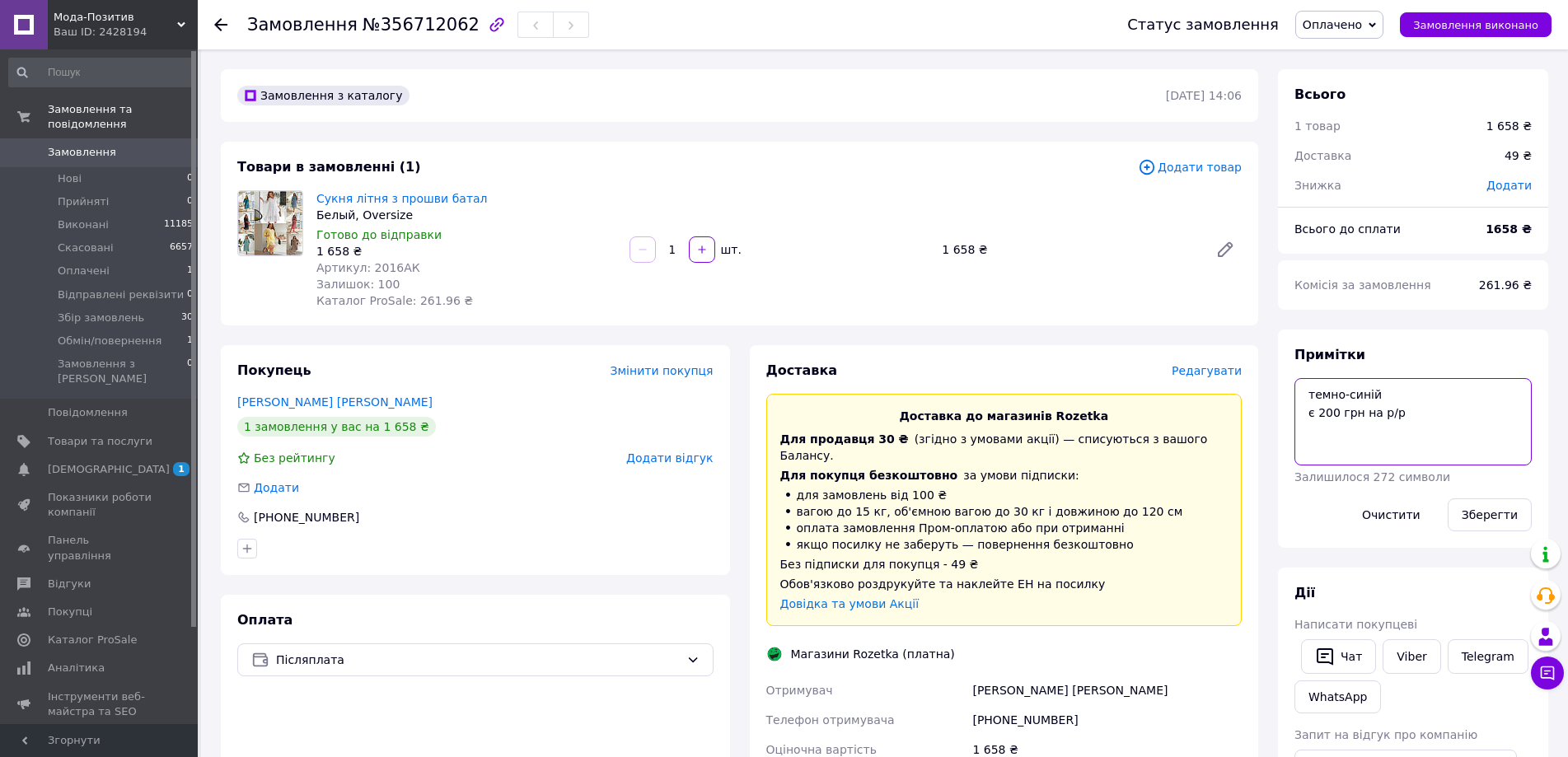
click at [1407, 418] on textarea "темно-синій є 200 грн на р/р" at bounding box center [1413, 422] width 237 height 87
type textarea "темно-синій є 200 грн на р/р+"
click at [1472, 517] on button "Зберегти" at bounding box center [1490, 515] width 84 height 33
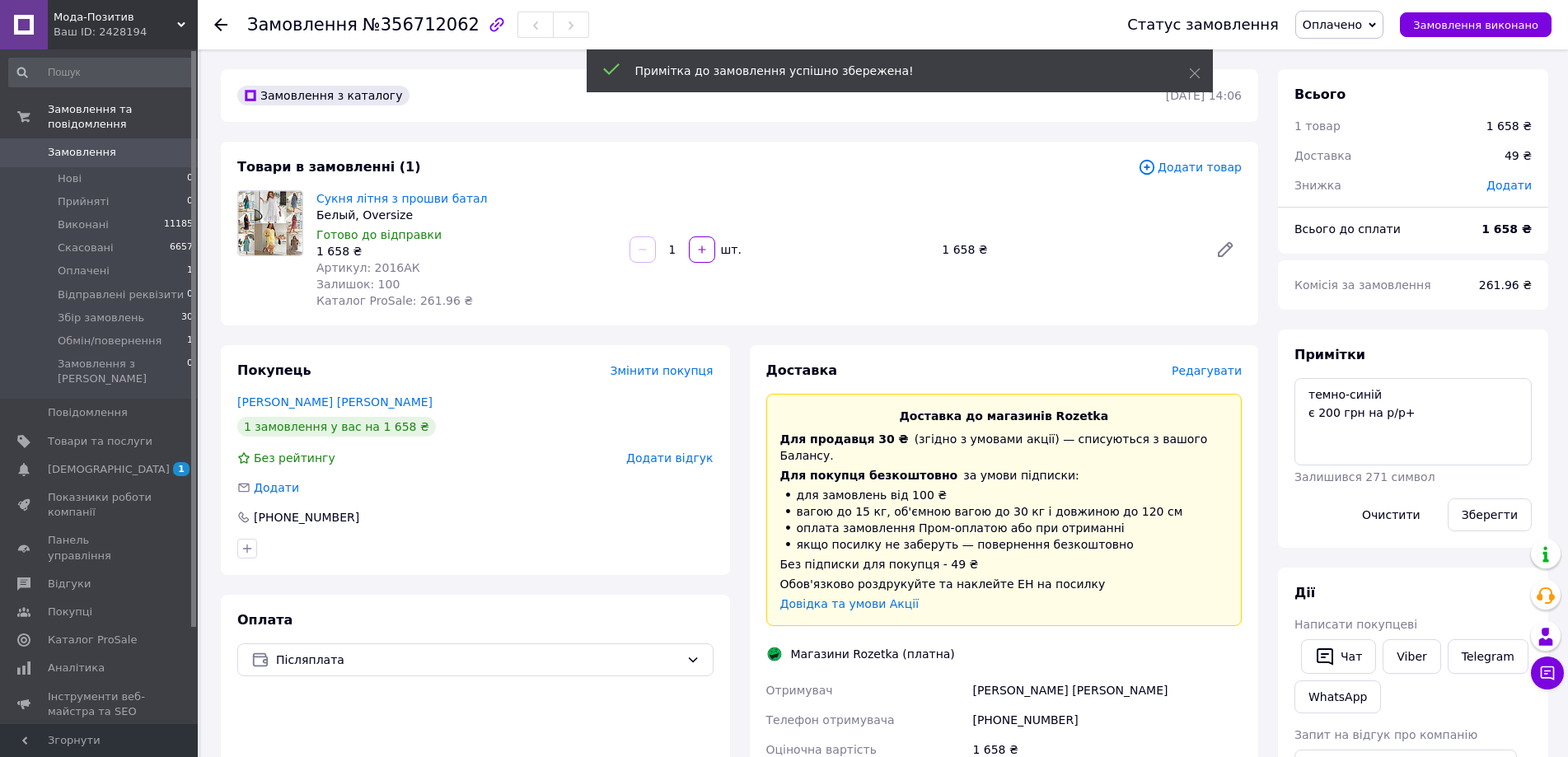
click at [1183, 370] on span "Редагувати" at bounding box center [1206, 371] width 70 height 13
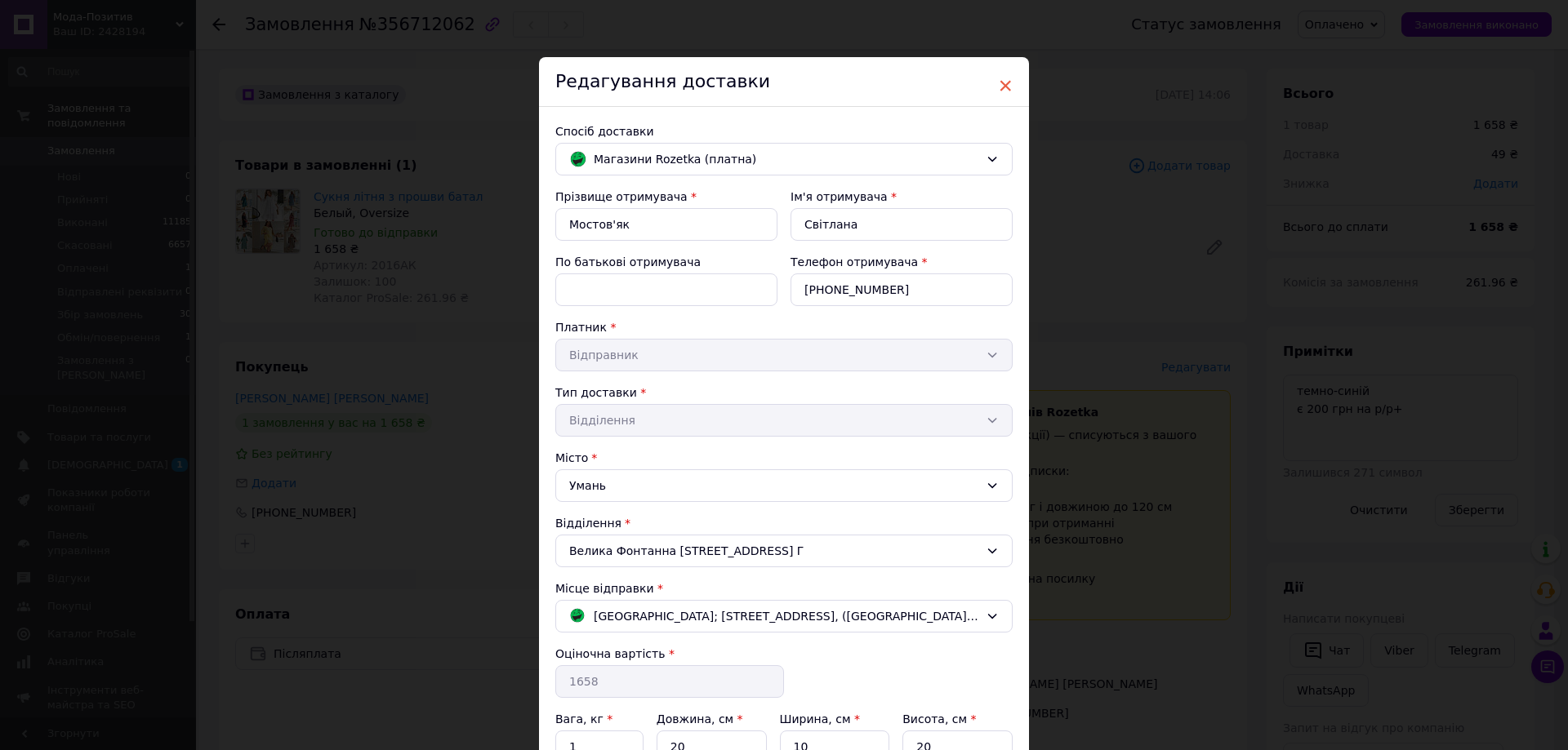
click at [998, 81] on span "×" at bounding box center [1005, 86] width 15 height 28
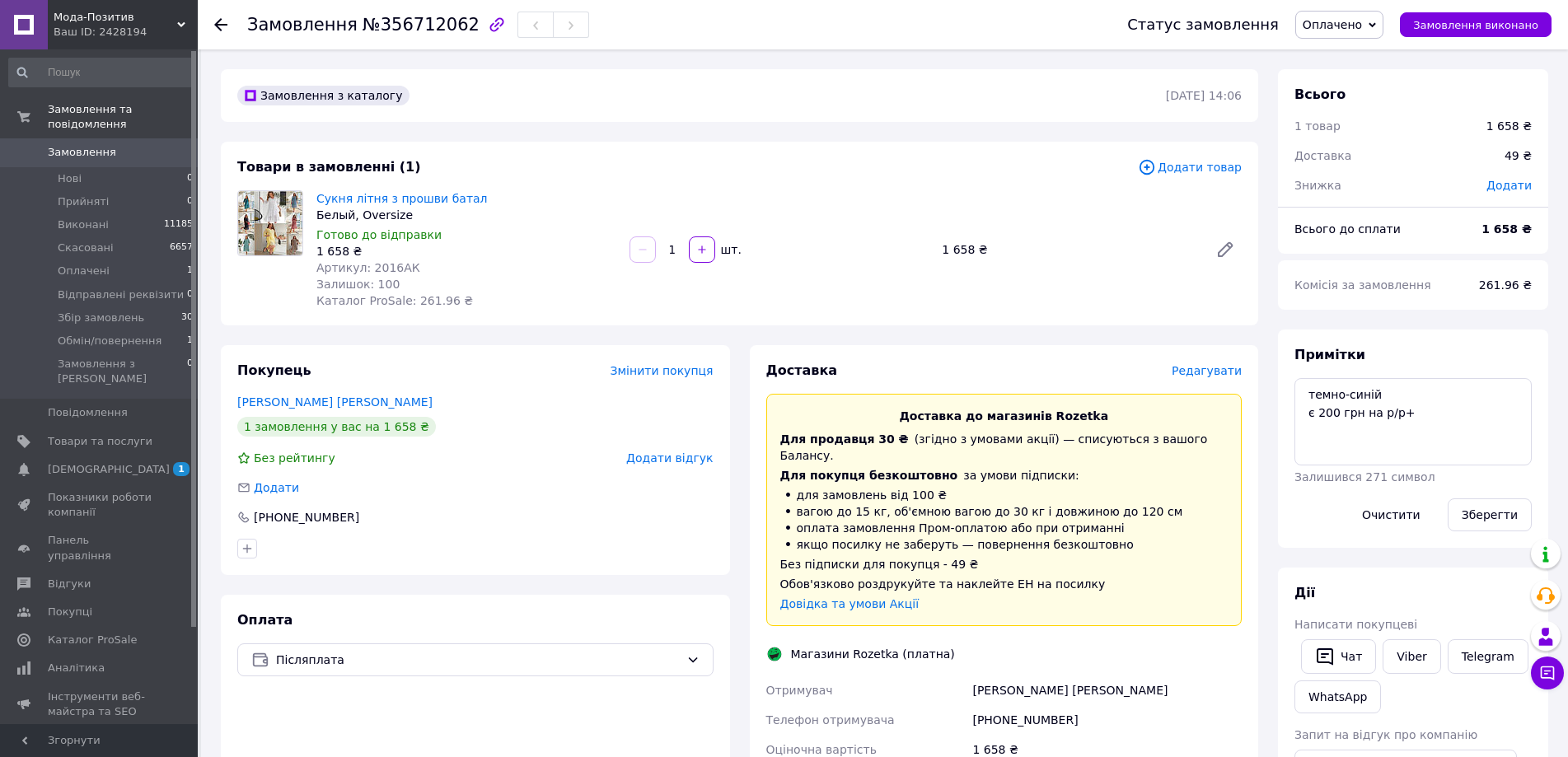
click at [1517, 189] on span "Додати" at bounding box center [1509, 186] width 45 height 13
click at [1386, 247] on input "text" at bounding box center [1396, 252] width 97 height 33
type input "200"
click at [1493, 295] on button "Зберегти" at bounding box center [1477, 299] width 82 height 33
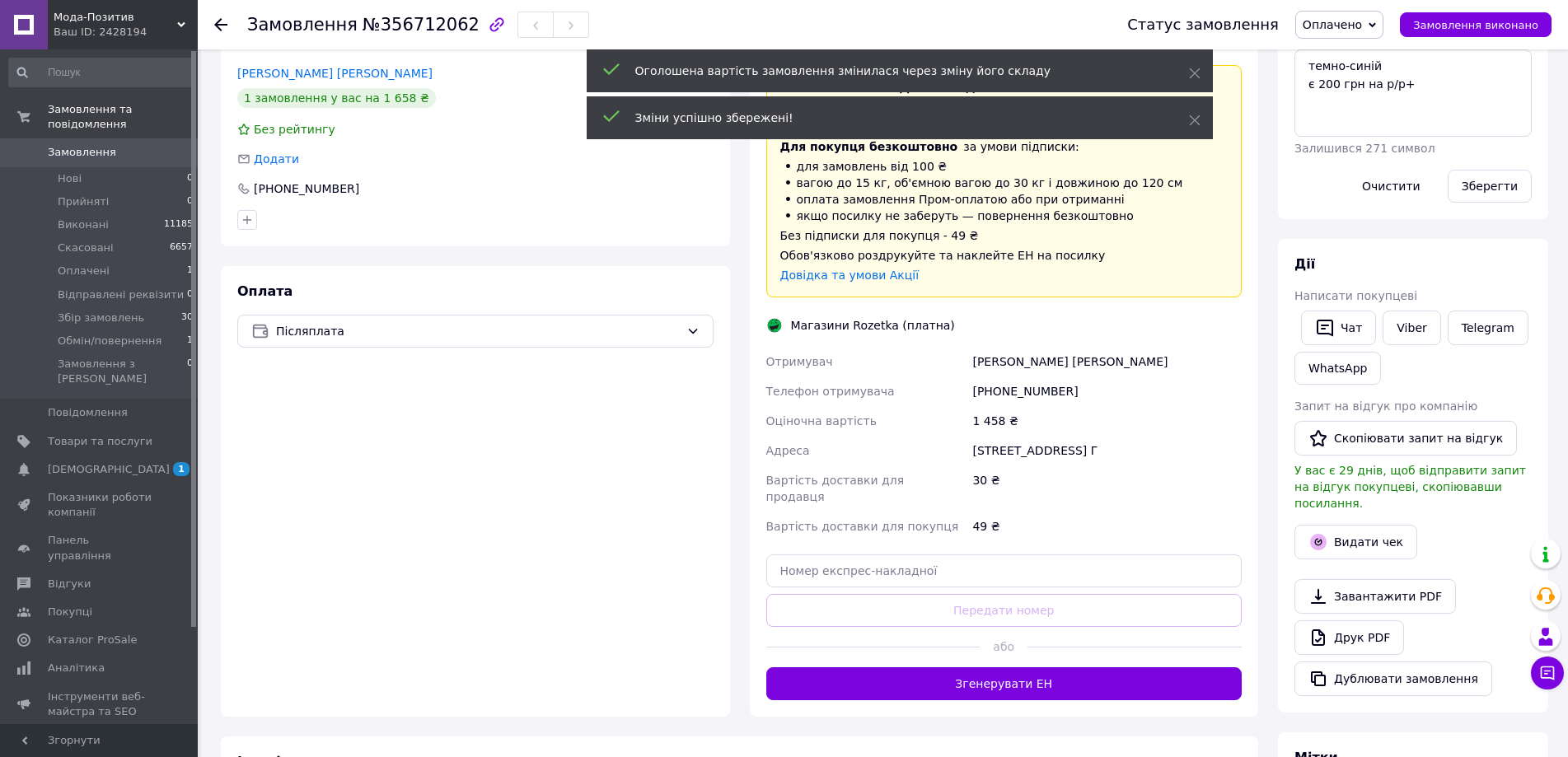
scroll to position [412, 0]
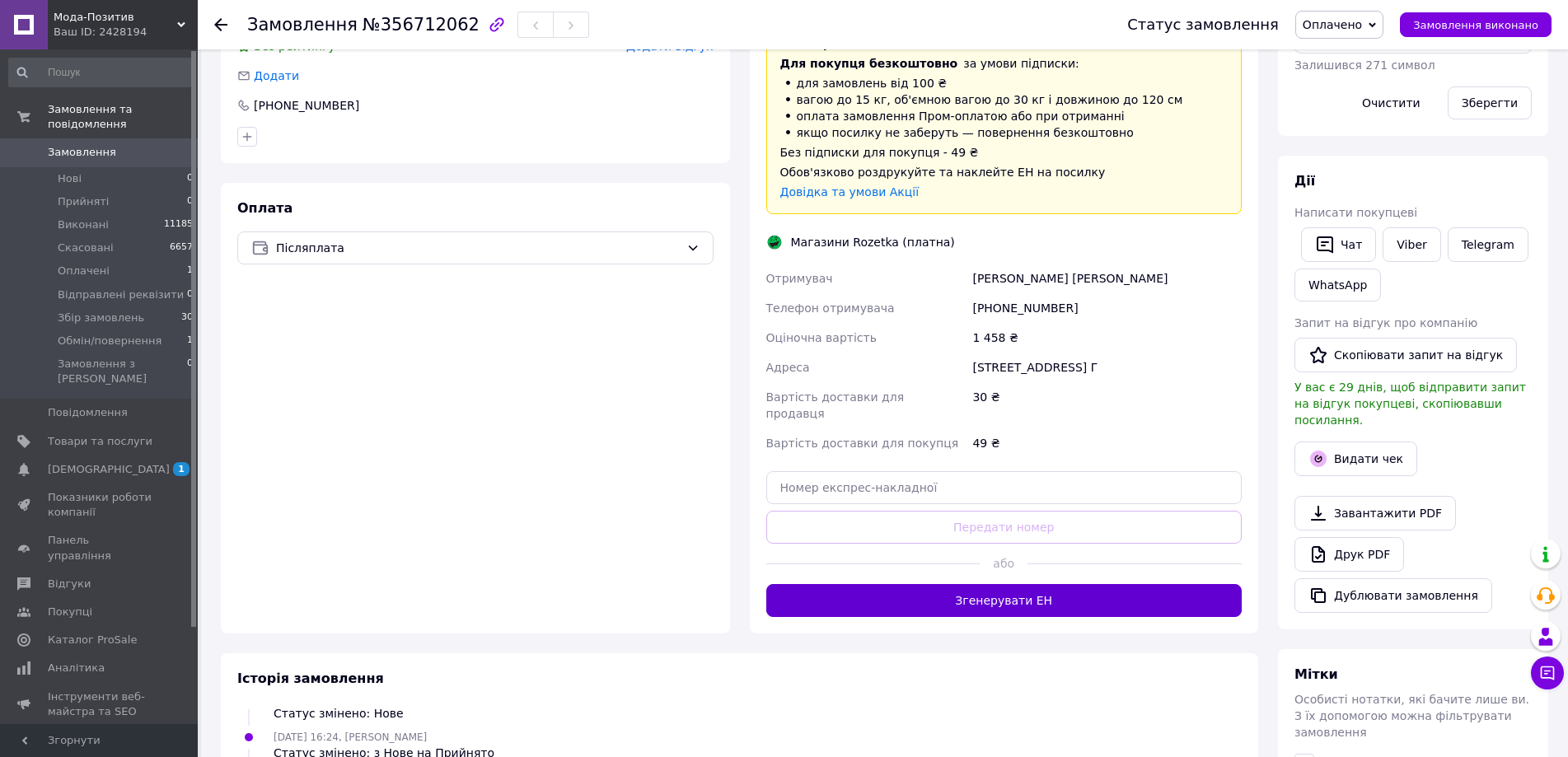
click at [1033, 584] on button "Згенерувати ЕН" at bounding box center [1004, 600] width 477 height 33
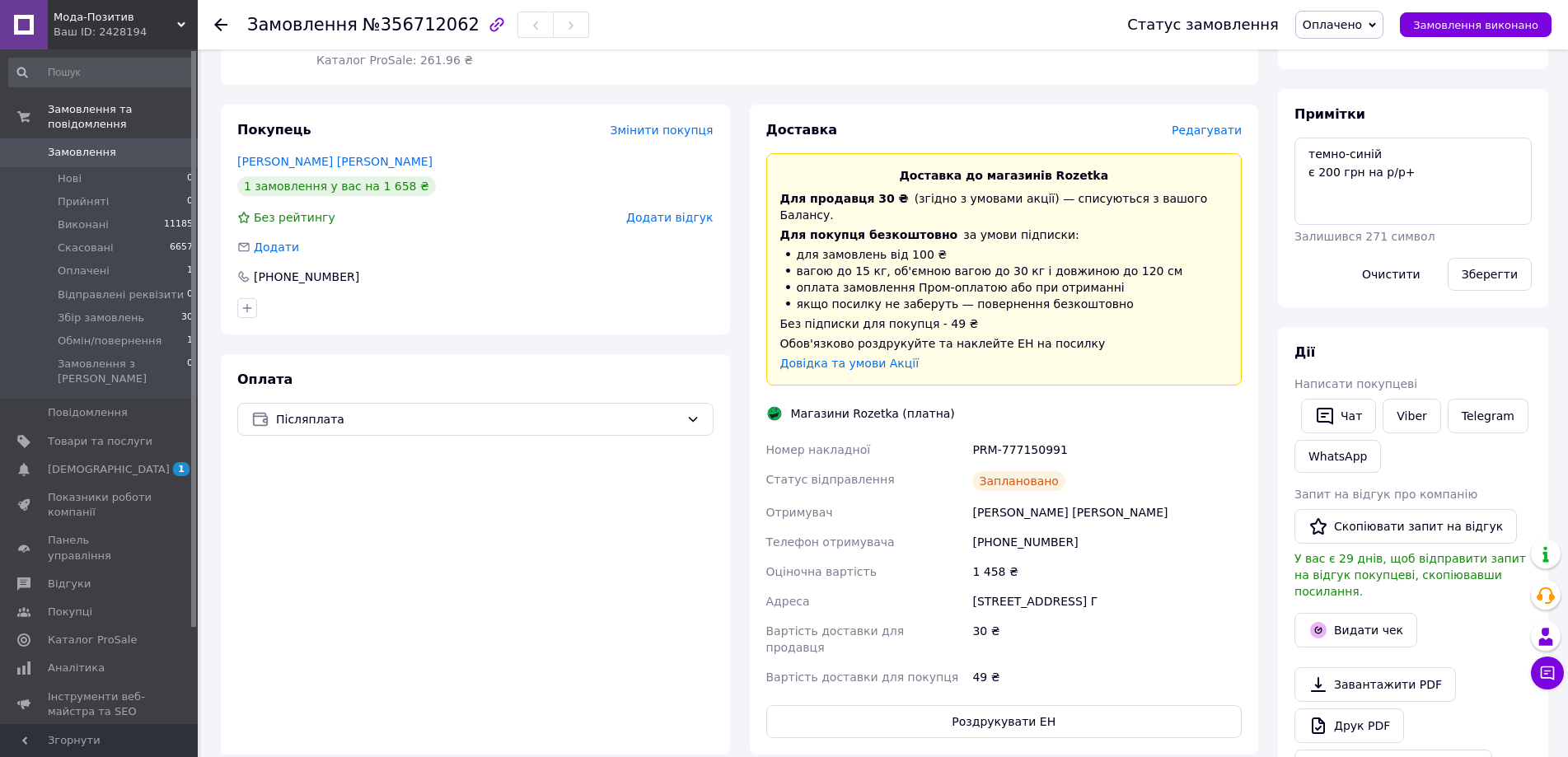
scroll to position [247, 0]
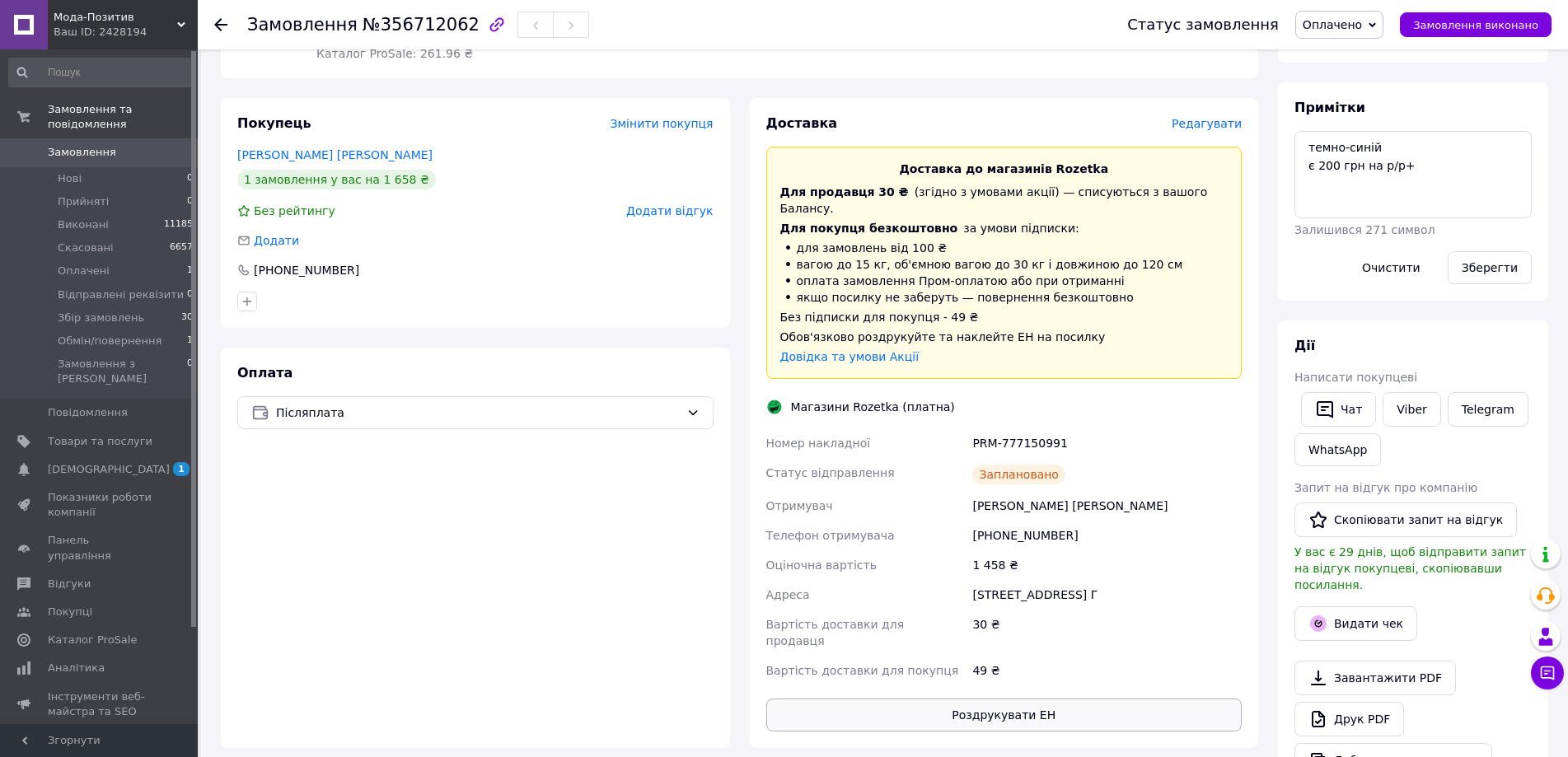
click at [1066, 698] on button "Роздрукувати ЕН" at bounding box center [1004, 715] width 477 height 33
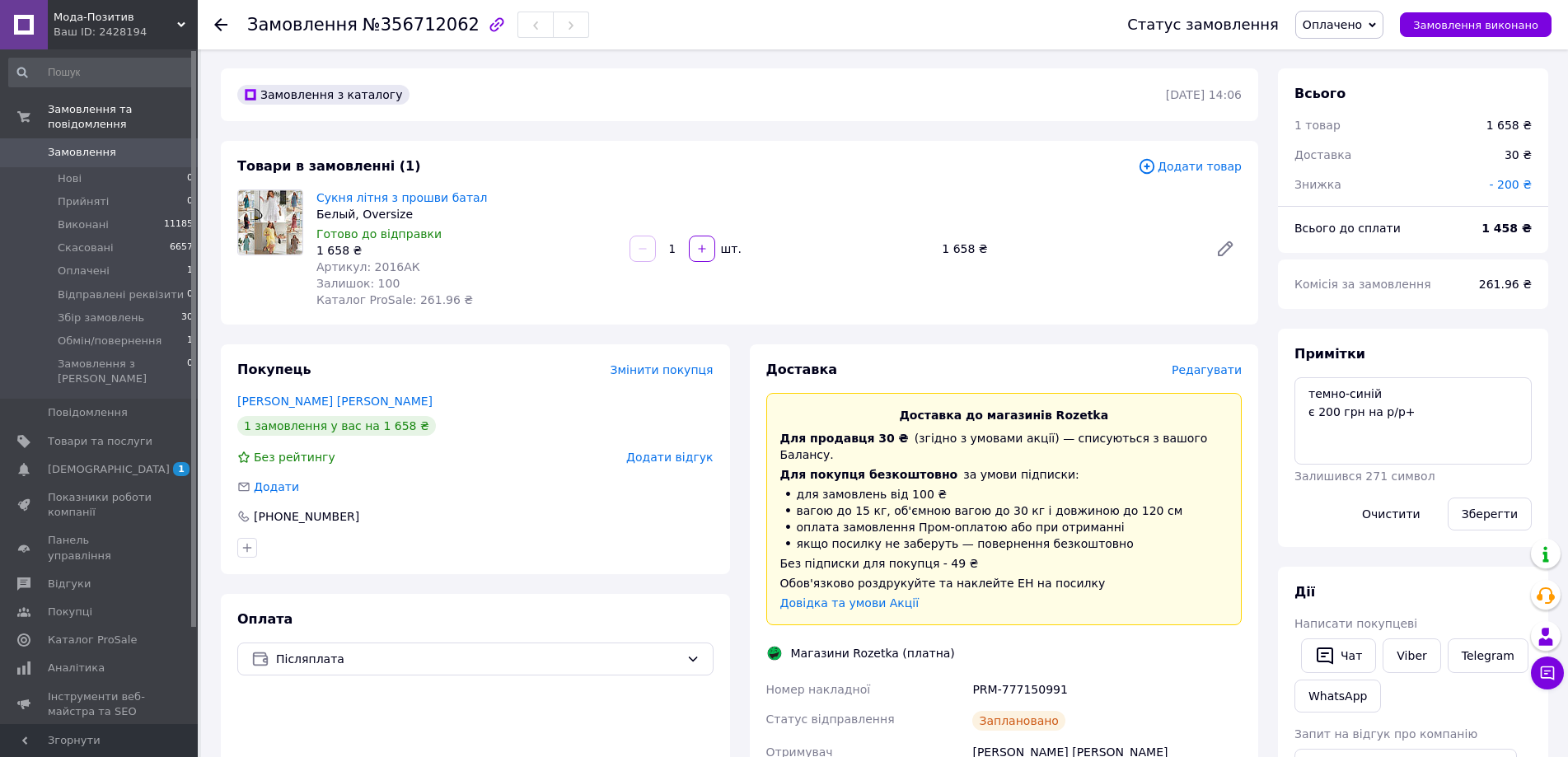
scroll to position [0, 0]
click at [1472, 419] on textarea "темно-синій є 200 грн на р/р+" at bounding box center [1413, 422] width 237 height 87
type textarea "темно-синій є 200 грн на р/р+ 800(40)"
click at [1467, 507] on button "Зберегти" at bounding box center [1490, 515] width 84 height 33
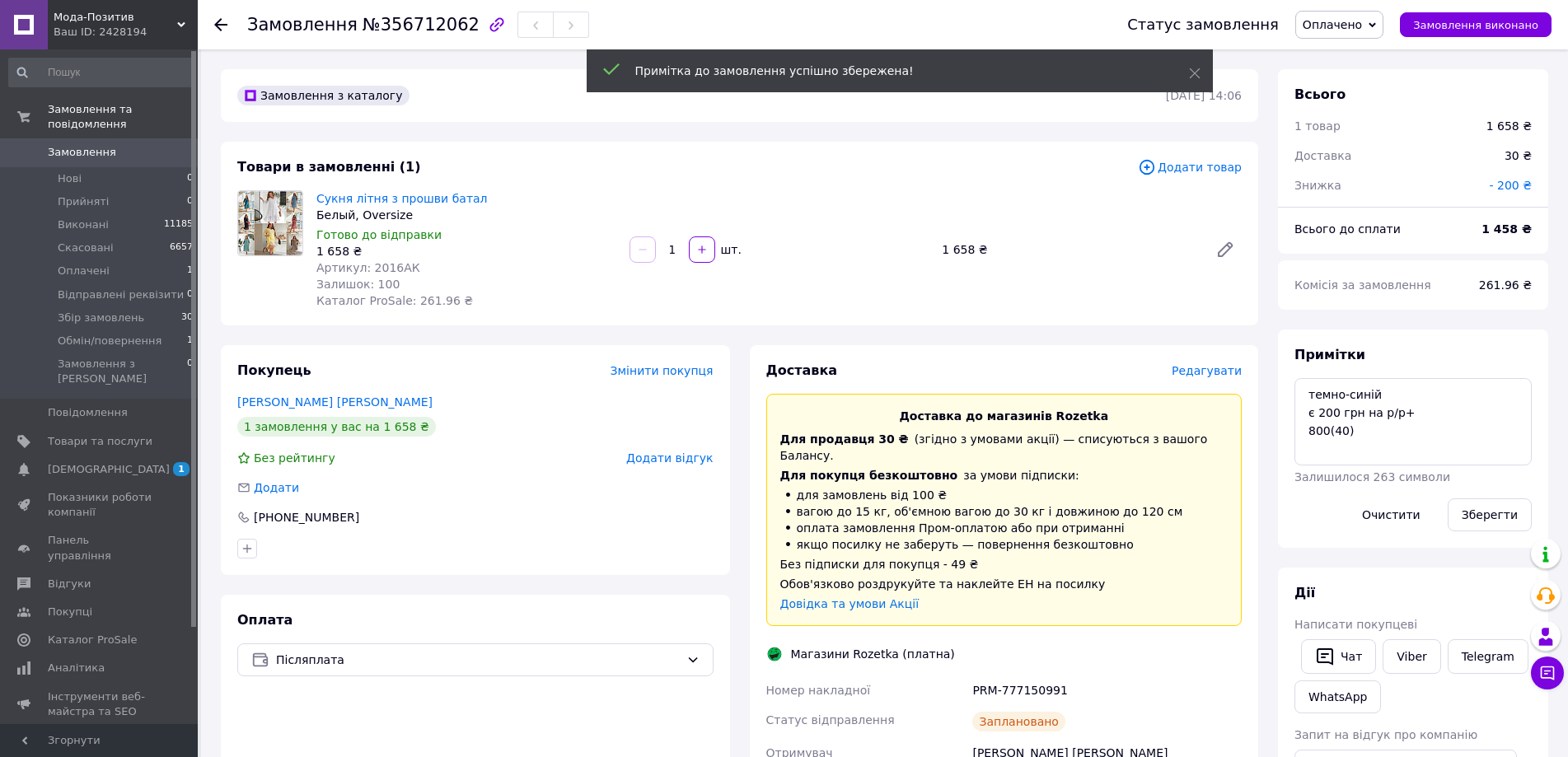
scroll to position [92, 0]
drag, startPoint x: 846, startPoint y: 635, endPoint x: 1068, endPoint y: 673, distance: 225.2
click at [1068, 673] on div "Доставка Редагувати Доставка до магазинів Rozetka Для продавця 30 ₴   (згідно з…" at bounding box center [1004, 670] width 477 height 617
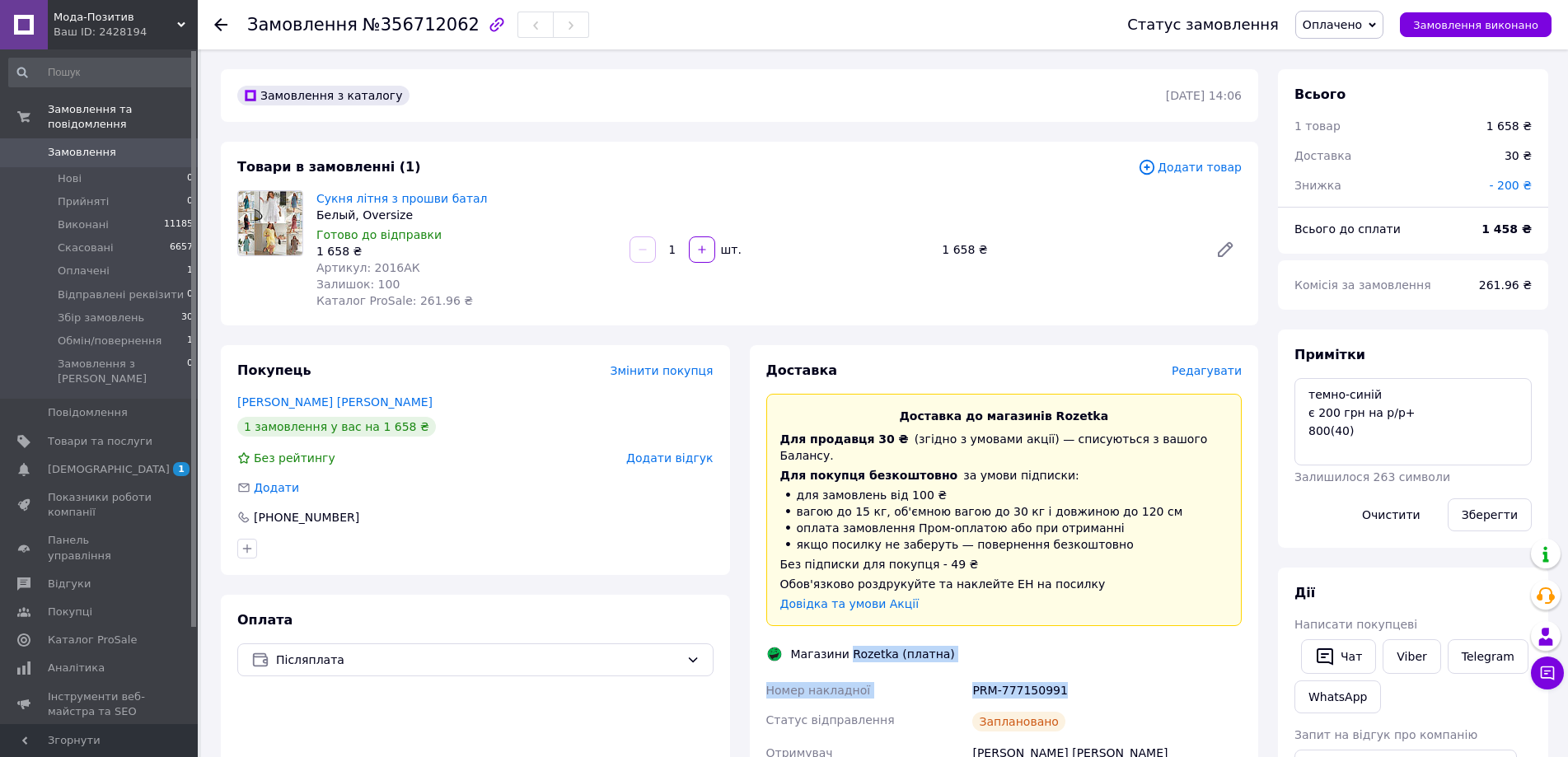
copy div "Rozetka (платна) Номер накладної PRM-777150991"
drag, startPoint x: 975, startPoint y: 736, endPoint x: 1118, endPoint y: 740, distance: 143.1
click at [1118, 740] on div "[PERSON_NAME] [PERSON_NAME]" at bounding box center [1106, 753] width 276 height 30
copy div "[PERSON_NAME] [PERSON_NAME]"
click at [1378, 25] on span "Оплачено" at bounding box center [1339, 25] width 88 height 28
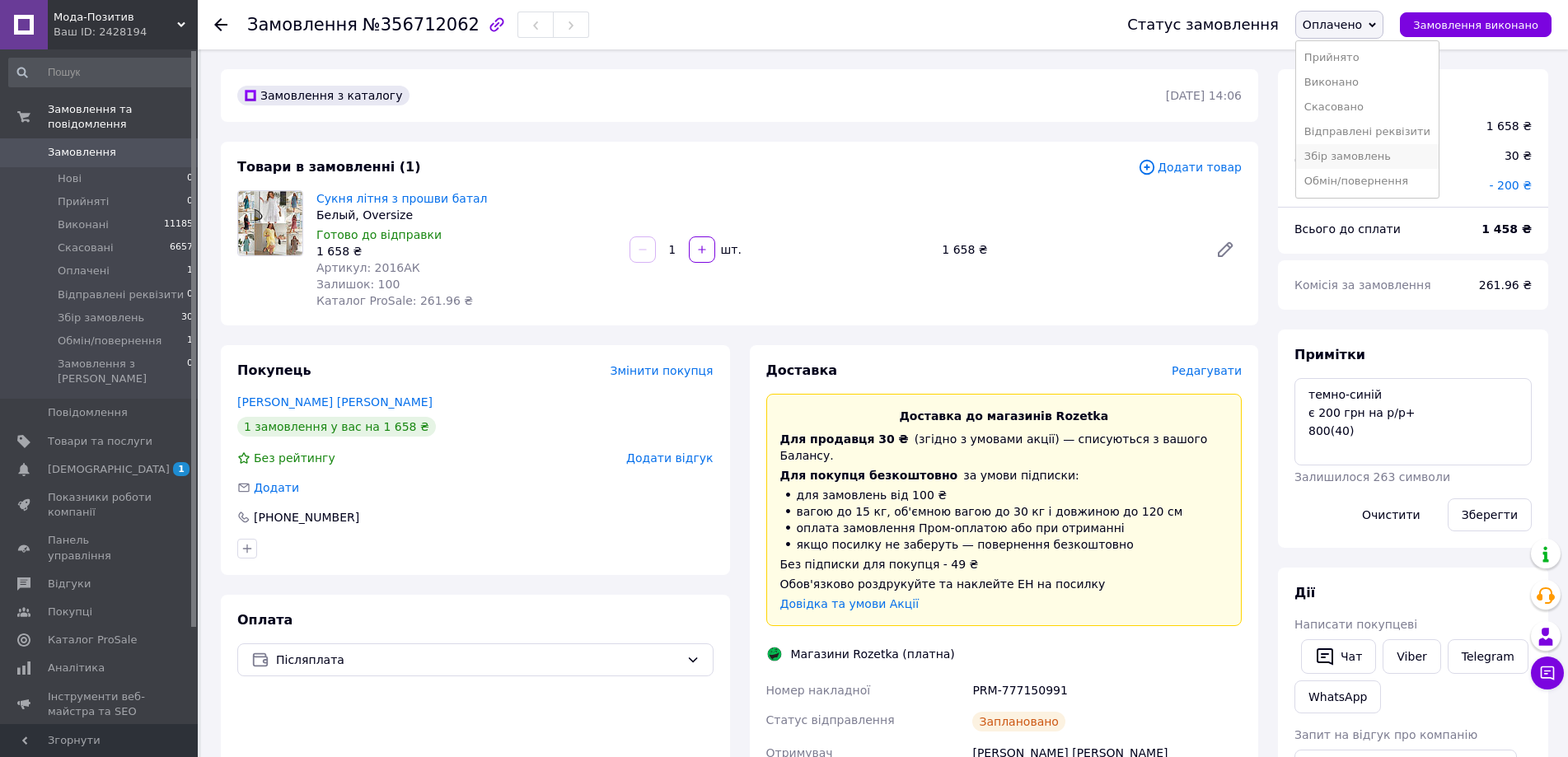
click at [1357, 156] on li "Збір замовлень" at bounding box center [1367, 157] width 143 height 25
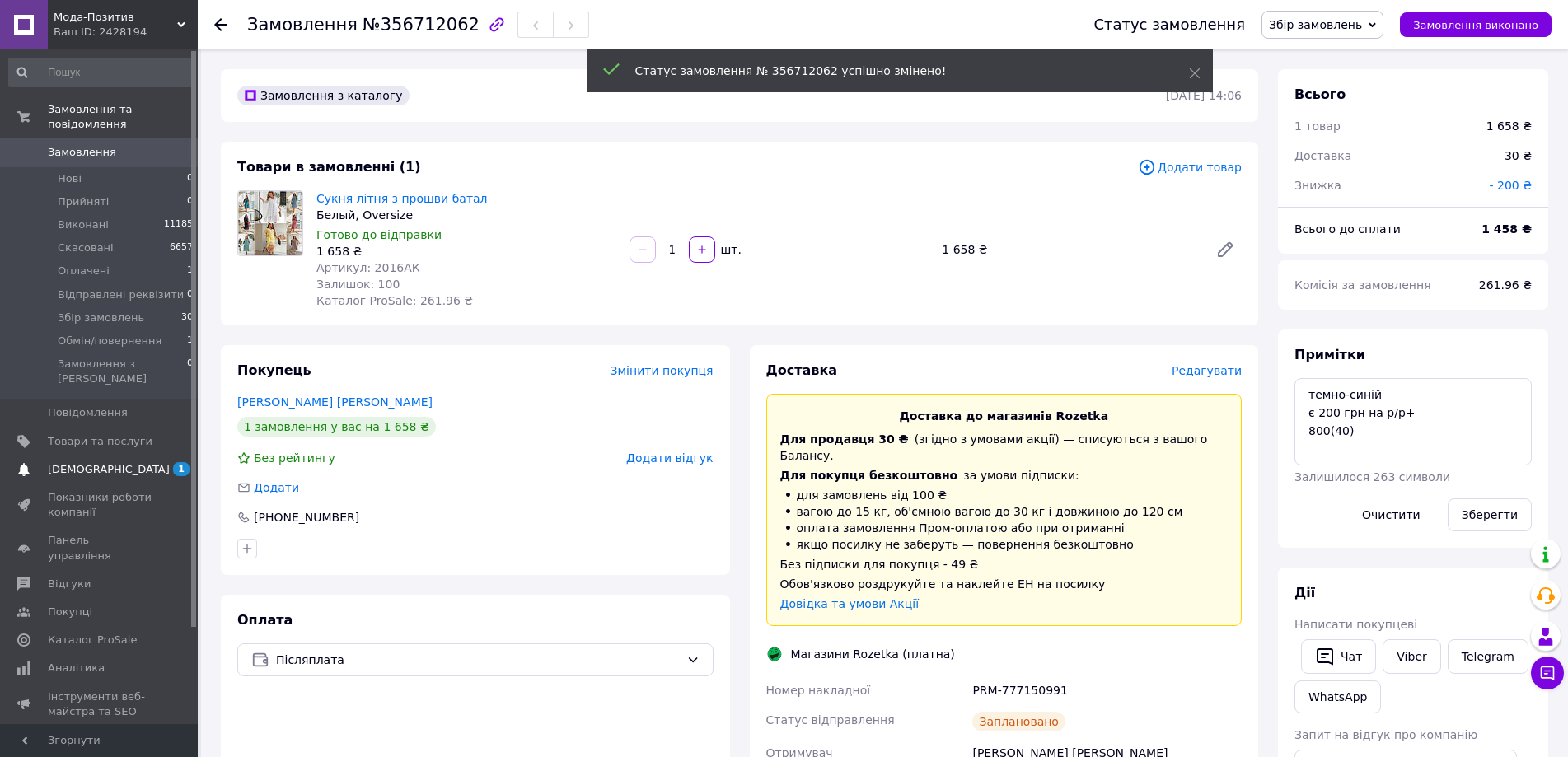
click at [133, 463] on span "[DEMOGRAPHIC_DATA]" at bounding box center [100, 470] width 105 height 15
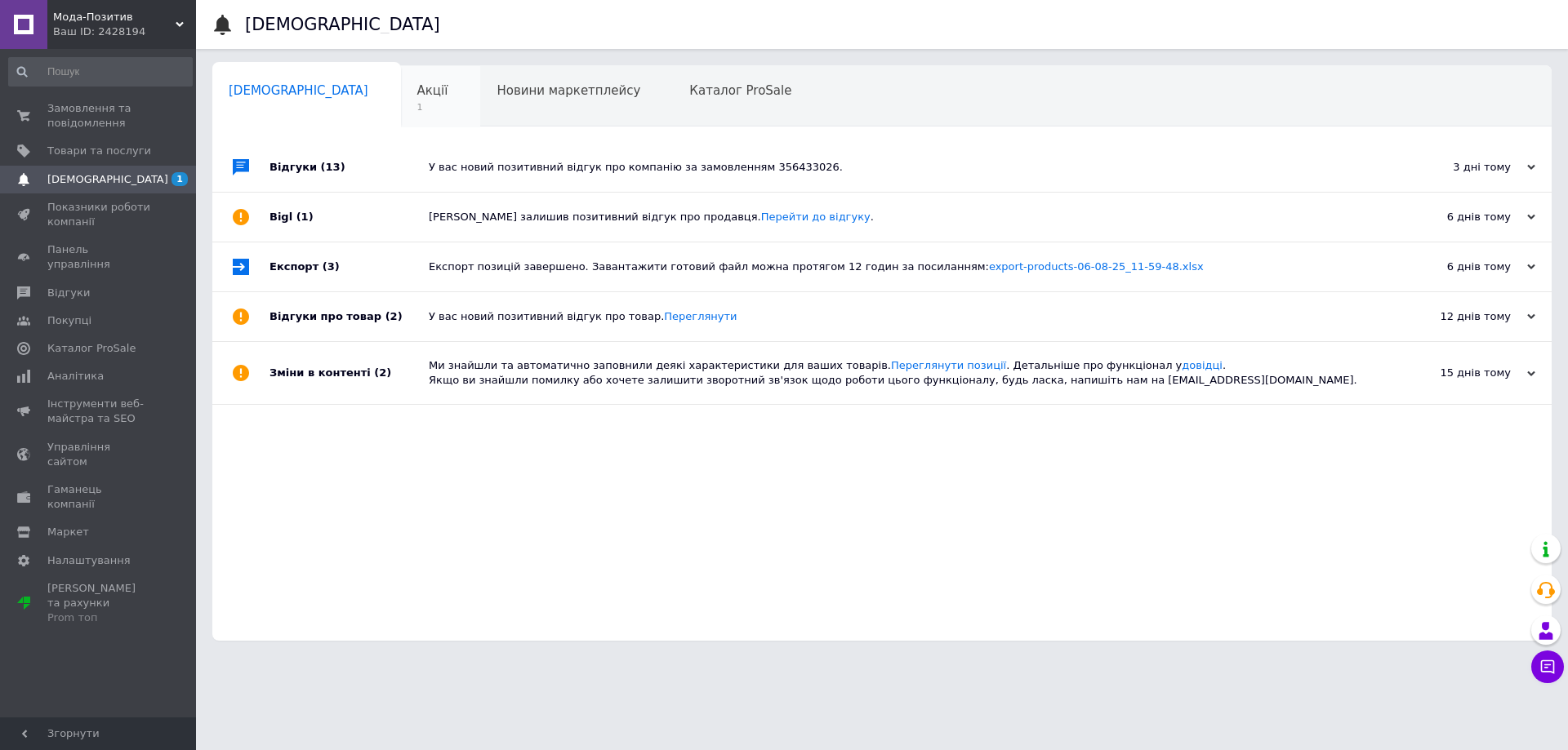
click at [401, 97] on div "Акції 1" at bounding box center [441, 97] width 80 height 62
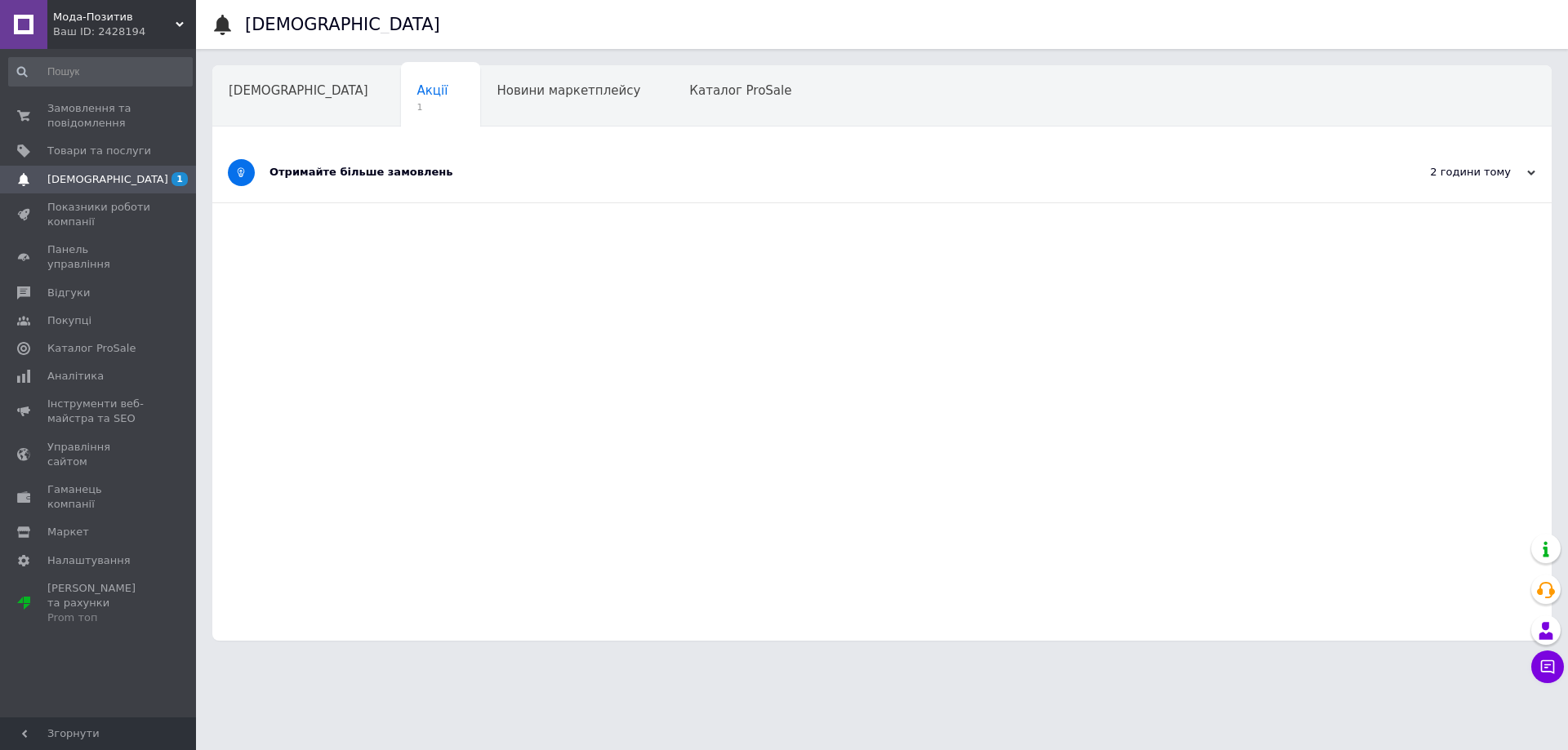
click at [485, 176] on div "Отримайте більше замовлень" at bounding box center [820, 172] width 1102 height 15
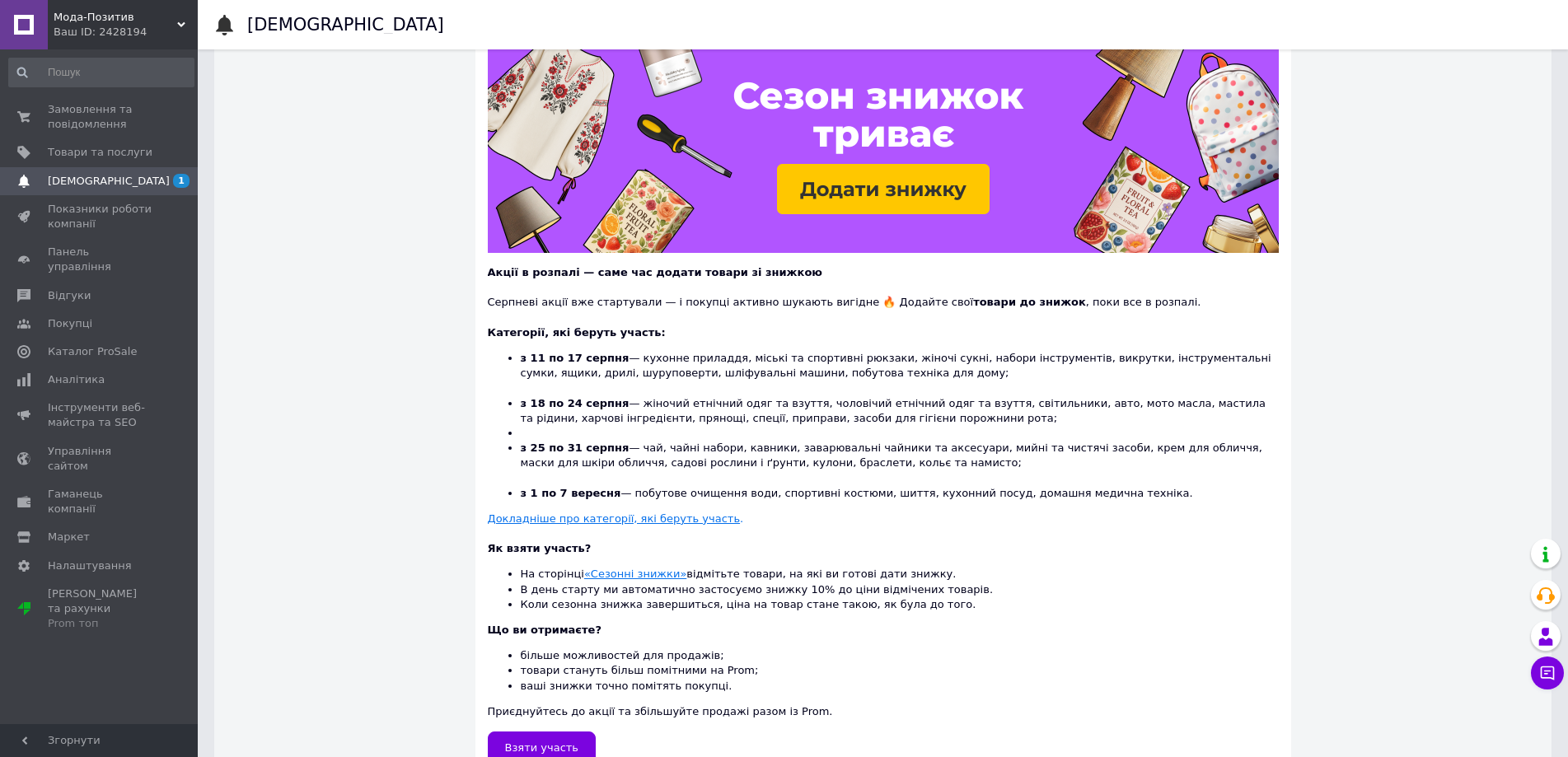
scroll to position [232, 0]
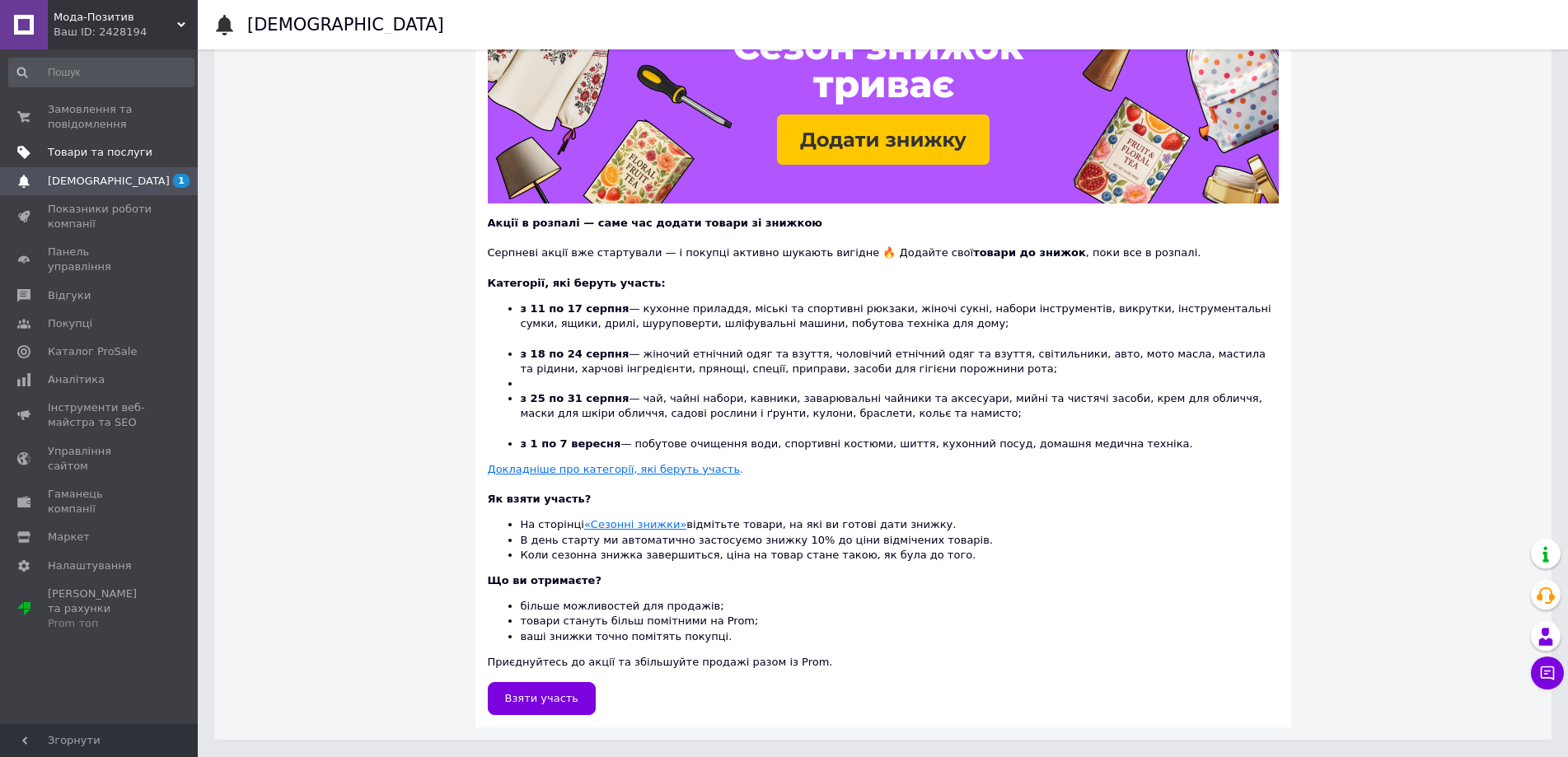
click at [123, 143] on link "Товари та послуги" at bounding box center [101, 153] width 203 height 28
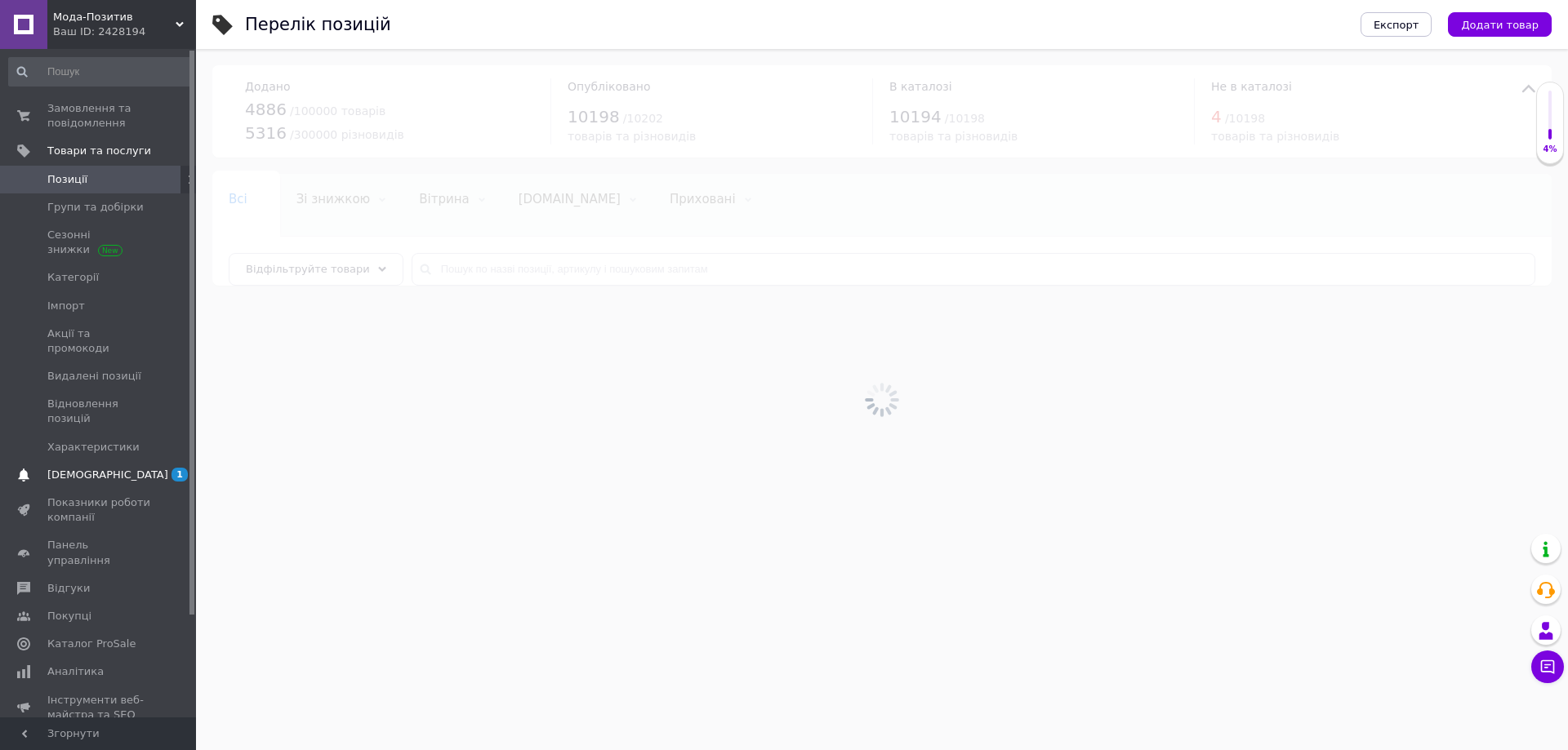
click at [121, 468] on span "[DEMOGRAPHIC_DATA]" at bounding box center [99, 475] width 104 height 15
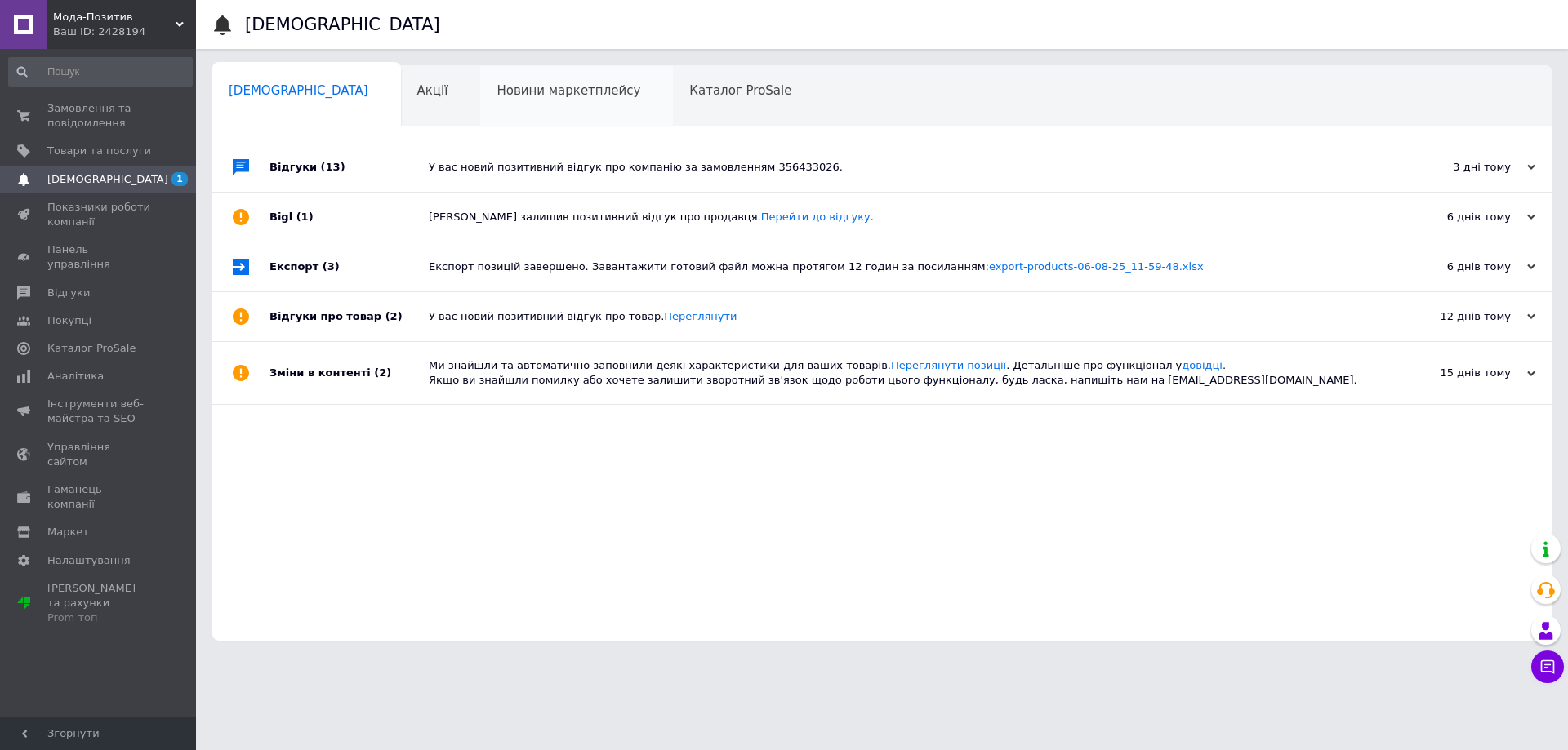
click at [505, 89] on span "Новини маркетплейсу" at bounding box center [569, 91] width 144 height 15
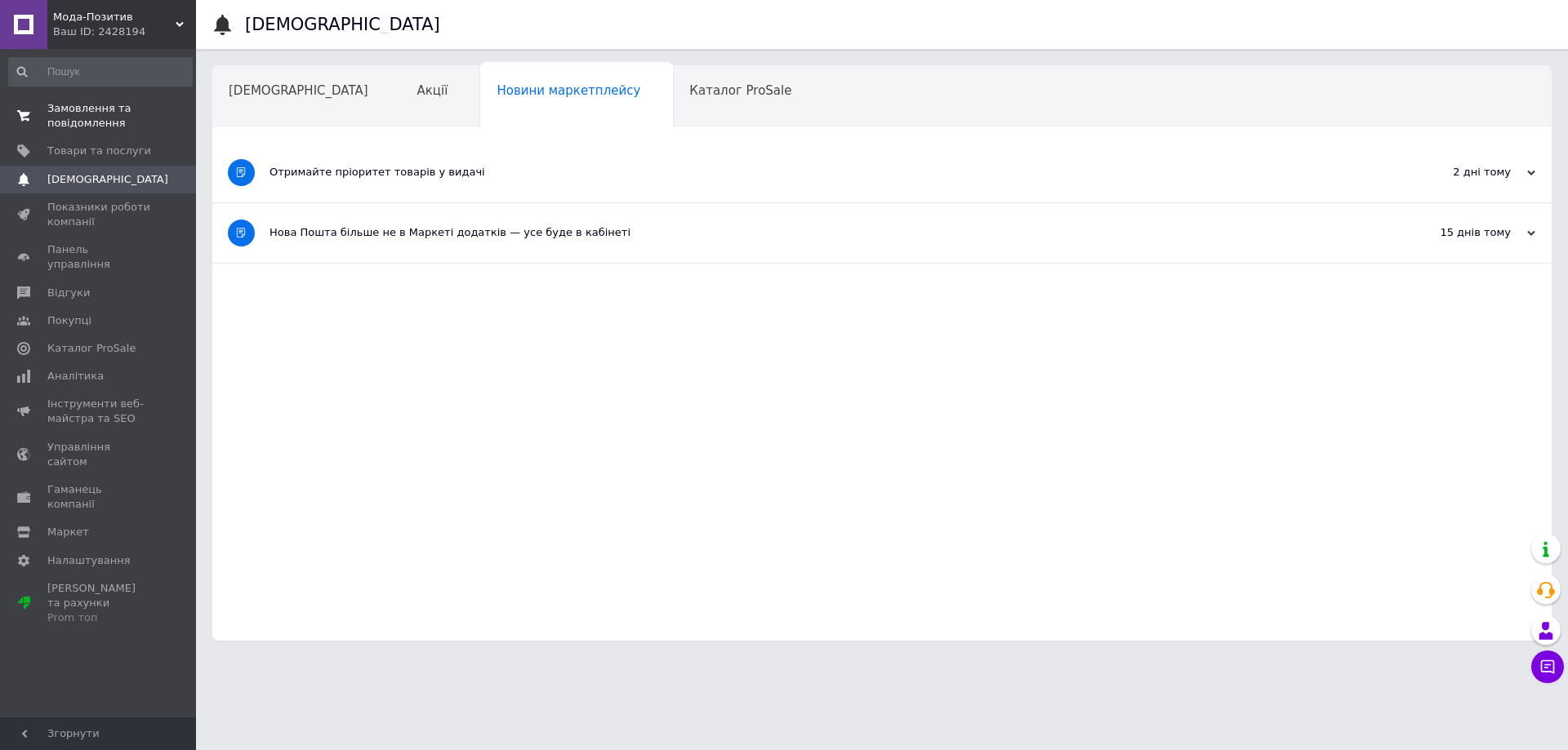
click at [107, 115] on span "Замовлення та повідомлення" at bounding box center [99, 116] width 104 height 29
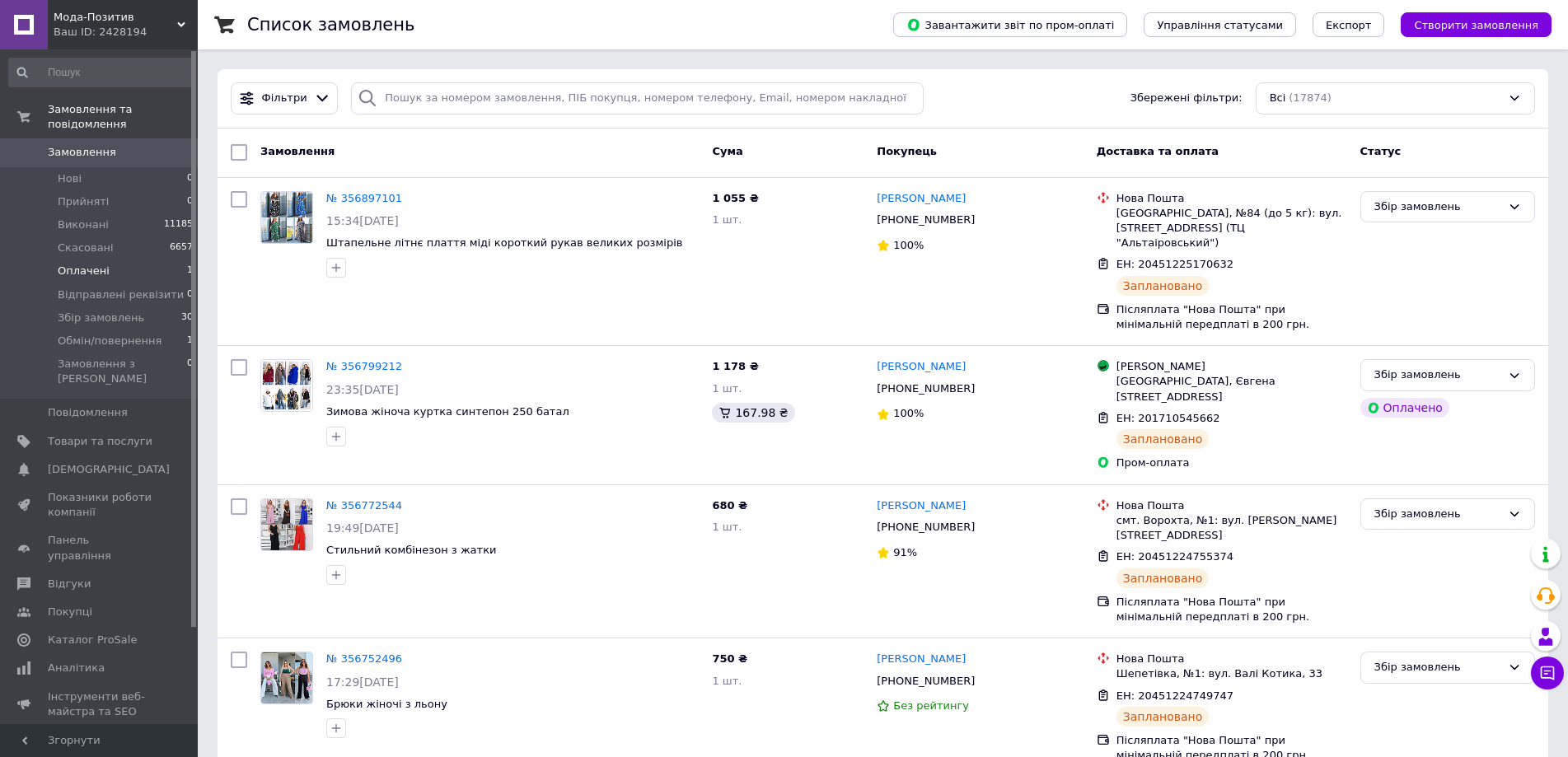
click at [172, 260] on li "Оплачені 1" at bounding box center [101, 271] width 203 height 23
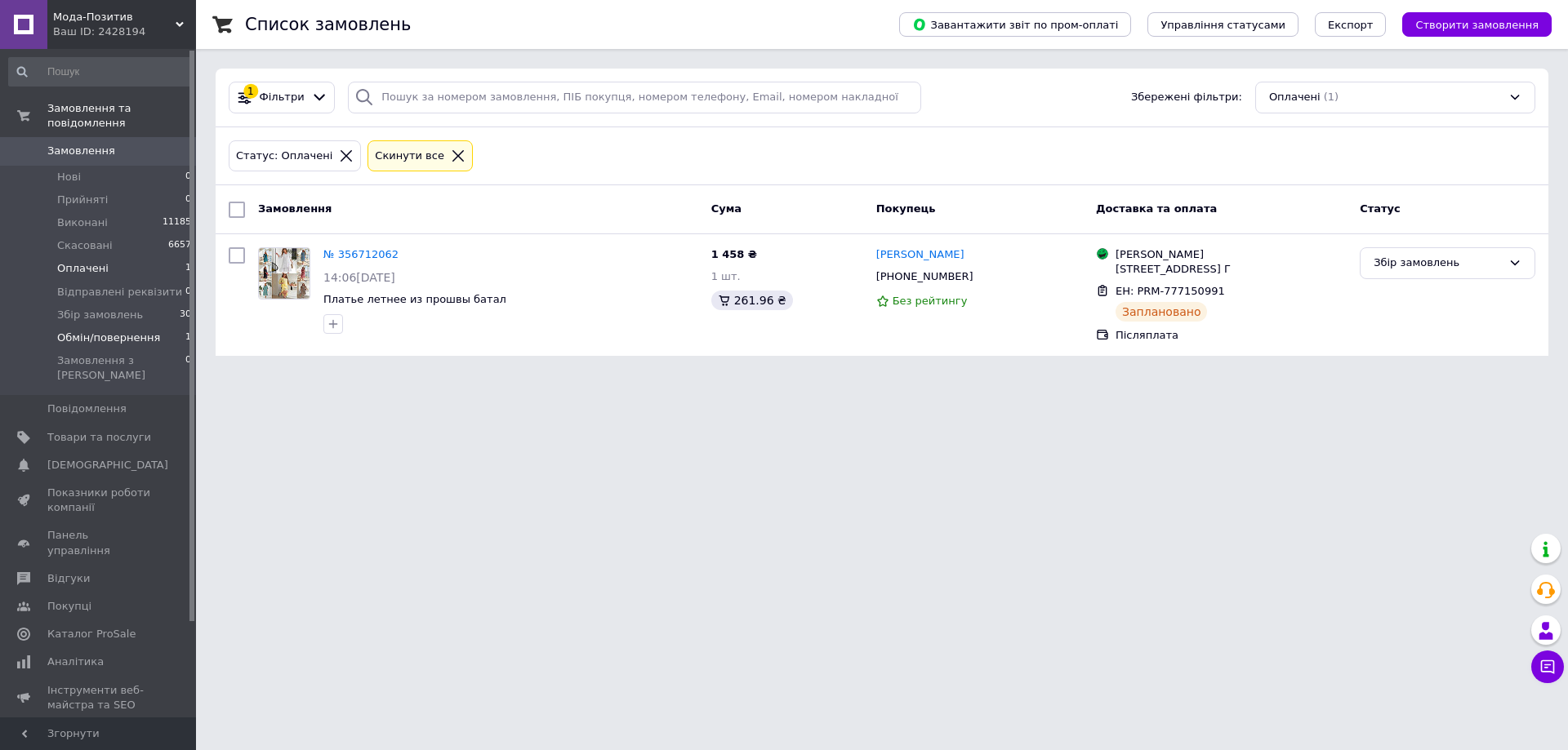
click at [145, 331] on span "Обмін/повернення" at bounding box center [109, 338] width 103 height 15
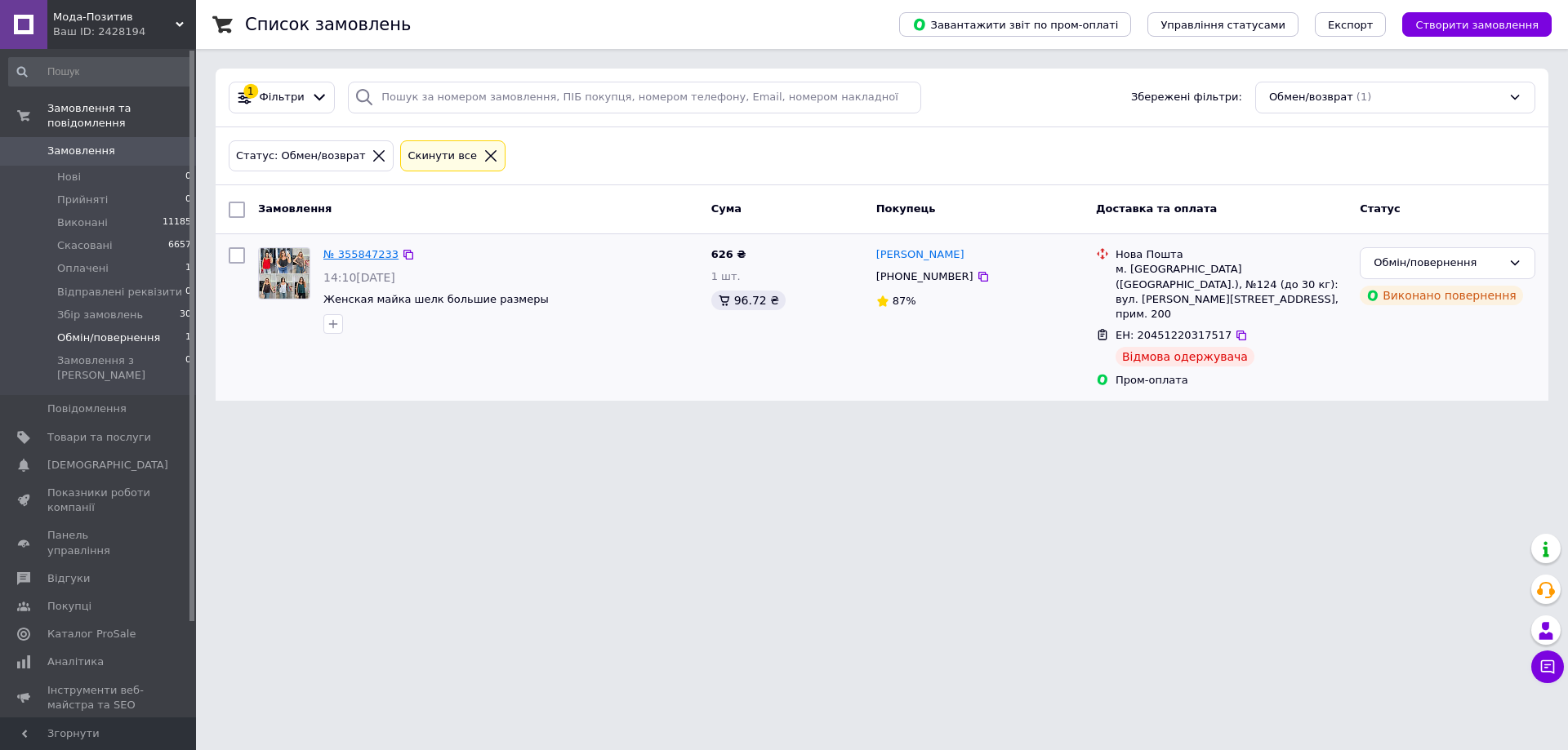
click at [365, 255] on link "№ 355847233" at bounding box center [361, 254] width 75 height 12
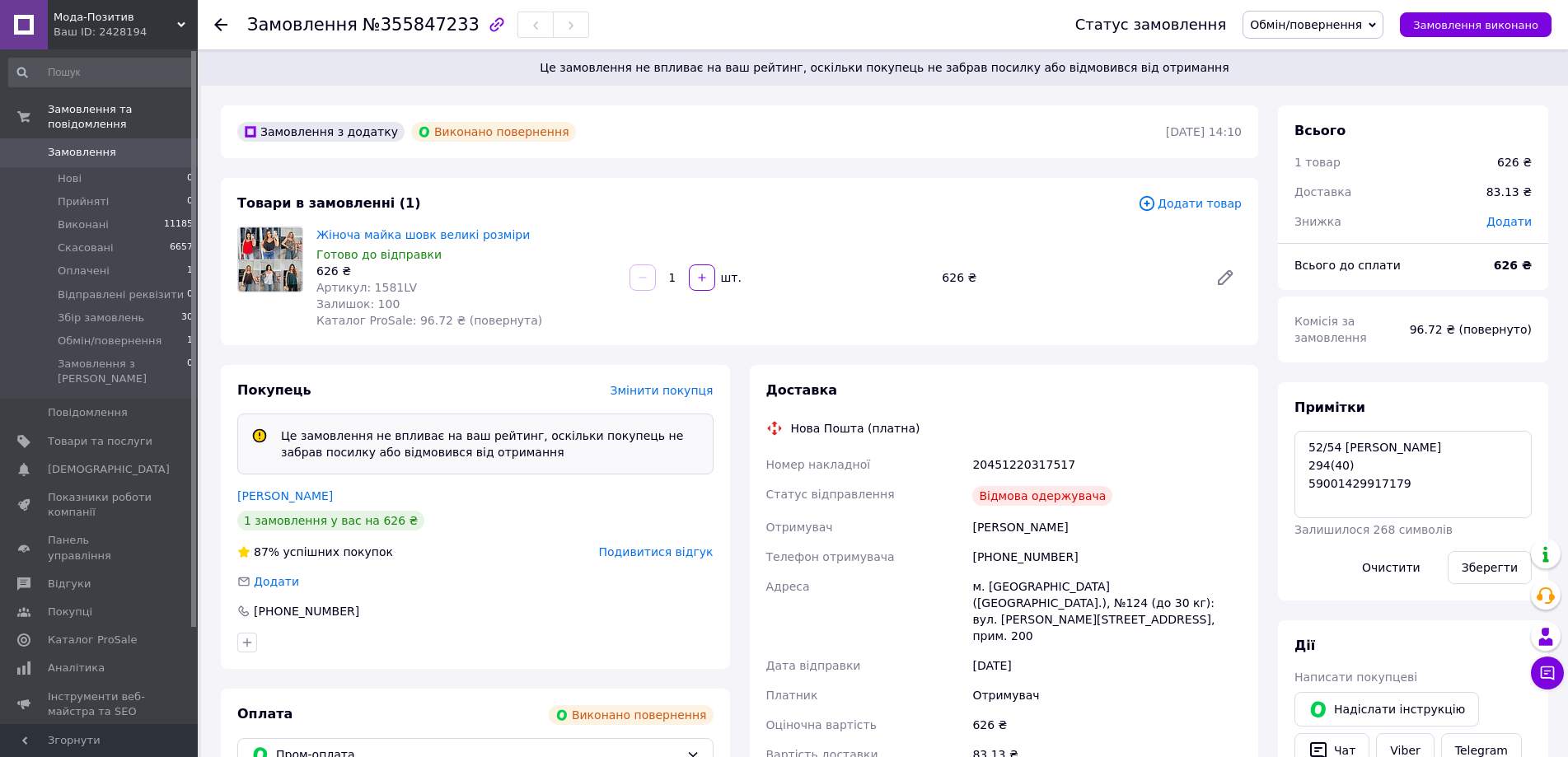
scroll to position [491, 0]
click at [1368, 484] on textarea "52/54 [PERSON_NAME] 294(40) 59001429917179" at bounding box center [1413, 475] width 237 height 87
click at [1418, 475] on textarea "52/54 [PERSON_NAME] 294(40) 59001429917179" at bounding box center [1413, 475] width 237 height 87
type textarea "52/54 [PERSON_NAME] 294(40) 59001429917179+"
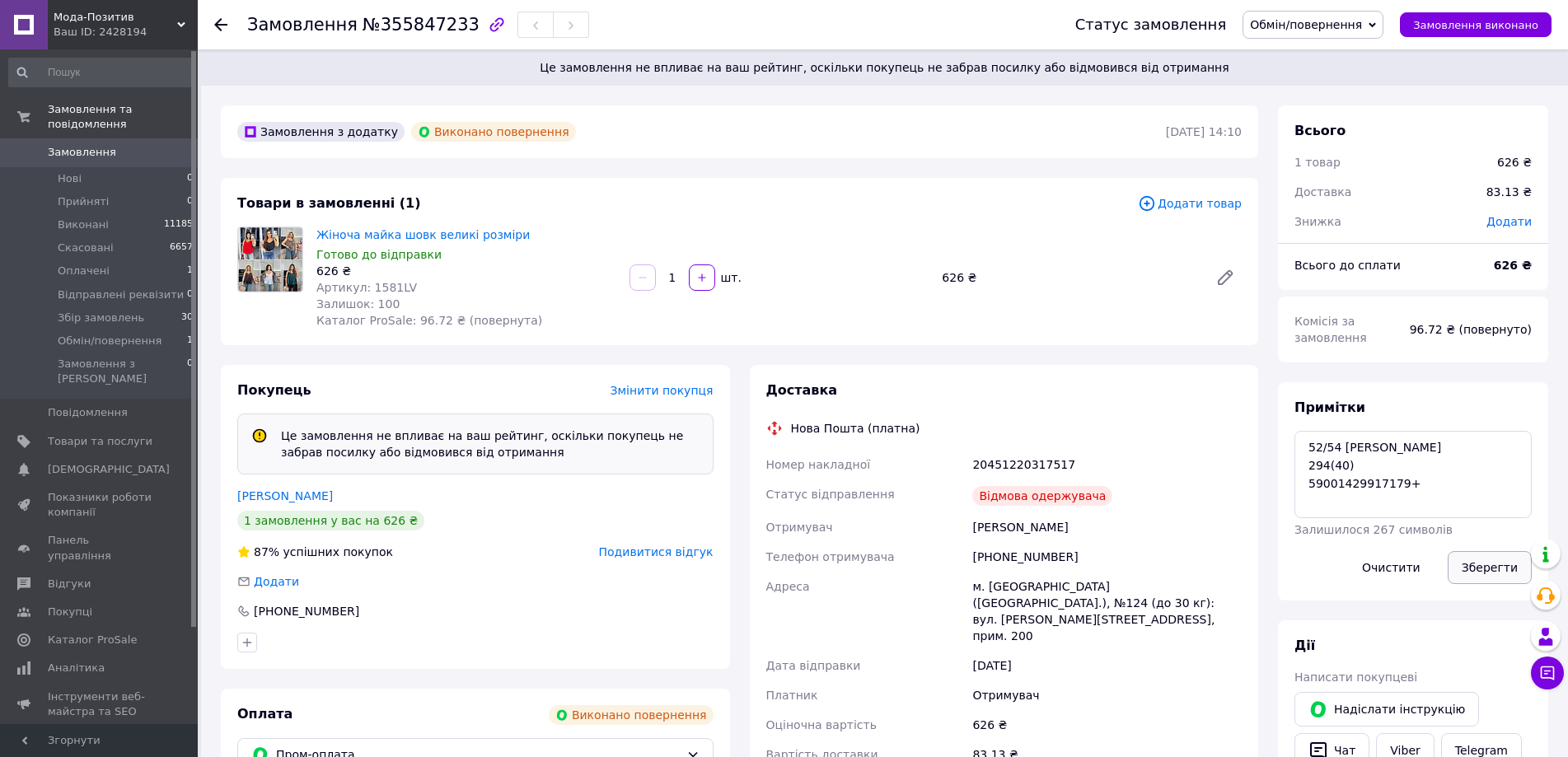
click at [1497, 563] on button "Зберегти" at bounding box center [1490, 568] width 84 height 33
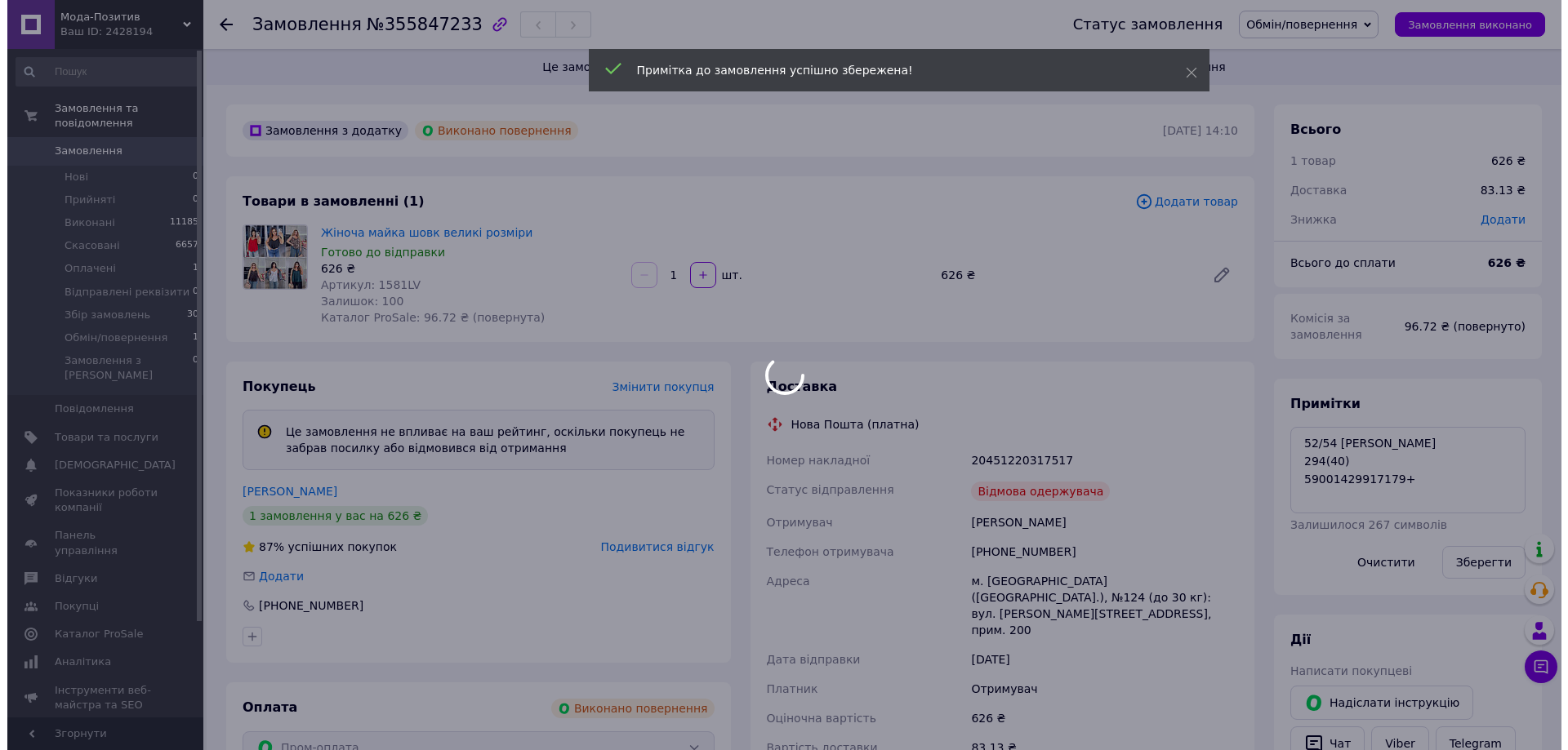
scroll to position [526, 0]
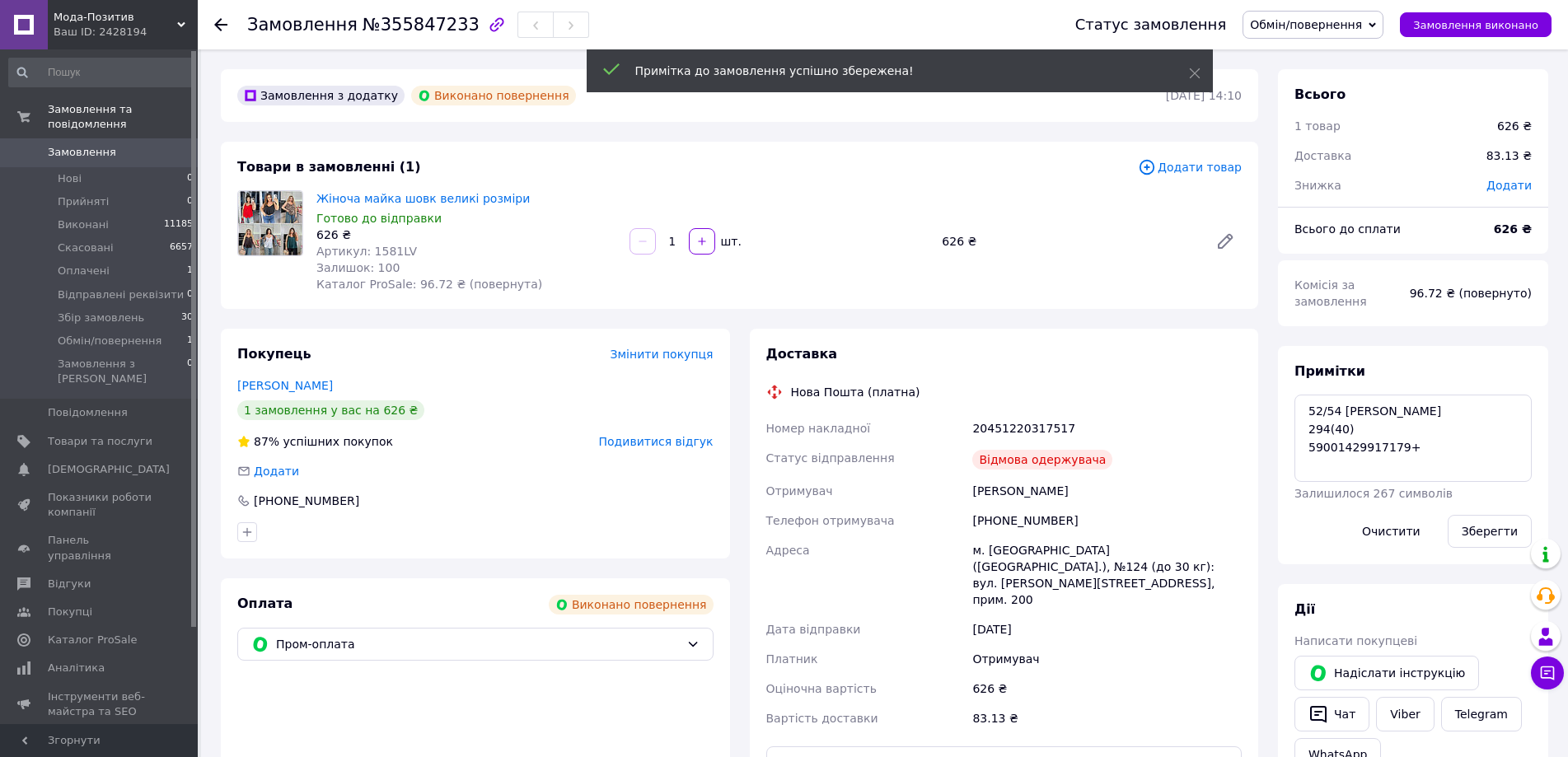
click at [678, 444] on span "Подивитися відгук" at bounding box center [655, 442] width 115 height 13
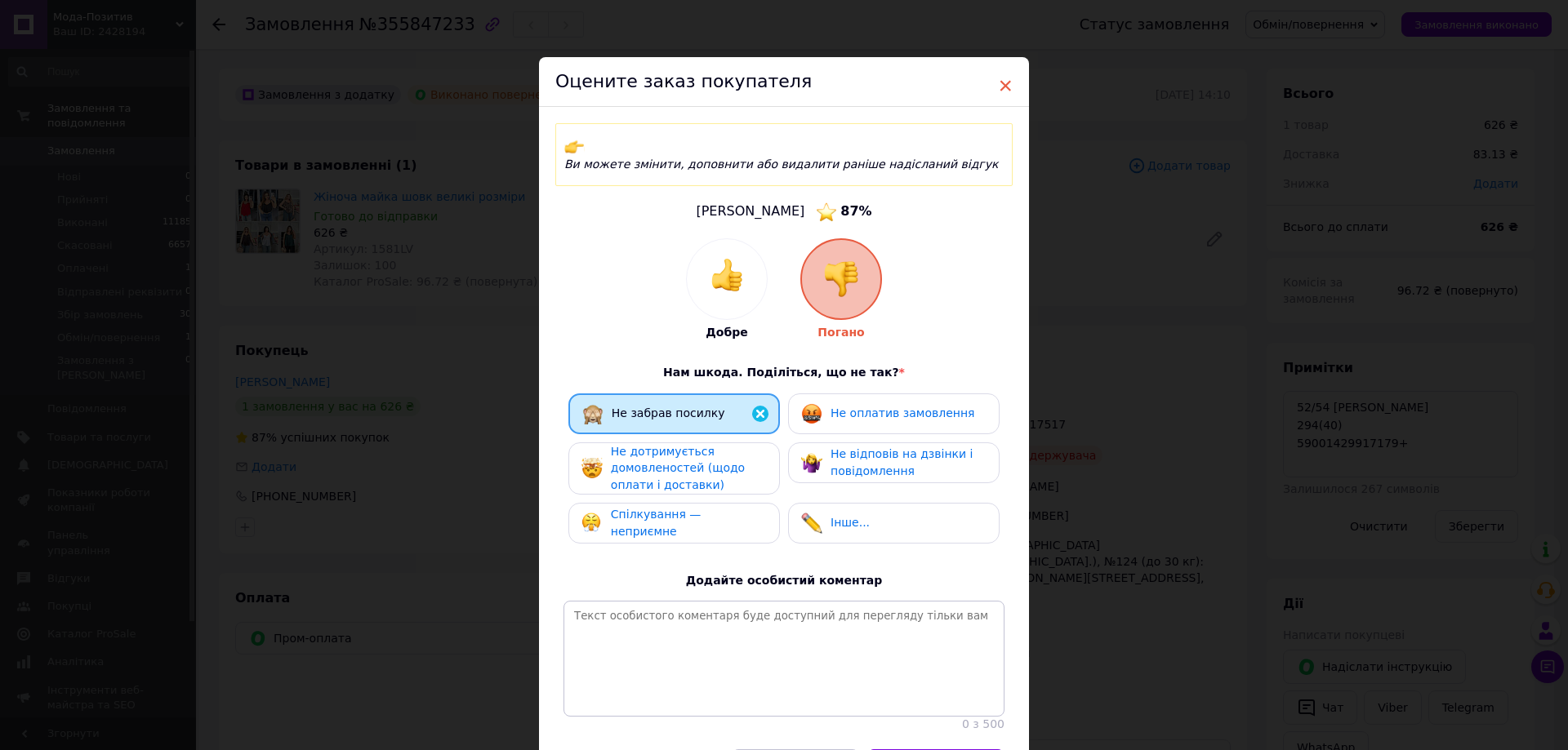
click at [1003, 86] on span "×" at bounding box center [1005, 86] width 15 height 28
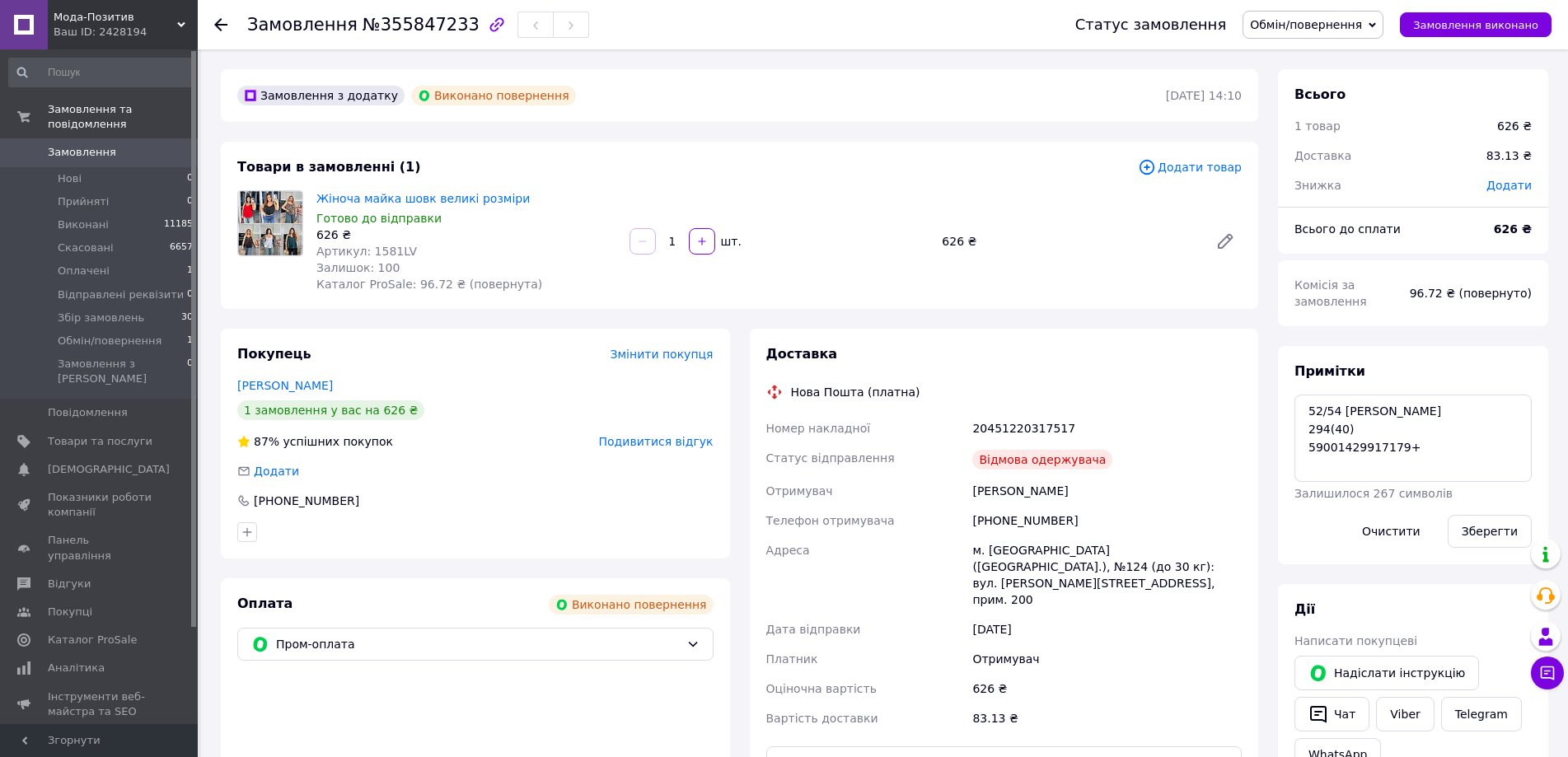
click at [1334, 23] on span "Обмін/повернення" at bounding box center [1306, 25] width 112 height 13
click at [1302, 105] on li "Скасовано" at bounding box center [1314, 107] width 143 height 25
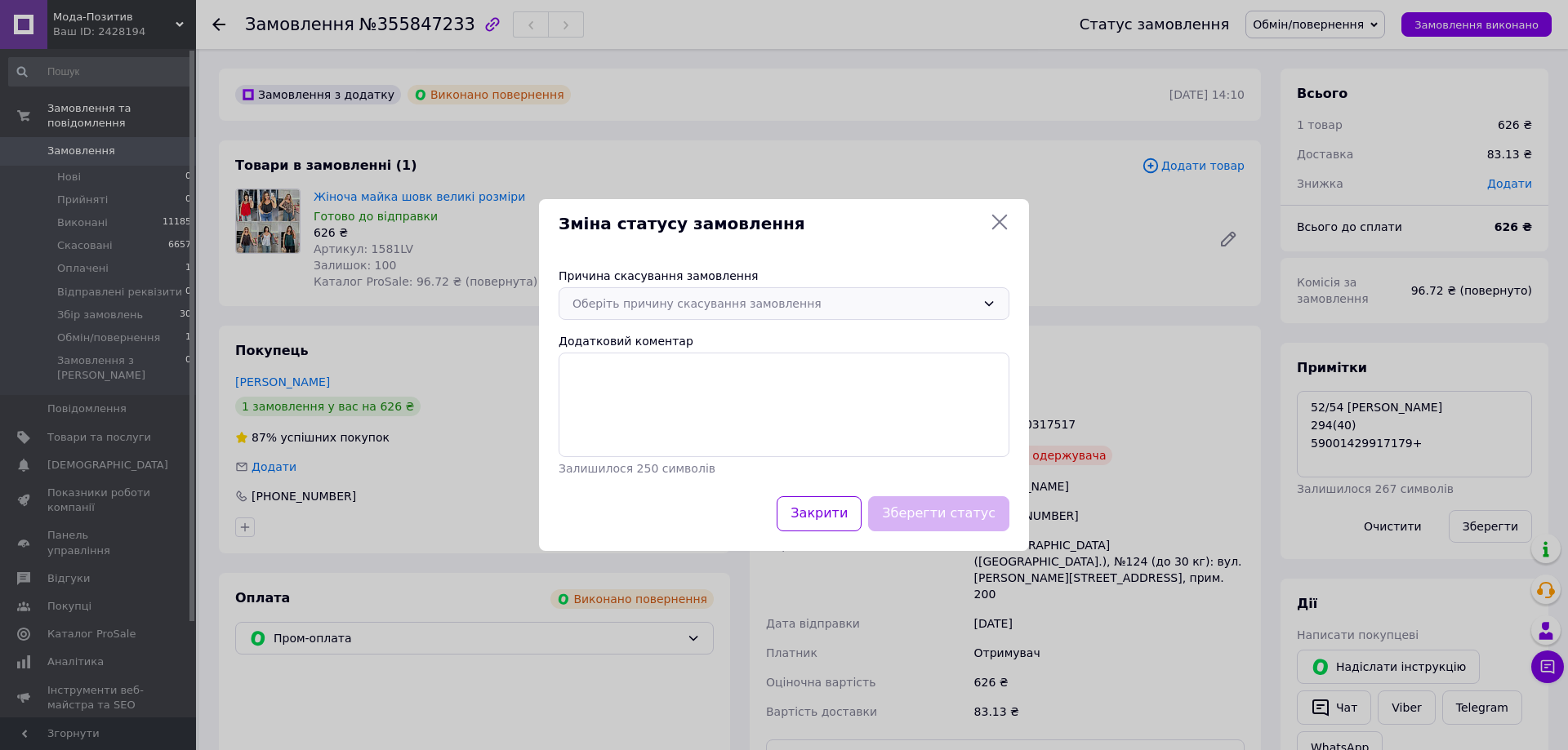
click at [659, 297] on div "Оберіть причину скасування замовлення" at bounding box center [774, 304] width 404 height 18
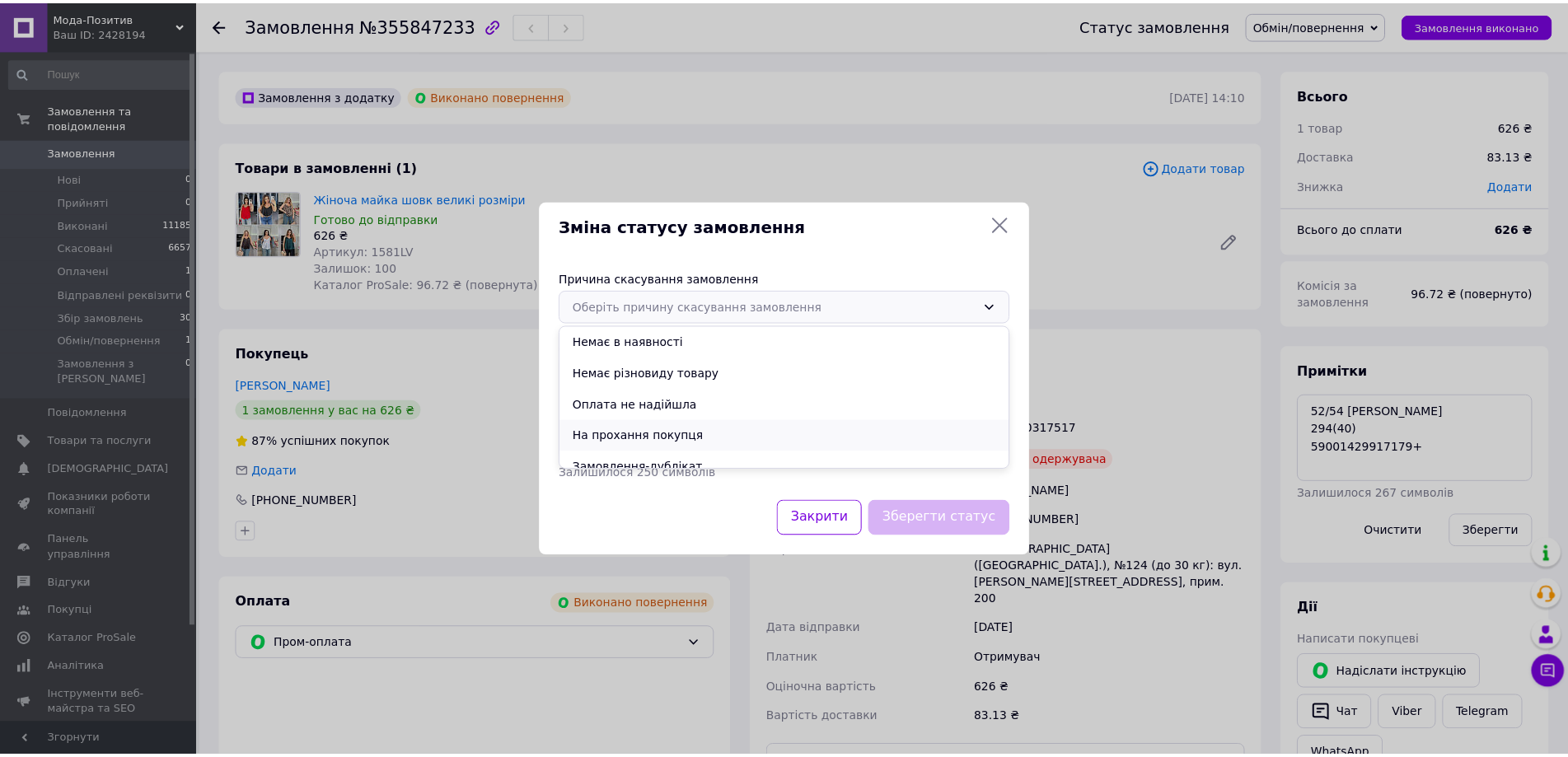
scroll to position [77, 0]
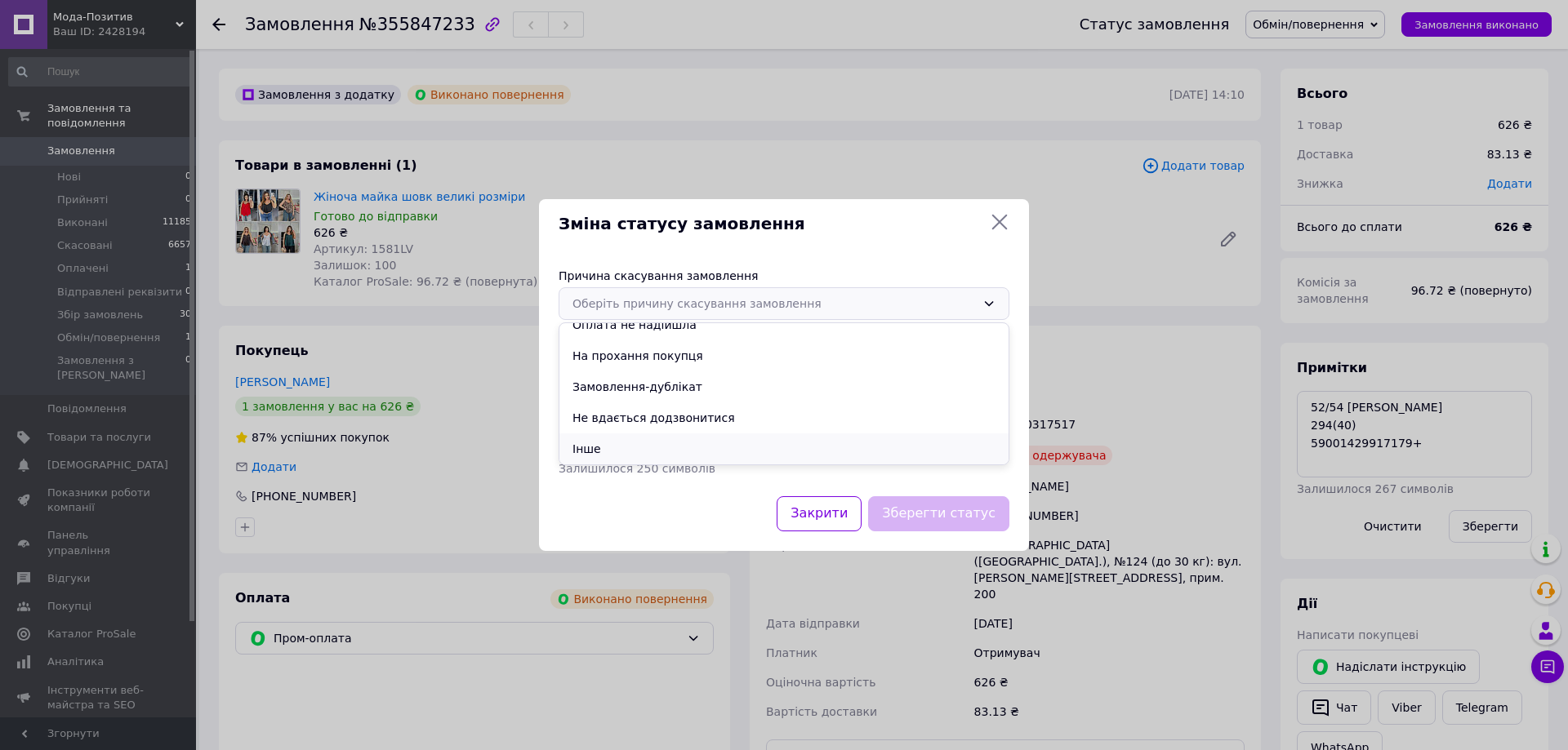
click at [599, 448] on li "Інше" at bounding box center [784, 449] width 449 height 31
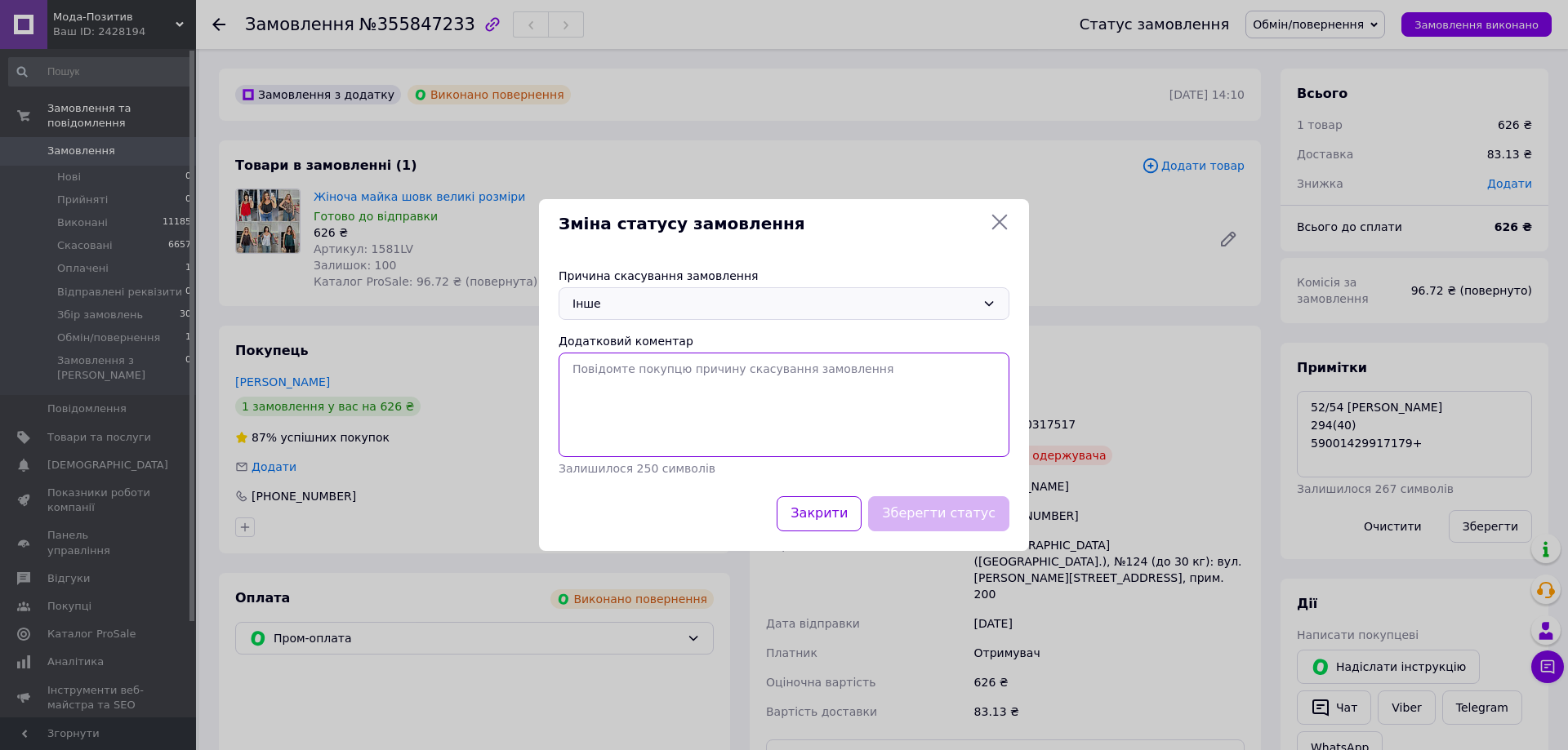
click at [639, 417] on textarea "Додатковий коментар" at bounding box center [784, 405] width 451 height 105
type textarea "выдмова отримання"
click at [955, 511] on button "Зберегти статус" at bounding box center [938, 514] width 141 height 35
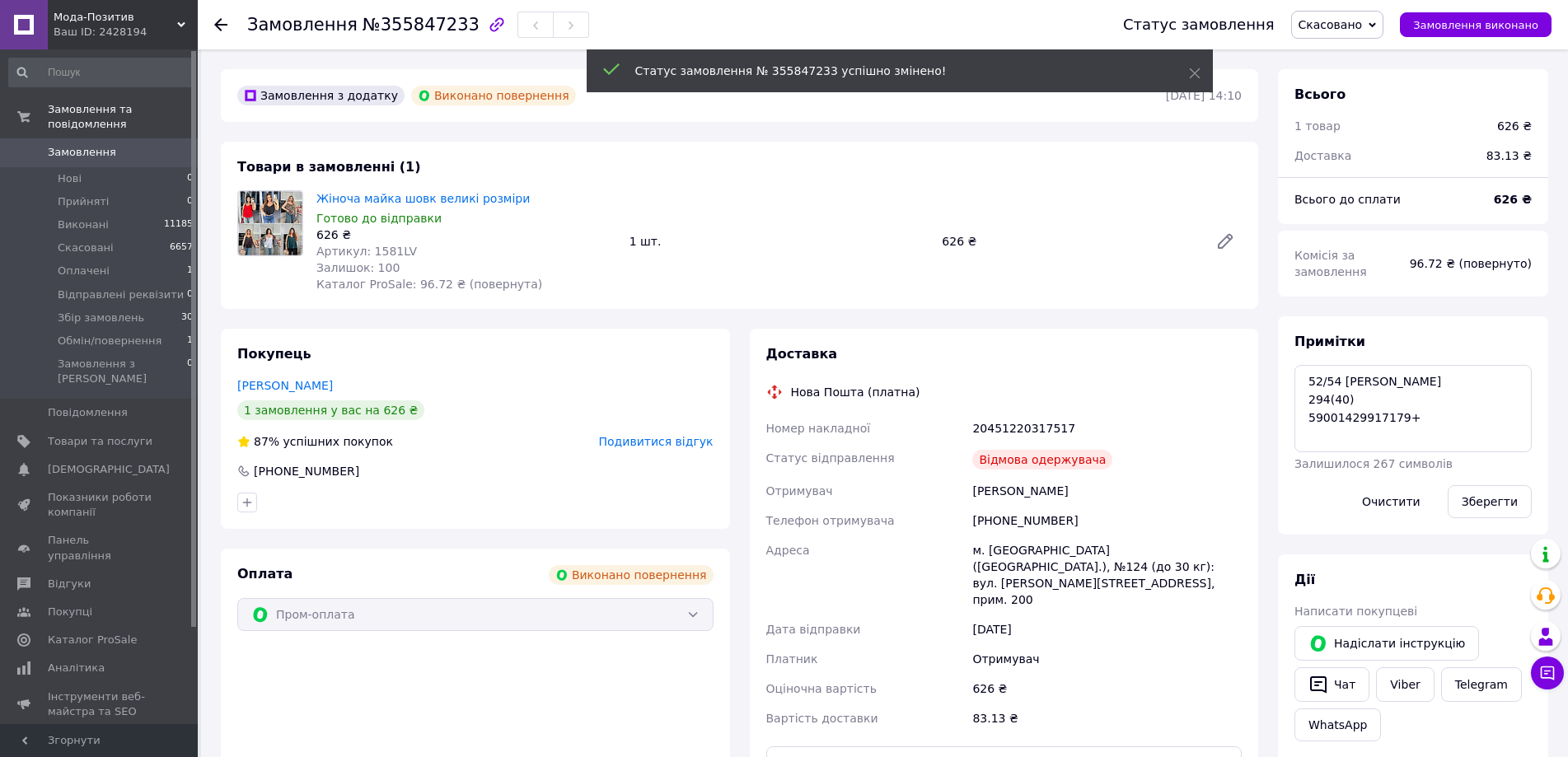
click at [223, 26] on use at bounding box center [221, 25] width 13 height 13
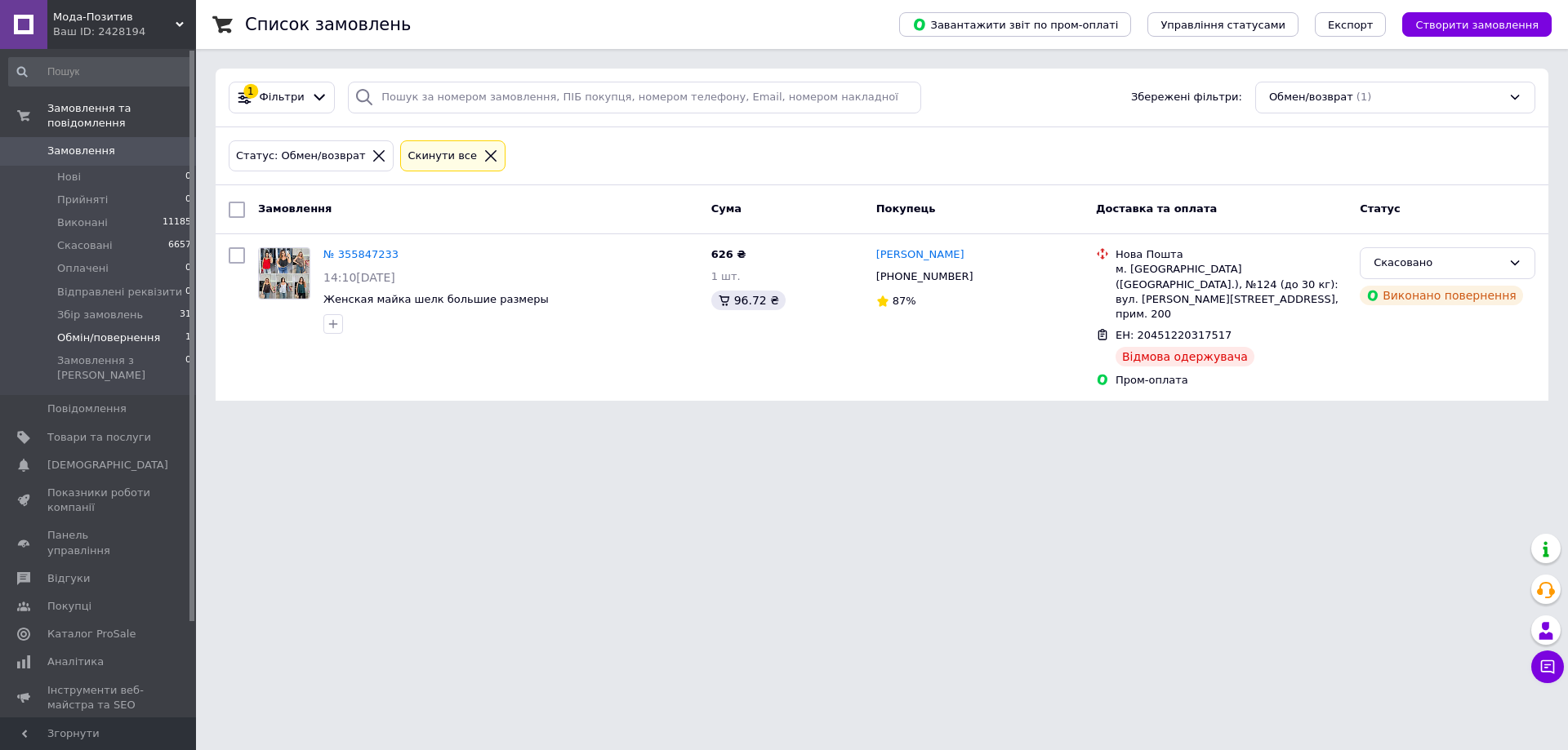
click at [485, 154] on icon at bounding box center [491, 156] width 11 height 11
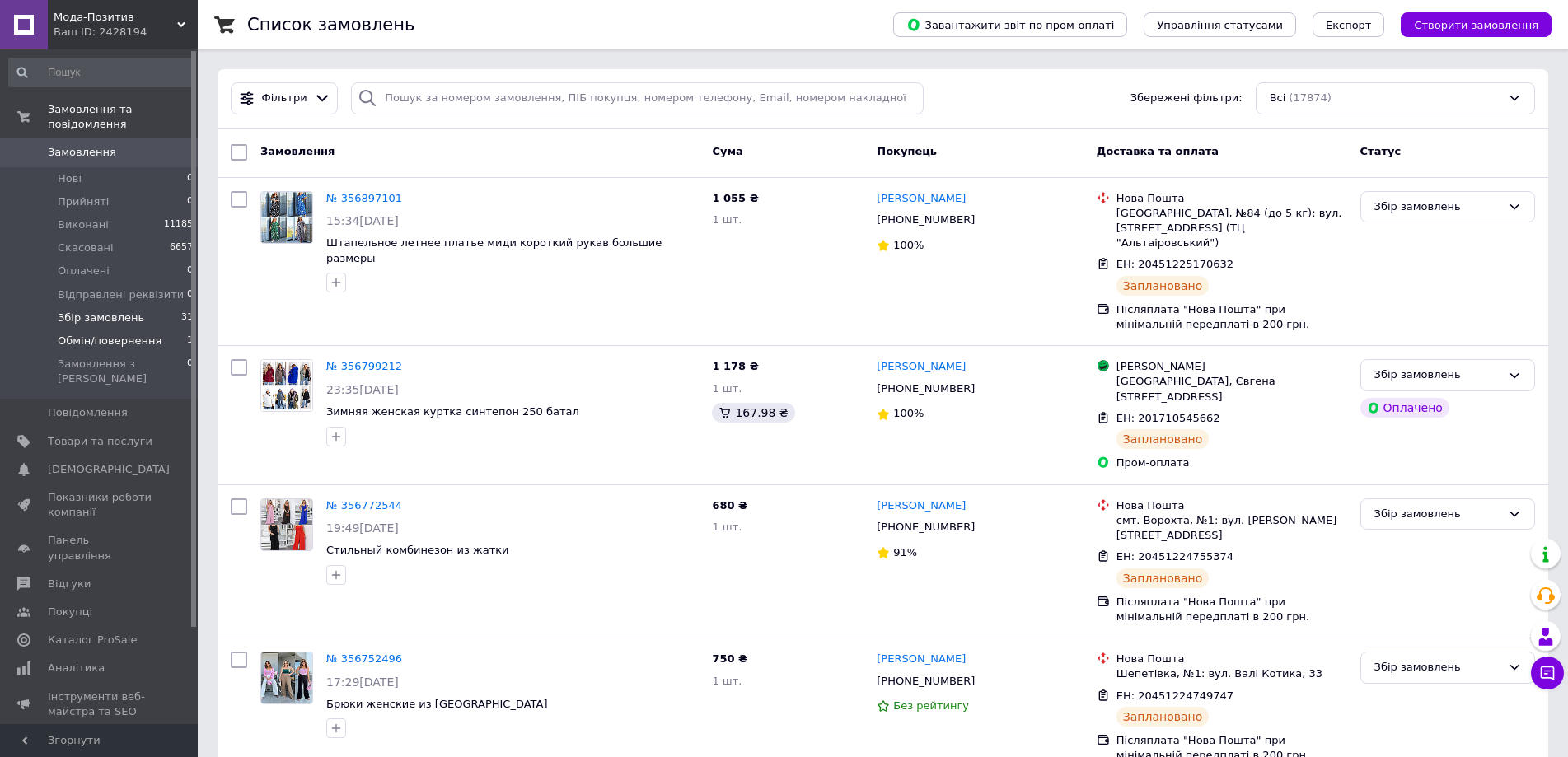
click at [156, 307] on li "Збір замовлень 31" at bounding box center [101, 318] width 203 height 23
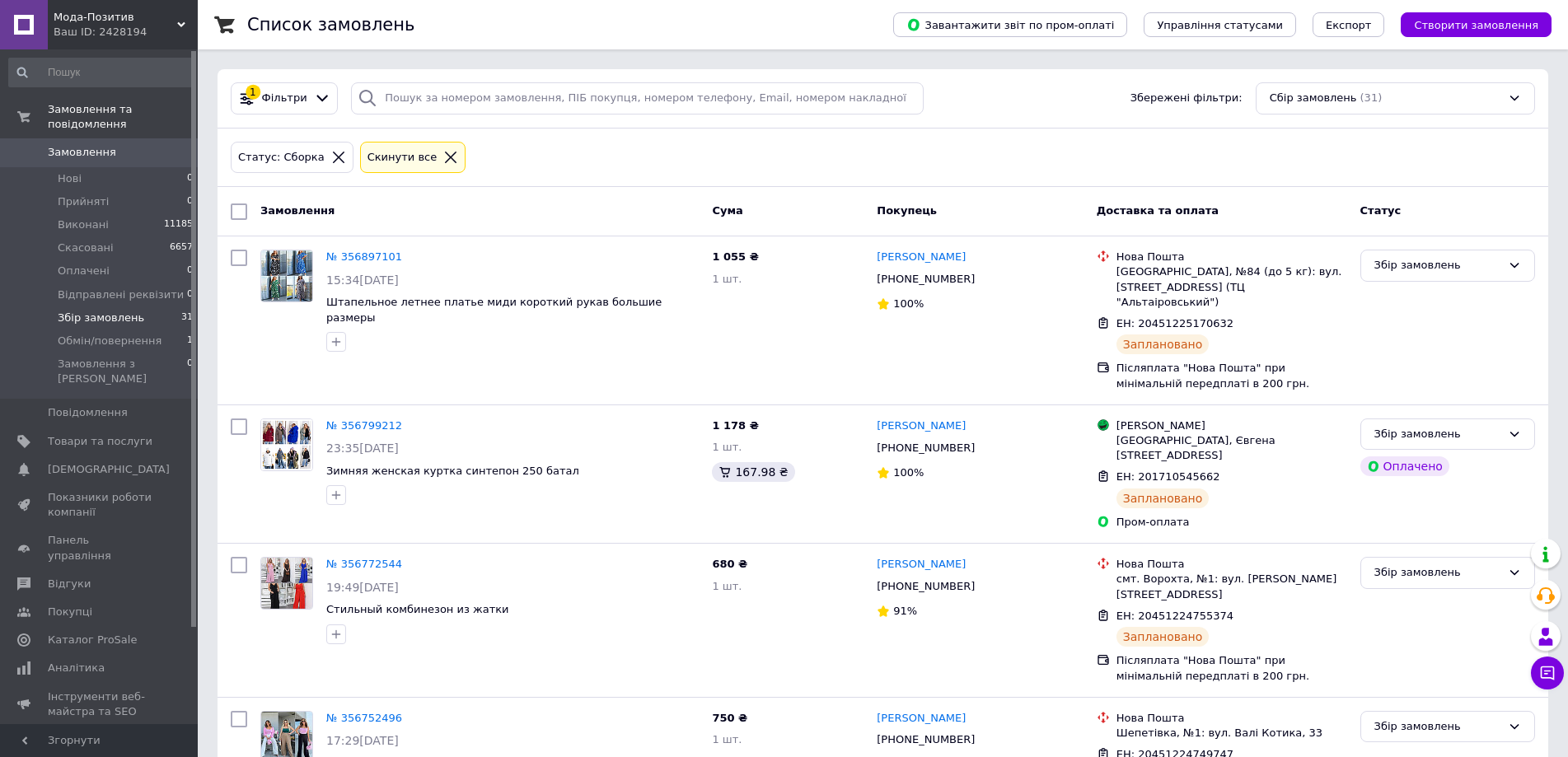
click at [445, 153] on icon at bounding box center [451, 158] width 12 height 12
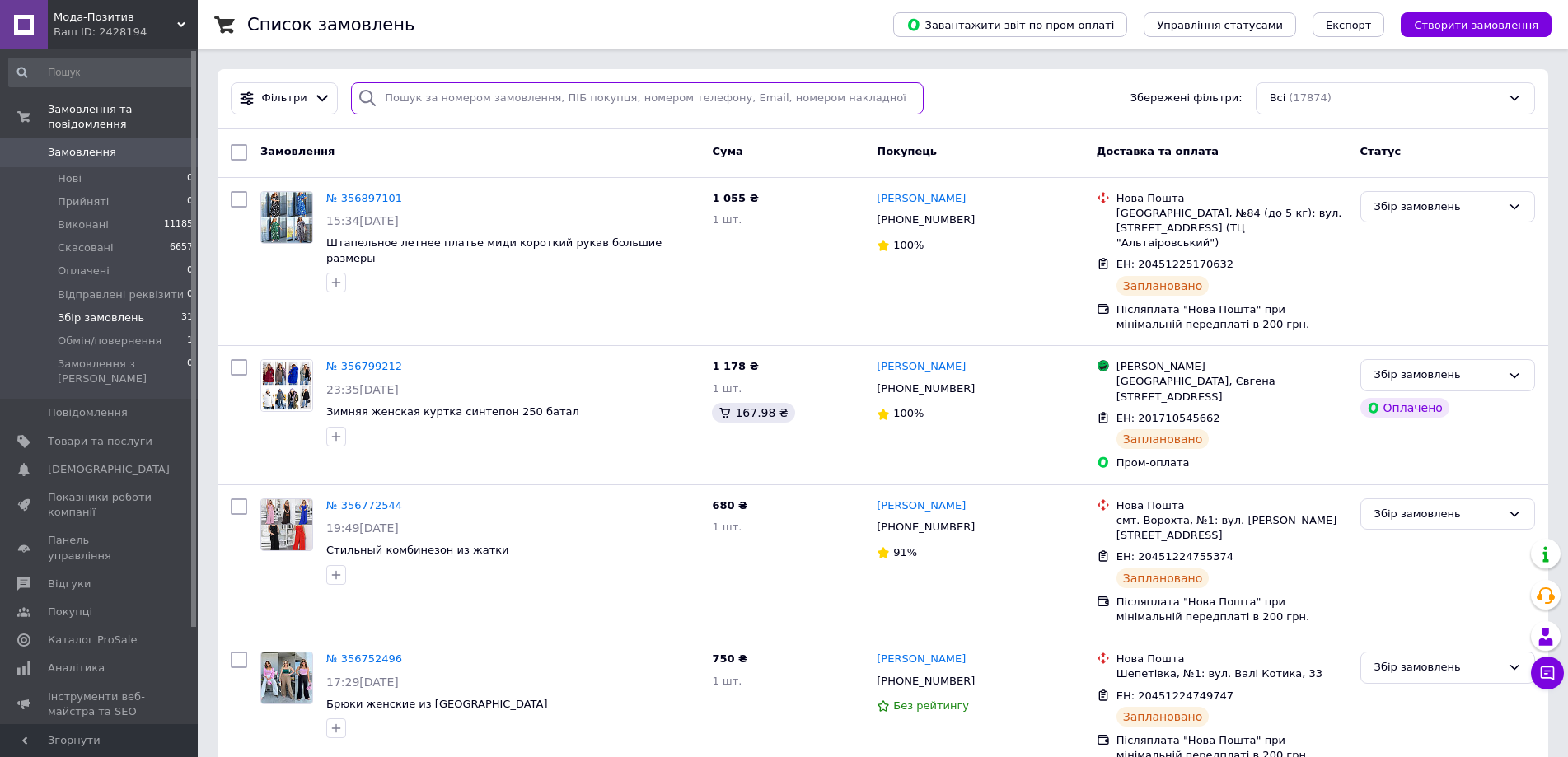
click at [454, 96] on input "search" at bounding box center [637, 98] width 572 height 32
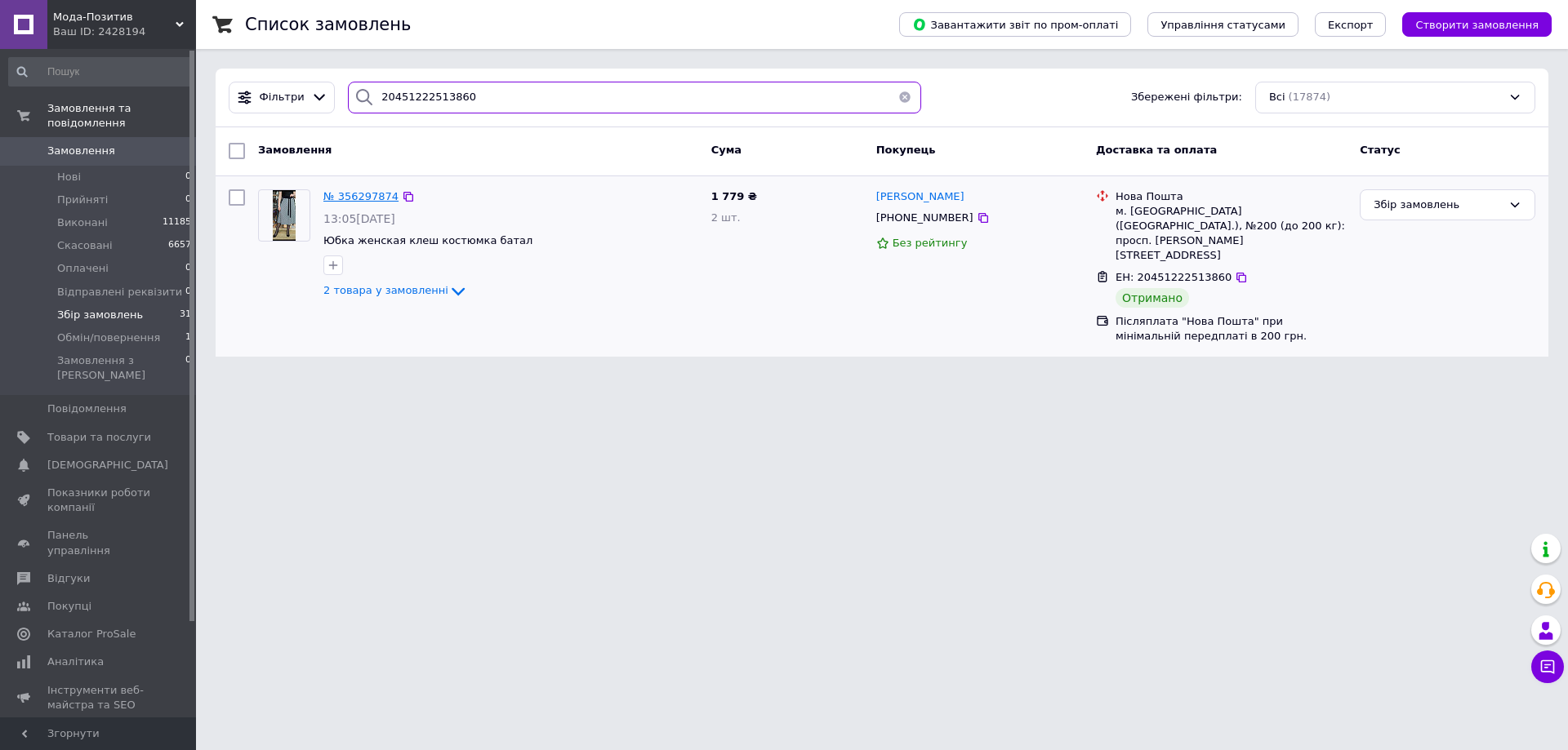
type input "20451222513860"
click at [364, 198] on span "№ 356297874" at bounding box center [361, 196] width 75 height 12
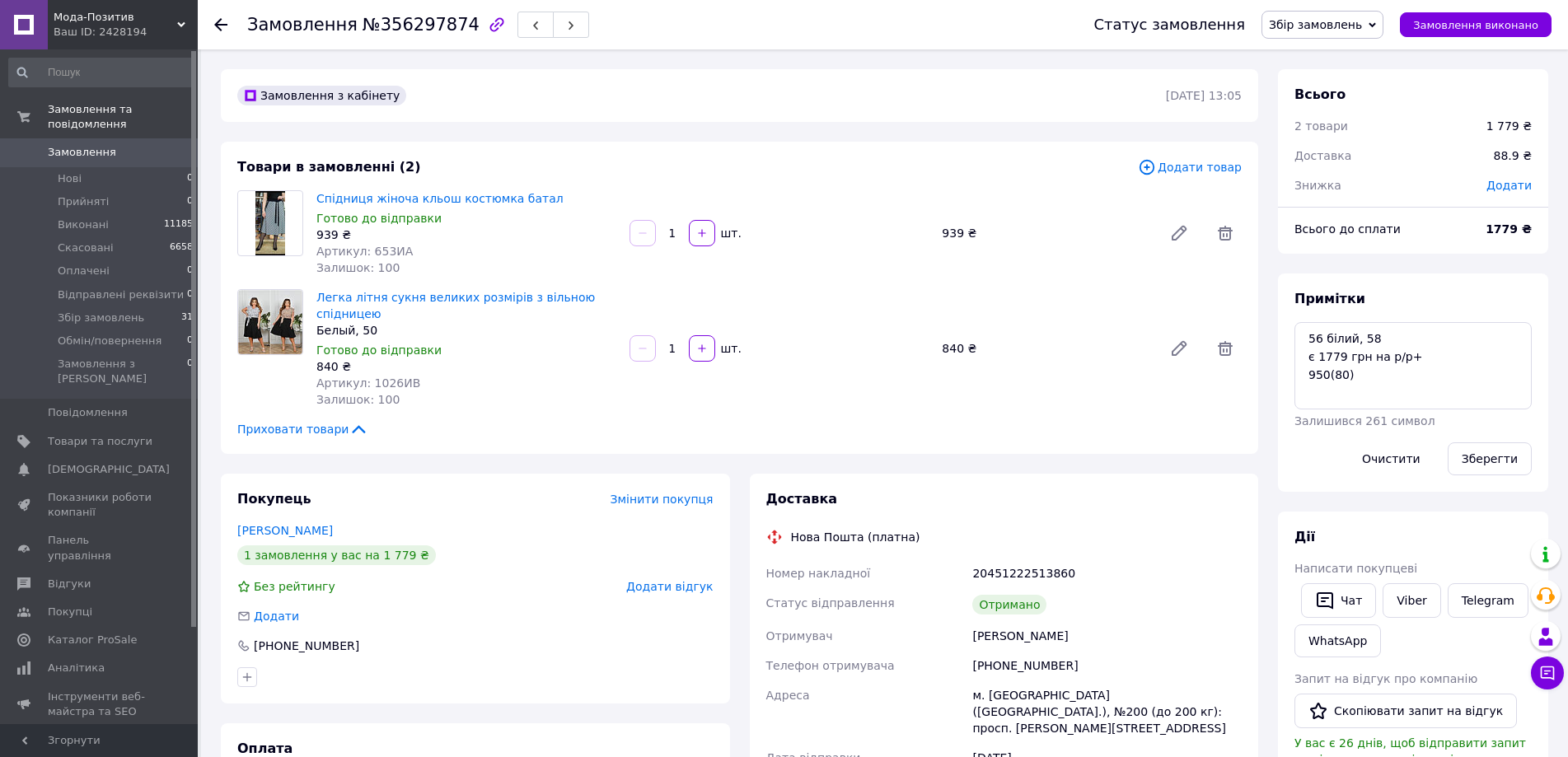
click at [218, 21] on icon at bounding box center [221, 25] width 13 height 13
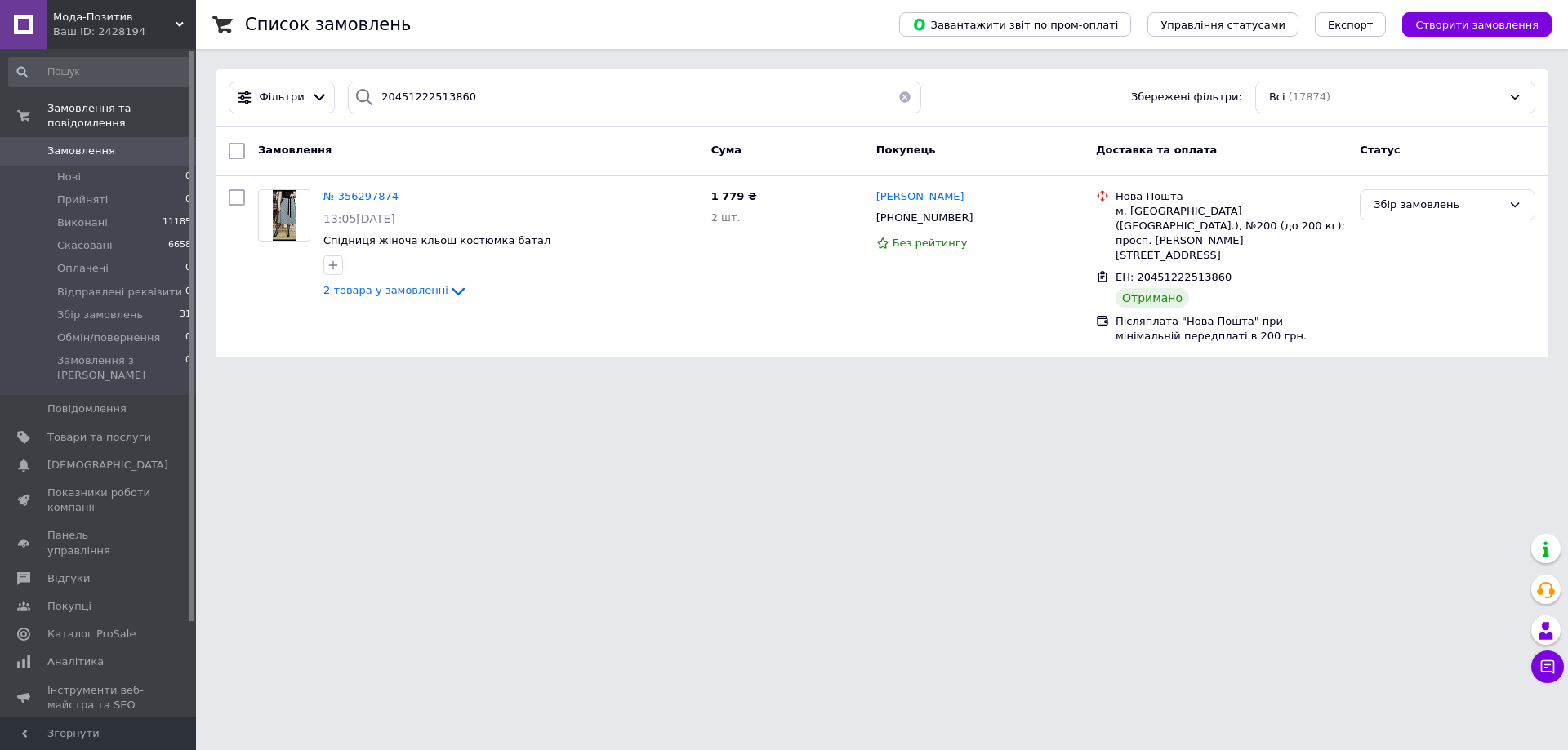
click at [895, 101] on button "button" at bounding box center [905, 97] width 33 height 32
